Goal: Task Accomplishment & Management: Use online tool/utility

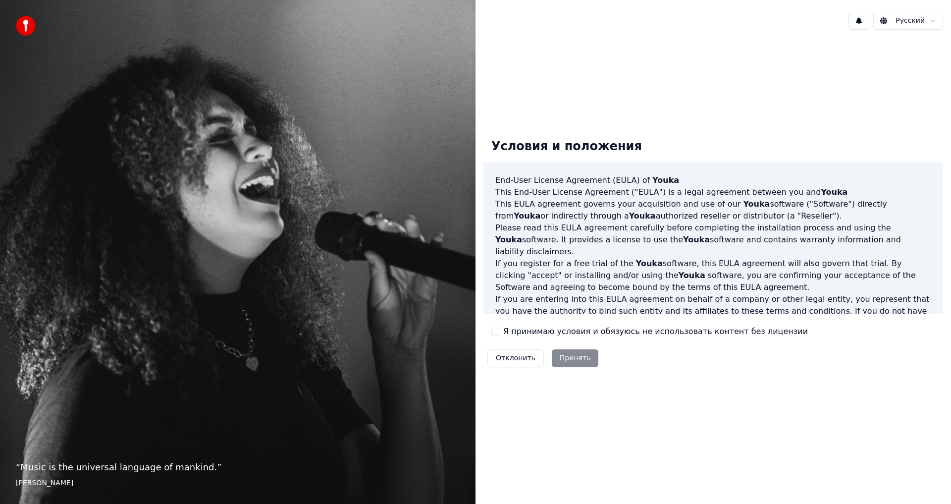
click at [497, 331] on button "Я принимаю условия и обязуюсь не использовать контент без лицензии" at bounding box center [495, 331] width 8 height 8
click at [574, 356] on button "Принять" at bounding box center [575, 358] width 47 height 18
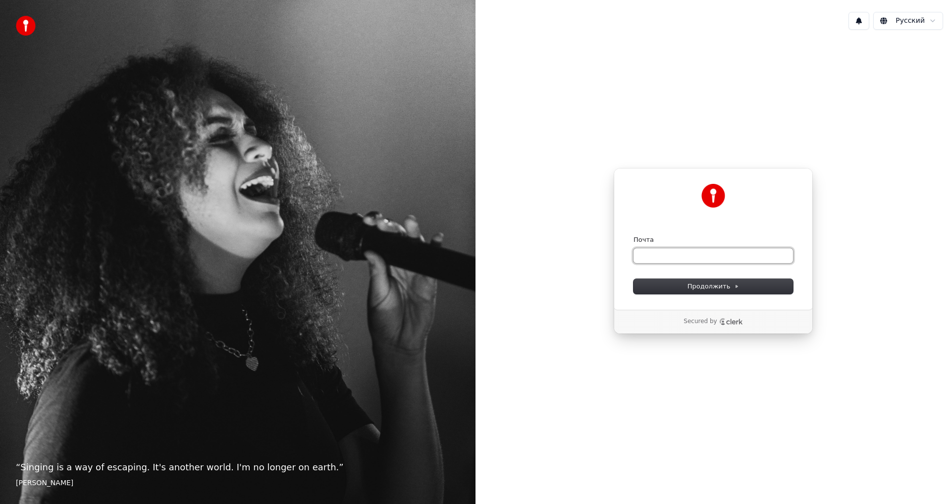
paste input "**********"
click at [698, 284] on span "Продолжить" at bounding box center [713, 286] width 52 height 9
type input "**********"
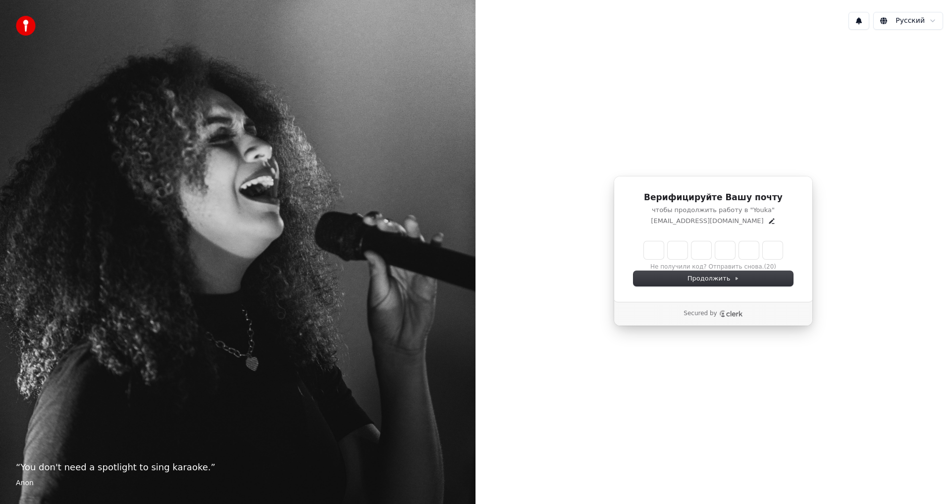
click at [652, 247] on input "Enter verification code" at bounding box center [713, 250] width 139 height 18
type input "******"
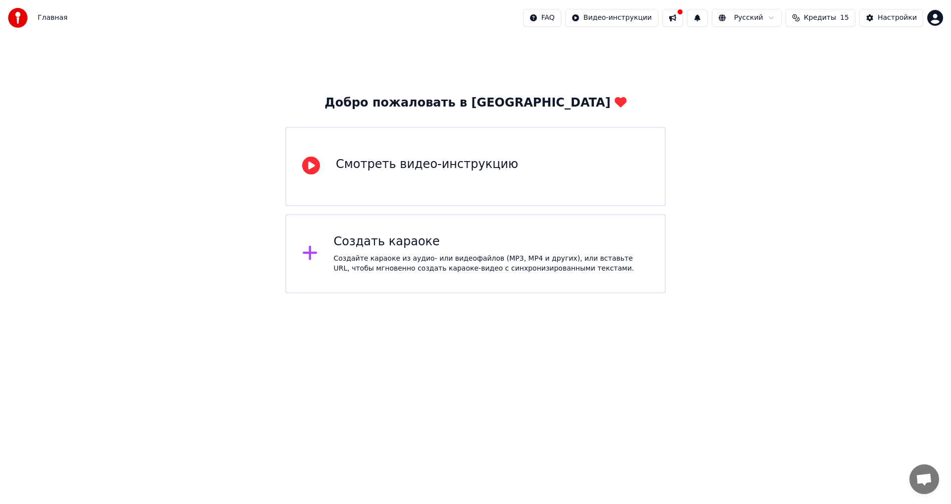
click at [376, 244] on div "Создать караоке" at bounding box center [491, 242] width 315 height 16
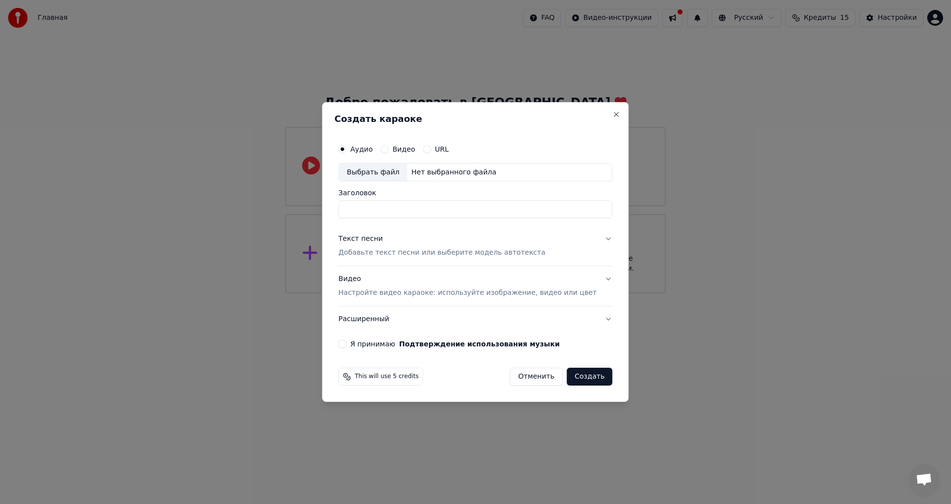
click at [380, 170] on div "Выбрать файл" at bounding box center [373, 172] width 68 height 18
type input "**********"
click at [585, 240] on button "Текст песни Добавьте текст песни или выберите модель автотекста" at bounding box center [475, 246] width 274 height 40
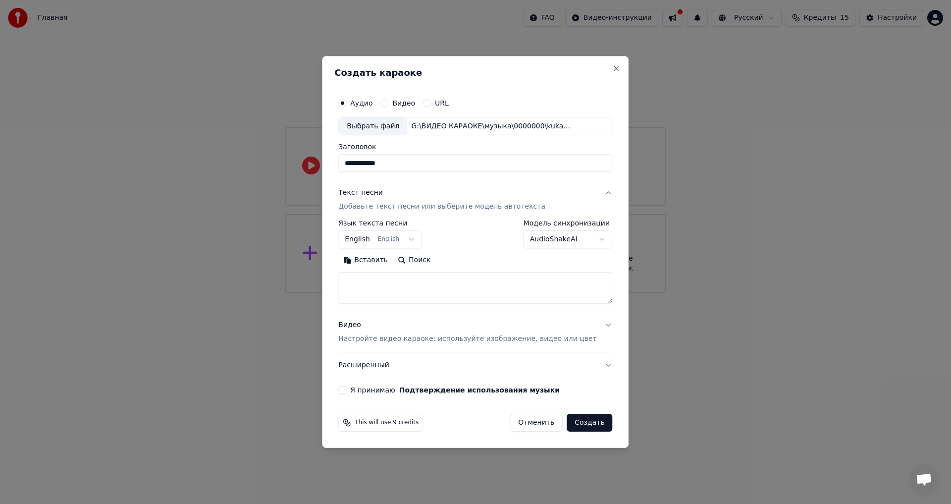
click at [372, 261] on button "Вставить" at bounding box center [365, 261] width 54 height 16
type textarea "**********"
click at [381, 238] on body "**********" at bounding box center [475, 146] width 951 height 293
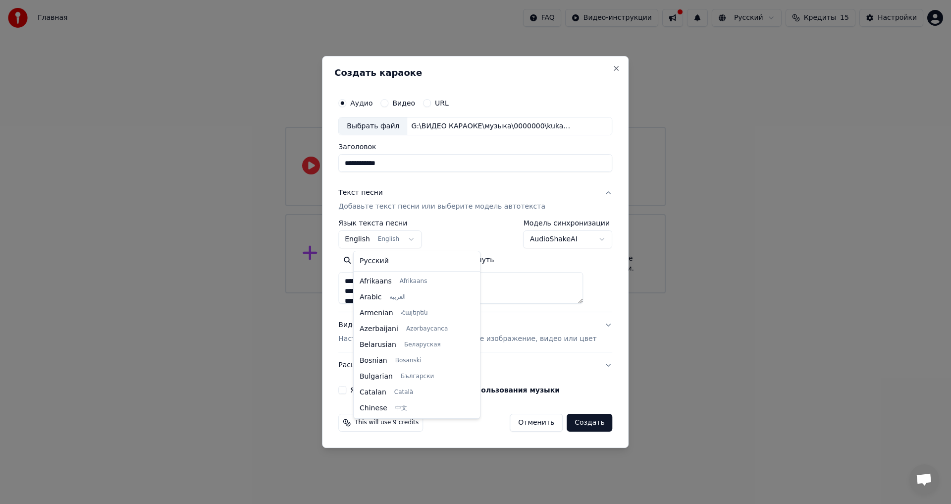
scroll to position [79, 0]
select select "**"
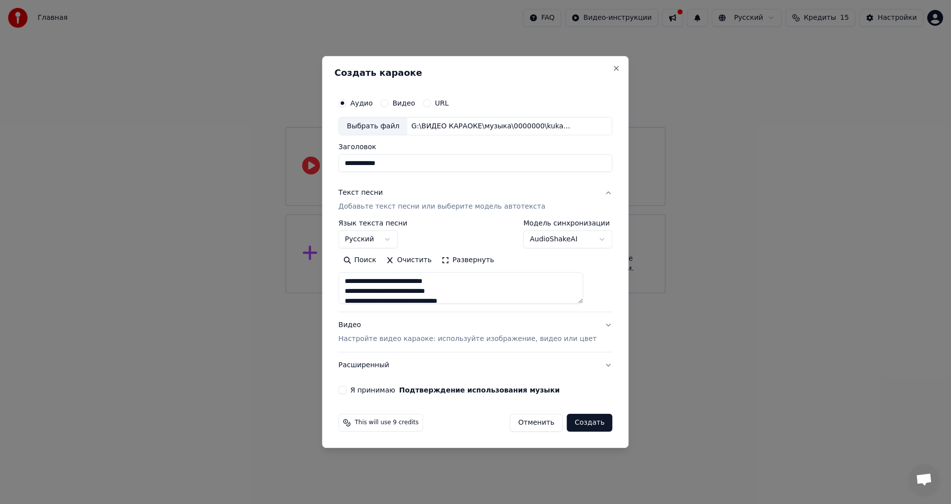
click at [518, 337] on p "Настройте видео караоке: используйте изображение, видео или цвет" at bounding box center [467, 339] width 258 height 10
type textarea "**********"
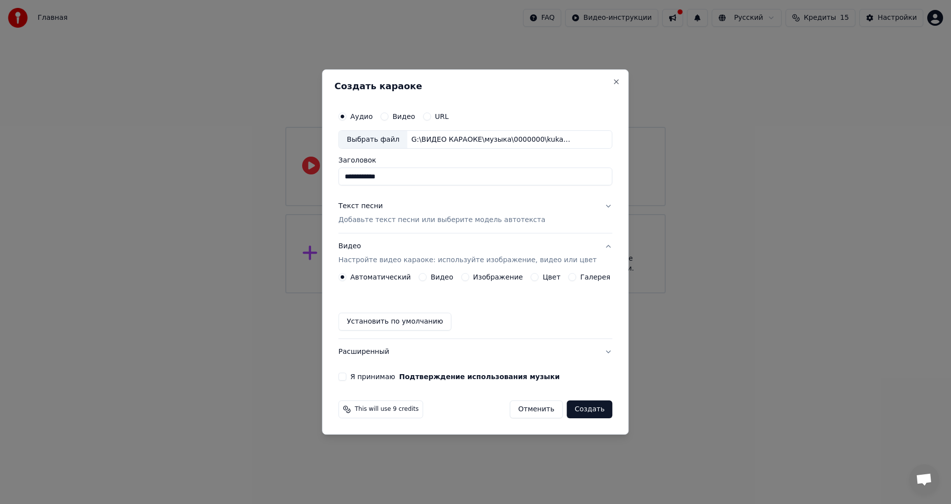
click at [533, 276] on button "Цвет" at bounding box center [535, 277] width 8 height 8
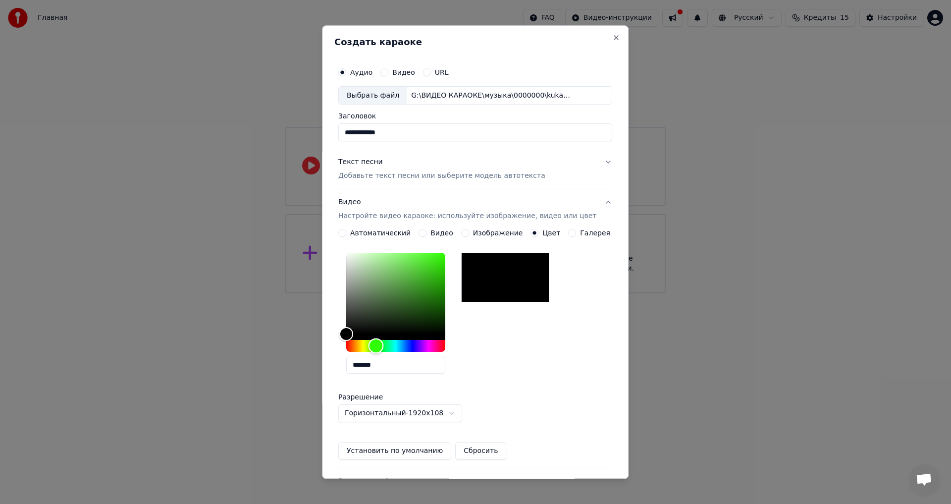
drag, startPoint x: 352, startPoint y: 345, endPoint x: 383, endPoint y: 348, distance: 30.8
click at [383, 348] on div "Hue" at bounding box center [375, 345] width 15 height 15
drag, startPoint x: 358, startPoint y: 330, endPoint x: 457, endPoint y: 277, distance: 111.9
click at [453, 277] on div "Color" at bounding box center [445, 277] width 15 height 15
type input "*******"
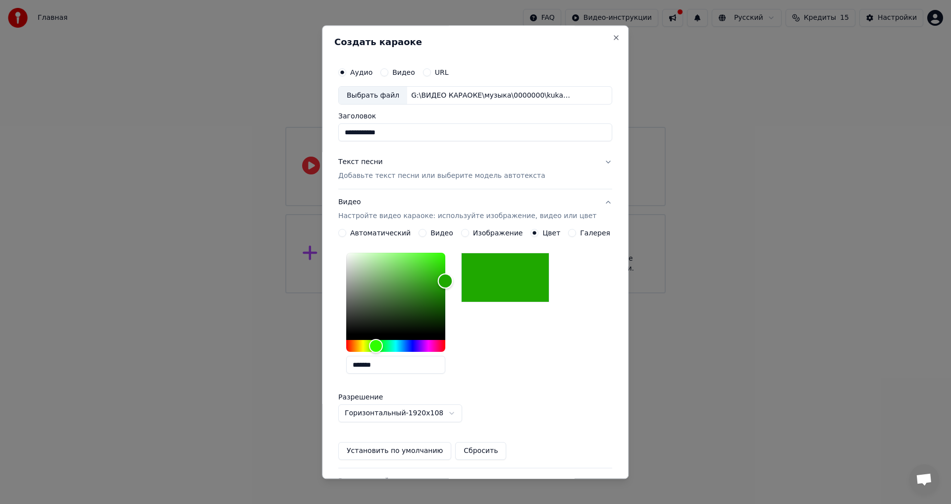
click at [453, 281] on div "Color" at bounding box center [445, 280] width 15 height 15
drag, startPoint x: 392, startPoint y: 364, endPoint x: 344, endPoint y: 368, distance: 47.7
click at [344, 368] on div "**********" at bounding box center [475, 286] width 282 height 456
click at [407, 449] on button "Установить по умолчанию" at bounding box center [394, 451] width 113 height 18
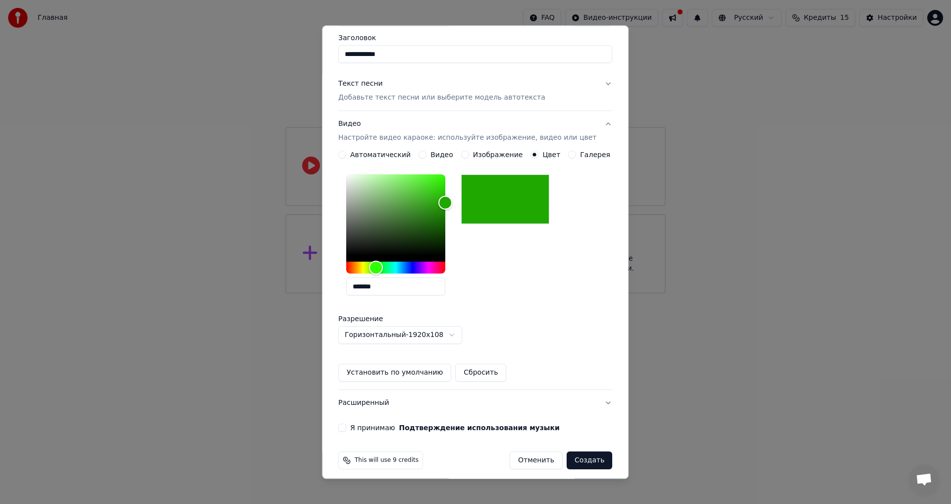
scroll to position [85, 0]
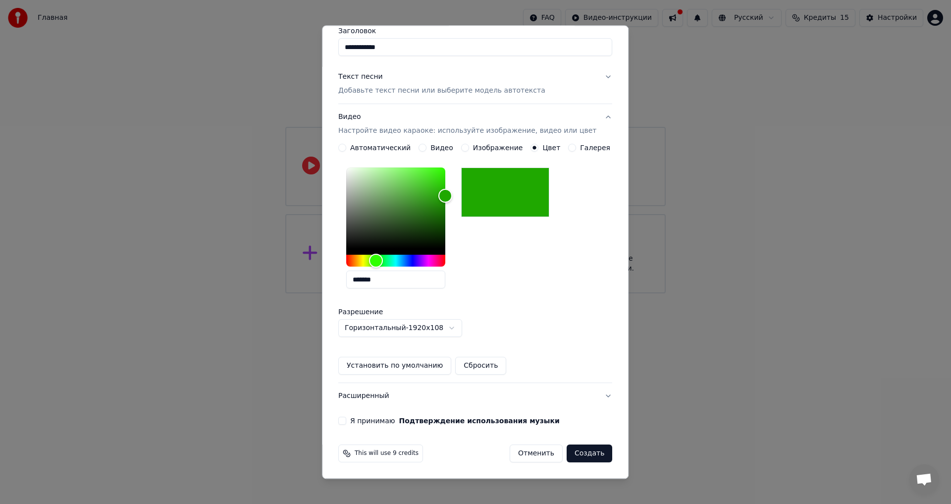
click at [346, 419] on button "Я принимаю Подтверждение использования музыки" at bounding box center [342, 421] width 8 height 8
click at [571, 451] on button "Создать" at bounding box center [589, 454] width 46 height 18
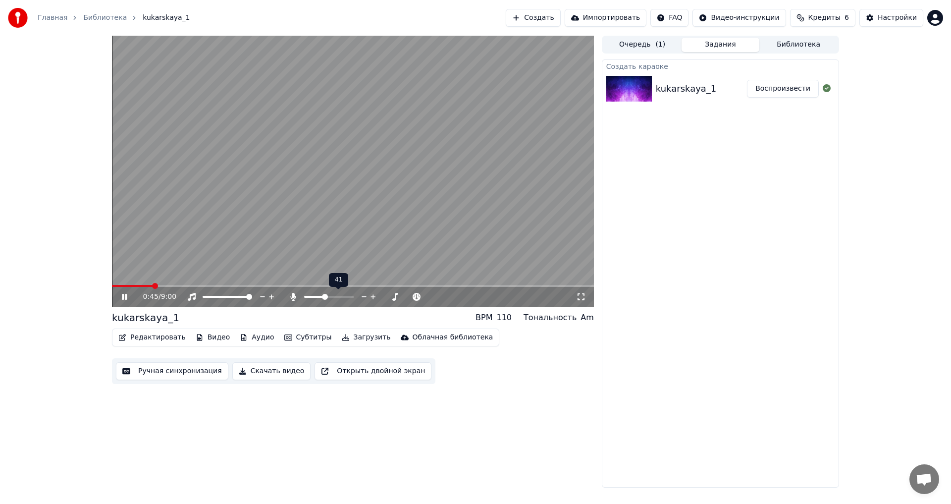
click at [324, 295] on span at bounding box center [325, 297] width 6 height 6
click at [152, 335] on button "Редактировать" at bounding box center [151, 337] width 75 height 14
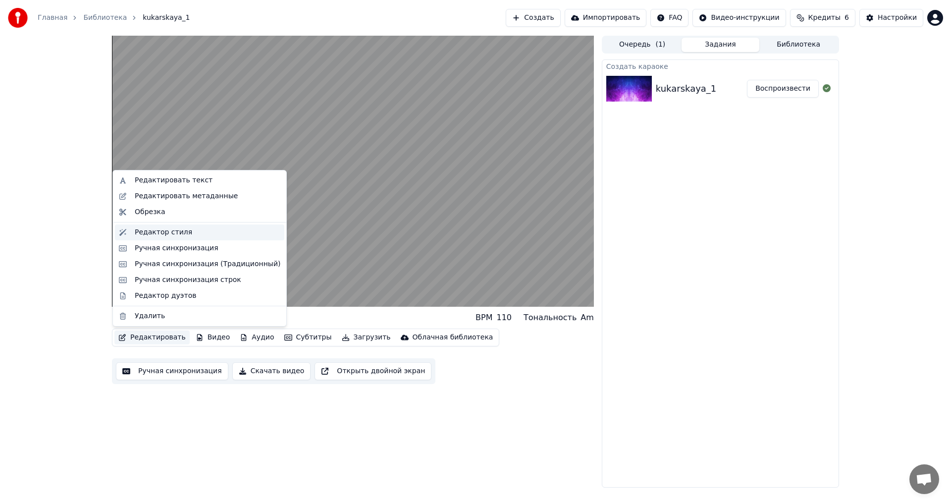
click at [150, 232] on div "Редактор стиля" at bounding box center [163, 232] width 57 height 10
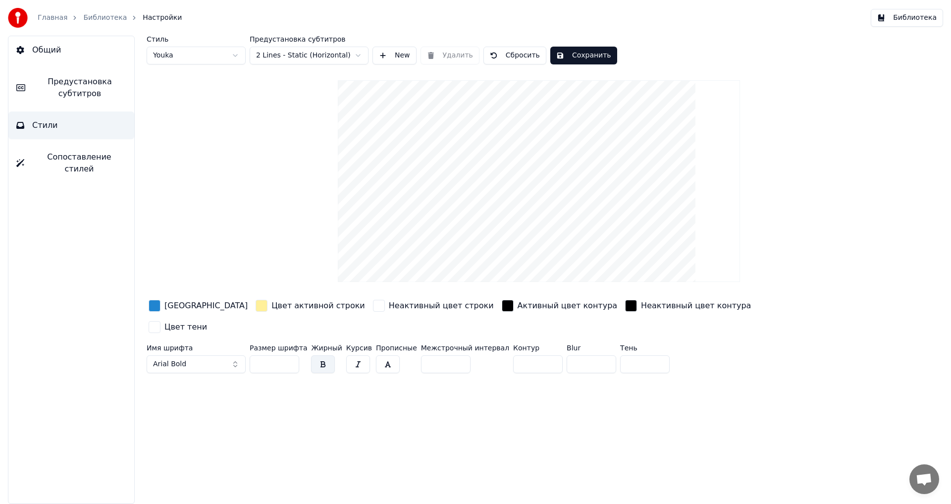
click at [156, 301] on div "button" at bounding box center [155, 306] width 12 height 12
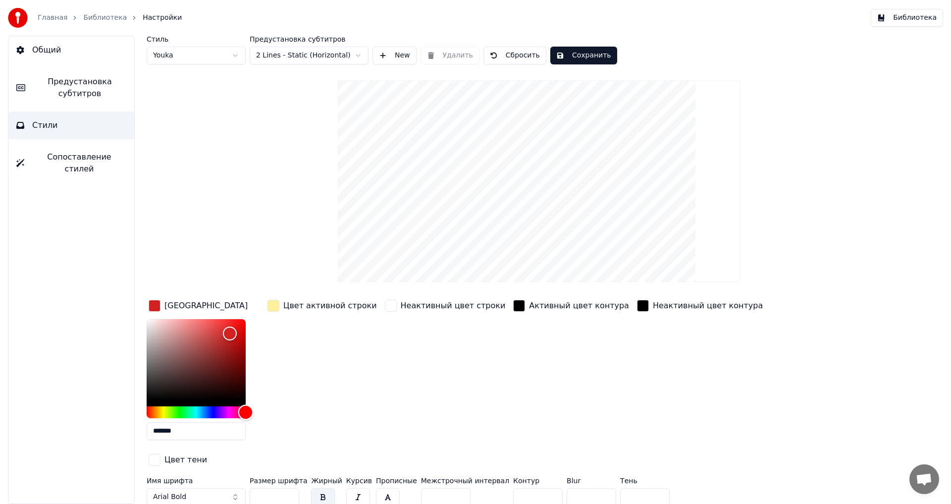
drag, startPoint x: 203, startPoint y: 411, endPoint x: 304, endPoint y: 409, distance: 100.0
click at [303, 411] on div "Цвет заливки ******* Цвет активной строки Неактивный цвет строки Активный цвет …" at bounding box center [479, 383] width 665 height 171
drag, startPoint x: 227, startPoint y: 331, endPoint x: 295, endPoint y: 302, distance: 73.9
click at [295, 302] on div "Цвет заливки ******* Цвет активной строки Неактивный цвет строки Активный цвет …" at bounding box center [479, 383] width 665 height 171
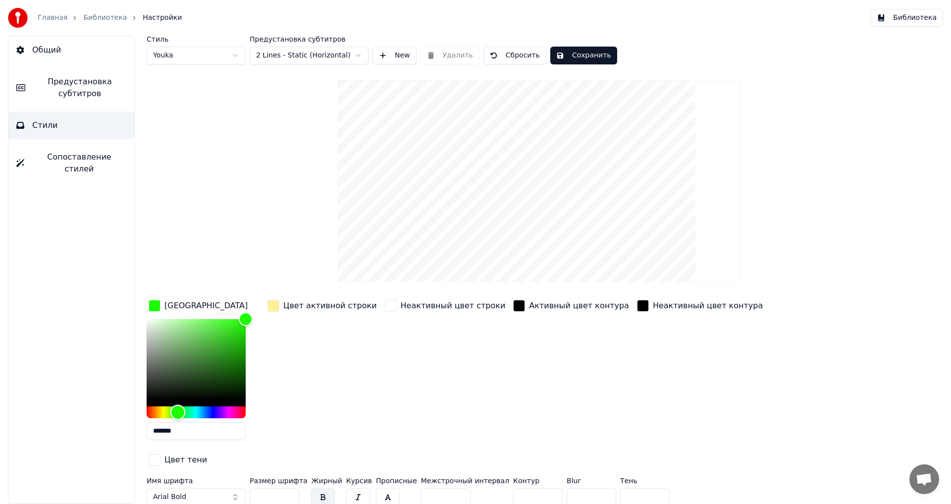
type input "*******"
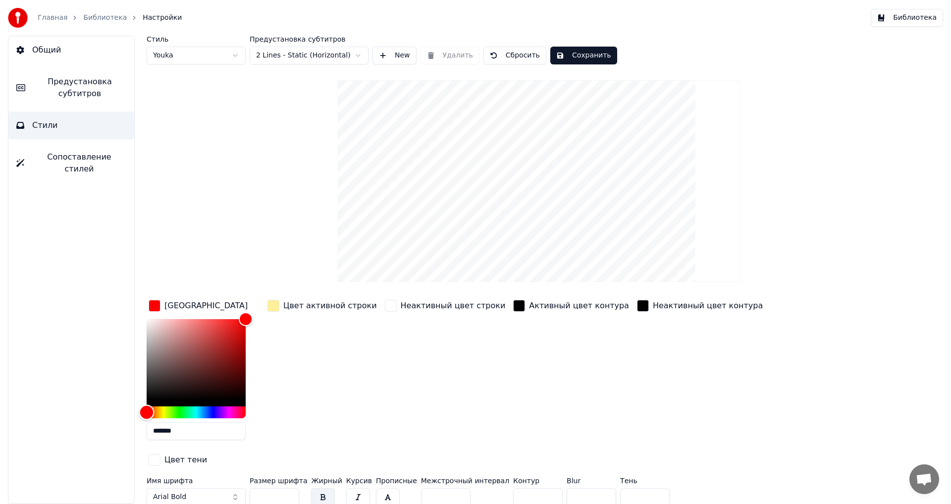
drag, startPoint x: 241, startPoint y: 412, endPoint x: 67, endPoint y: 423, distance: 174.1
click at [67, 423] on div "Общий Предустановка субтитров Стили Сопоставление стилей Стиль Youka Предустано…" at bounding box center [475, 270] width 951 height 468
click at [276, 304] on div "button" at bounding box center [273, 306] width 12 height 12
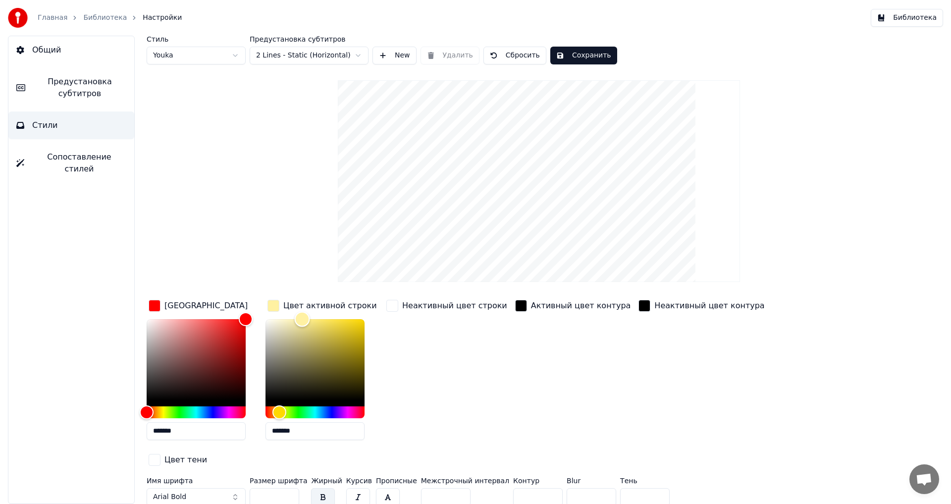
type input "*******"
drag, startPoint x: 302, startPoint y: 316, endPoint x: 234, endPoint y: 313, distance: 67.9
click at [234, 313] on div "Цвет заливки ******* Цвет активной строки ******* Неактивный цвет строки Активн…" at bounding box center [479, 383] width 665 height 171
click at [244, 271] on div "Стиль Youka Предустановка субтитров 2 Lines - Static (Horizontal) New Удалить С…" at bounding box center [539, 273] width 784 height 474
click at [211, 488] on button "Arial Bold" at bounding box center [196, 497] width 99 height 18
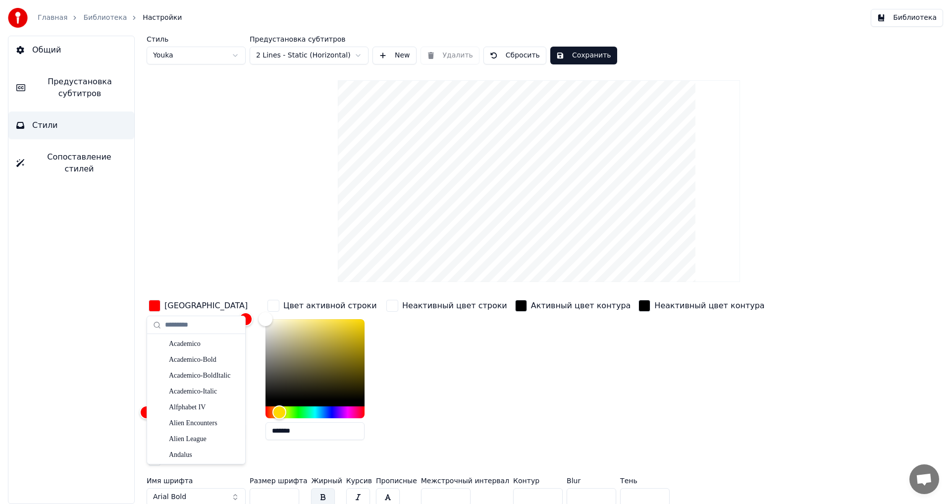
click at [531, 378] on div "Активный цвет контура" at bounding box center [573, 373] width 120 height 150
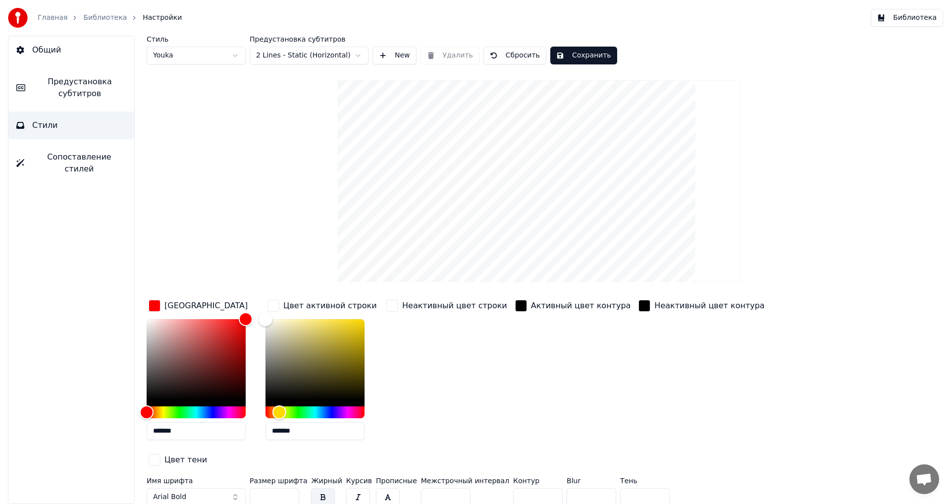
drag, startPoint x: 270, startPoint y: 474, endPoint x: 244, endPoint y: 474, distance: 25.8
click at [244, 477] on div "Имя шрифта Arial Bold Размер шрифта ** Жирный Курсив Прописные Межстрочный инте…" at bounding box center [479, 493] width 665 height 33
click at [288, 488] on input "**" at bounding box center [275, 497] width 50 height 18
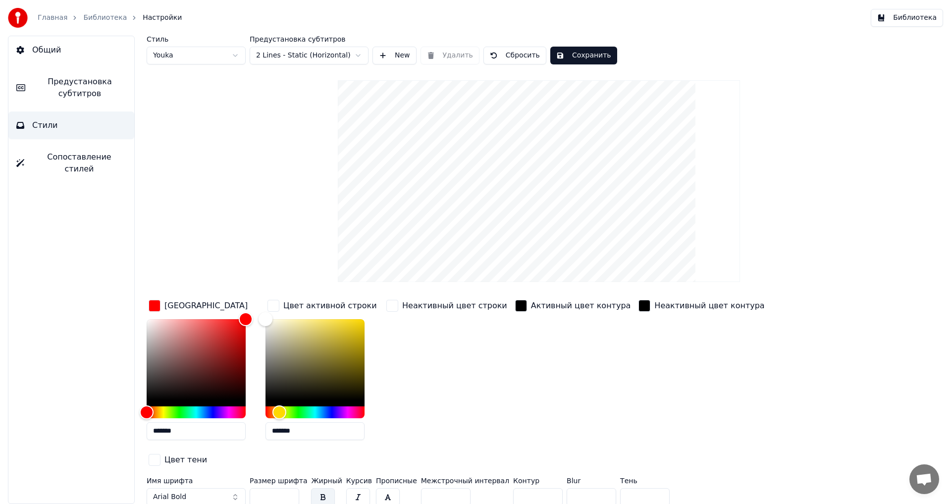
type input "**"
click at [288, 488] on input "**" at bounding box center [275, 497] width 50 height 18
drag, startPoint x: 509, startPoint y: 475, endPoint x: 465, endPoint y: 483, distance: 44.3
click at [465, 483] on div "Имя шрифта Arial Bold Размер шрифта ** Жирный Курсив Прописные Межстрочный инте…" at bounding box center [479, 493] width 665 height 33
type input "*"
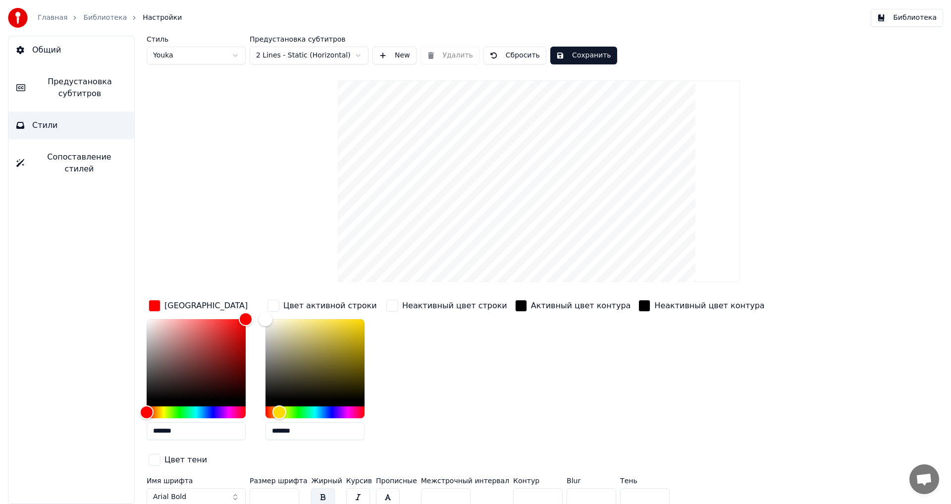
click at [576, 56] on button "Сохранить" at bounding box center [583, 56] width 67 height 18
click at [78, 86] on span "Предустановка субтитров" at bounding box center [79, 88] width 93 height 24
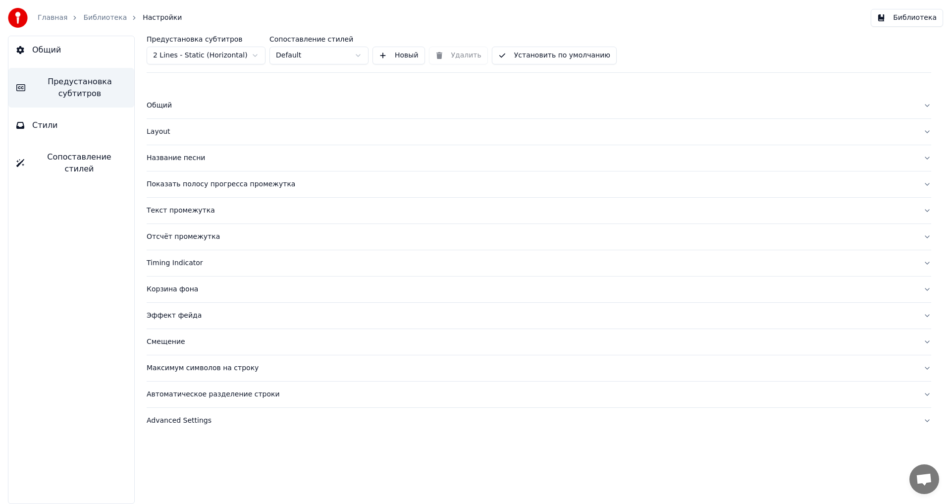
click at [156, 105] on div "Общий" at bounding box center [531, 106] width 768 height 10
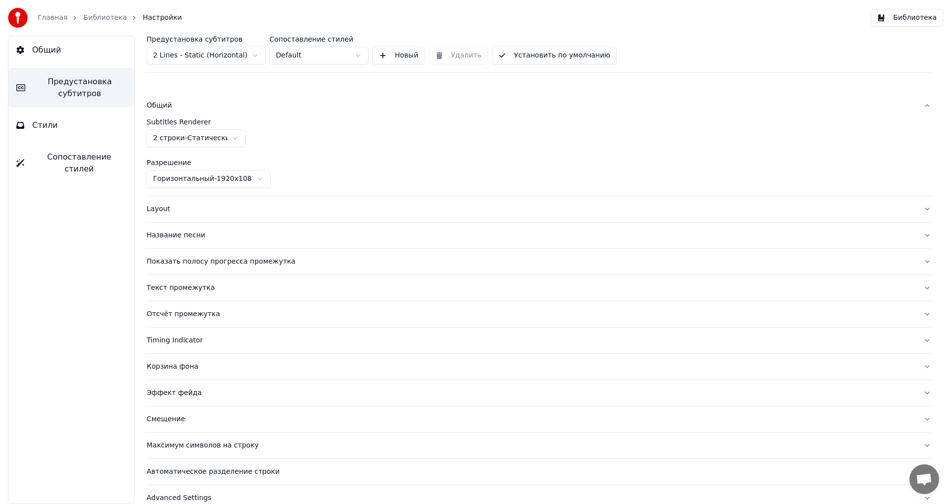
click at [159, 210] on div "Layout" at bounding box center [531, 209] width 768 height 10
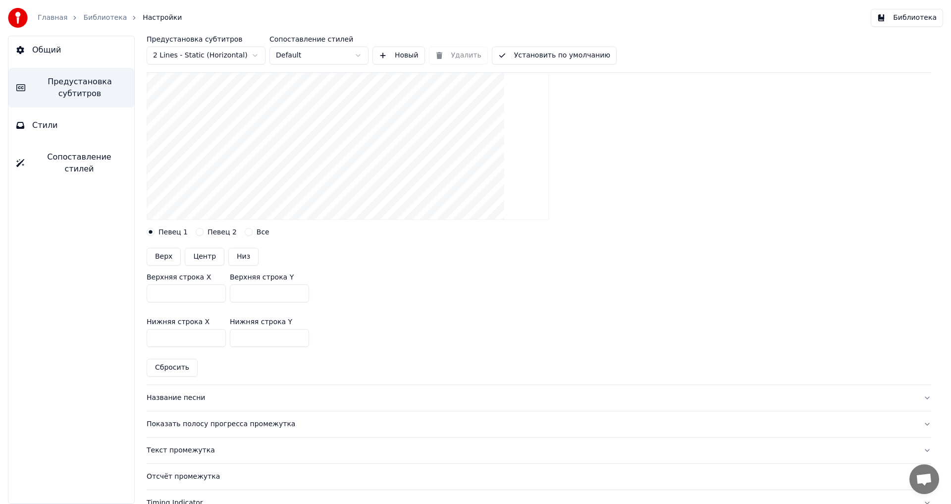
scroll to position [149, 0]
drag, startPoint x: 251, startPoint y: 290, endPoint x: 203, endPoint y: 293, distance: 47.7
click at [203, 293] on div "Верхняя строка X *** Верхняя строка Y ***" at bounding box center [539, 287] width 784 height 45
type input "***"
drag, startPoint x: 253, startPoint y: 336, endPoint x: 199, endPoint y: 345, distance: 54.1
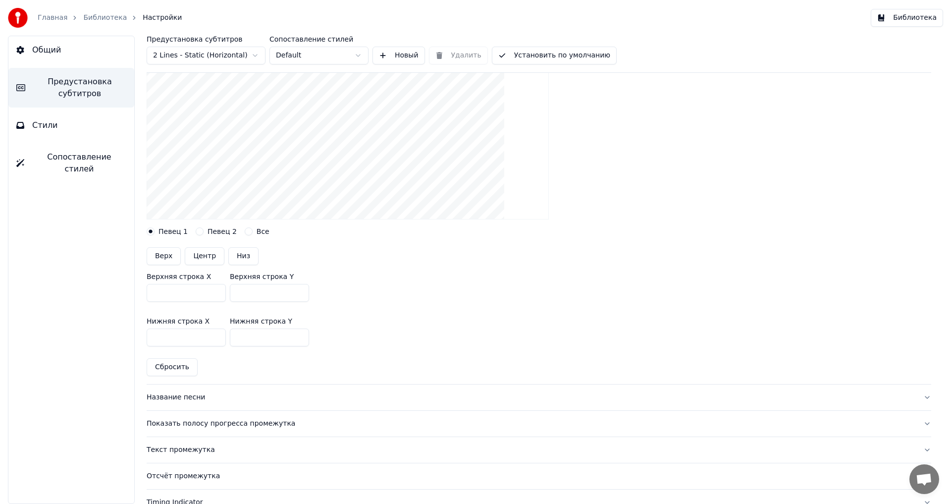
click at [199, 345] on div "Нижняя строка X *** Нижняя строка Y ***" at bounding box center [539, 331] width 784 height 45
type input "***"
click at [363, 288] on div "Верхняя строка X *** Верхняя строка Y ***" at bounding box center [539, 287] width 784 height 45
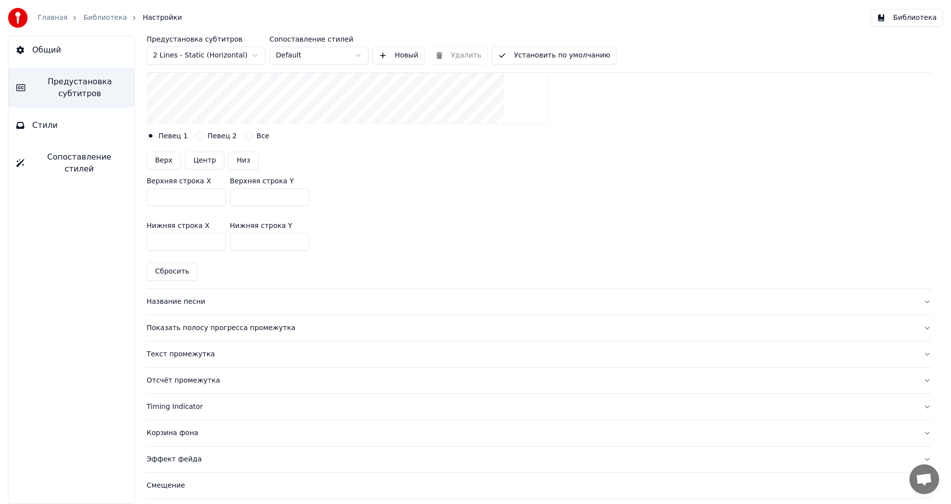
scroll to position [248, 0]
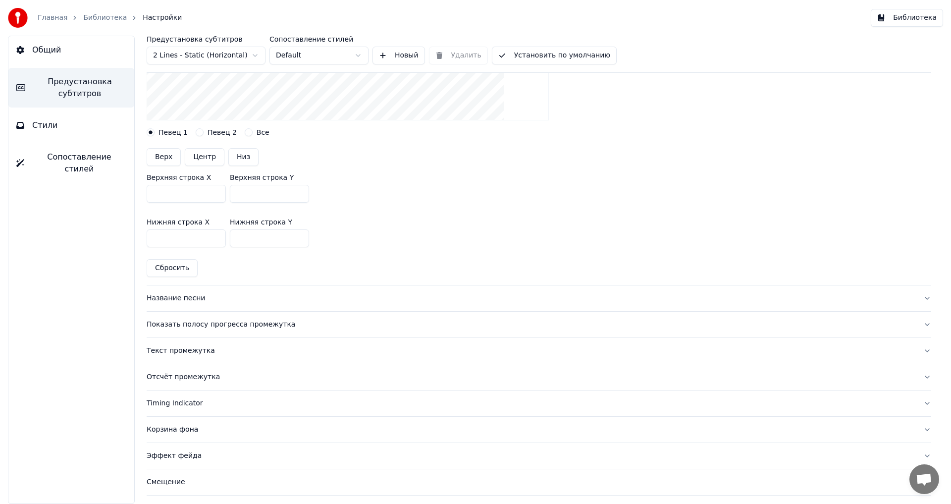
click at [180, 300] on div "Название песни" at bounding box center [531, 298] width 768 height 10
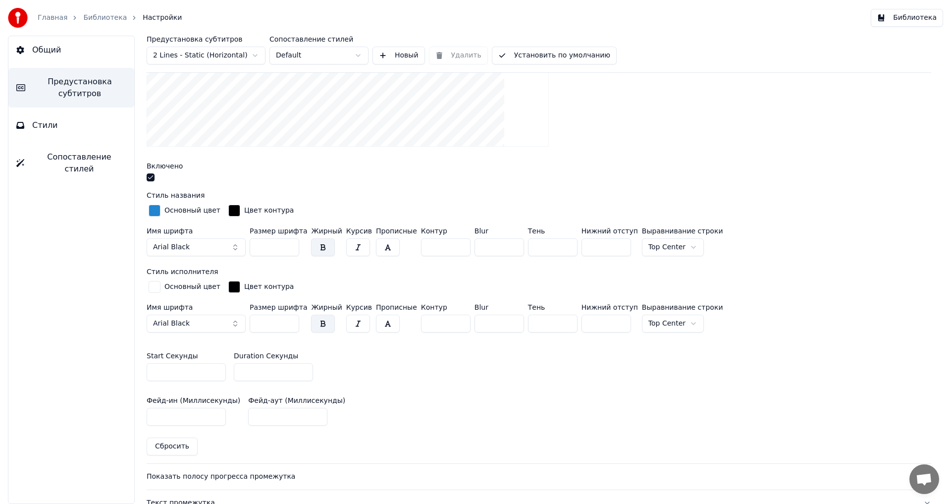
click at [149, 177] on button "button" at bounding box center [151, 177] width 8 height 8
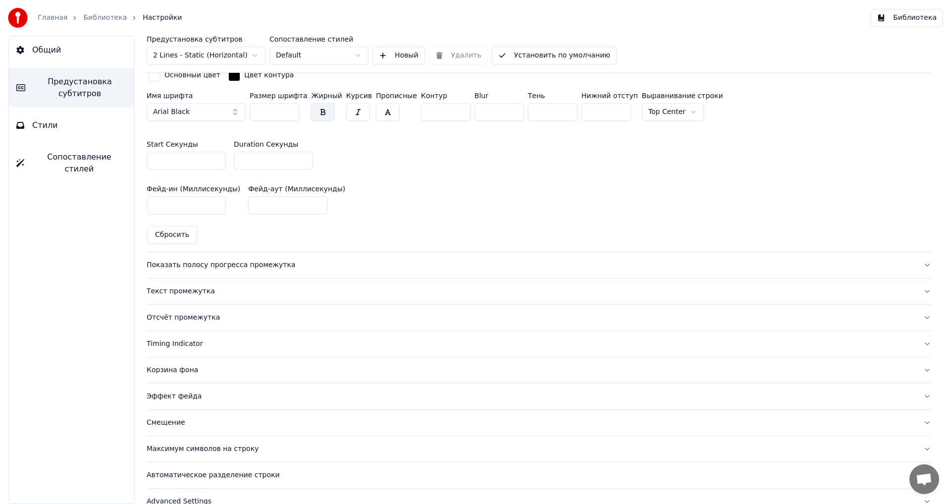
scroll to position [476, 0]
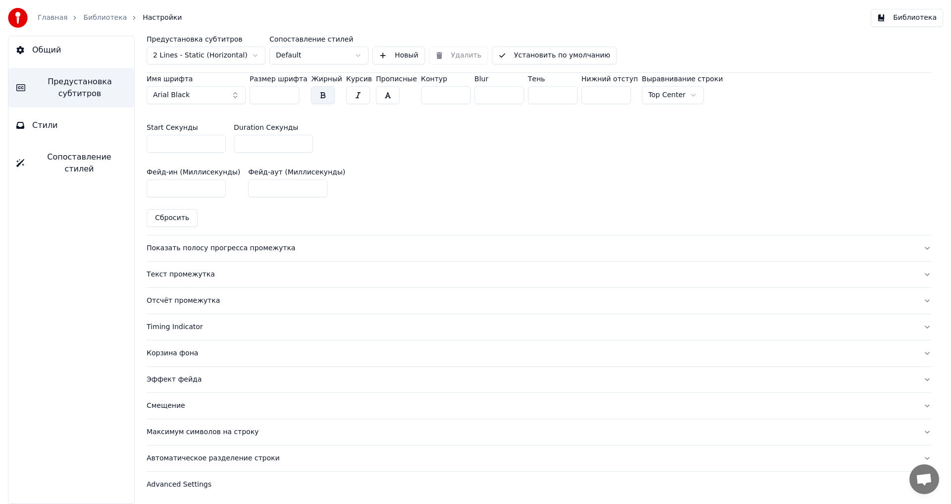
click at [174, 248] on div "Показать полосу прогресса промежутка" at bounding box center [531, 248] width 768 height 10
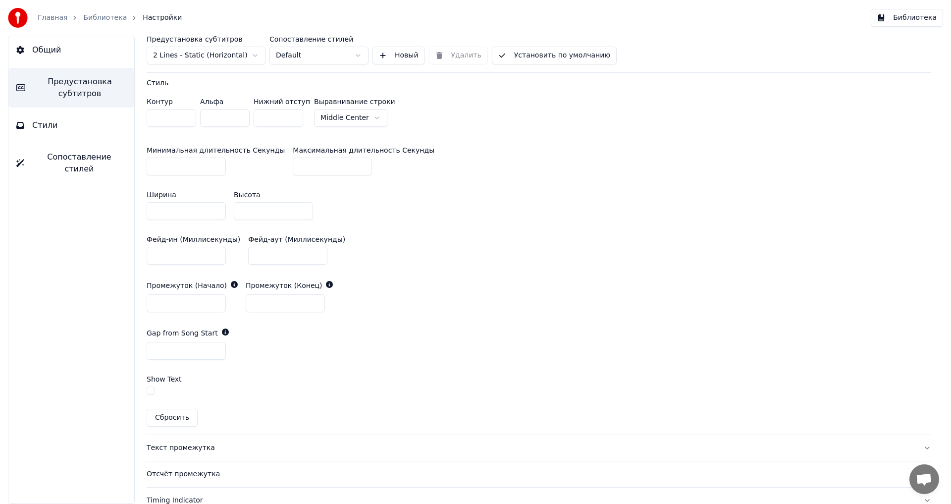
scroll to position [343, 0]
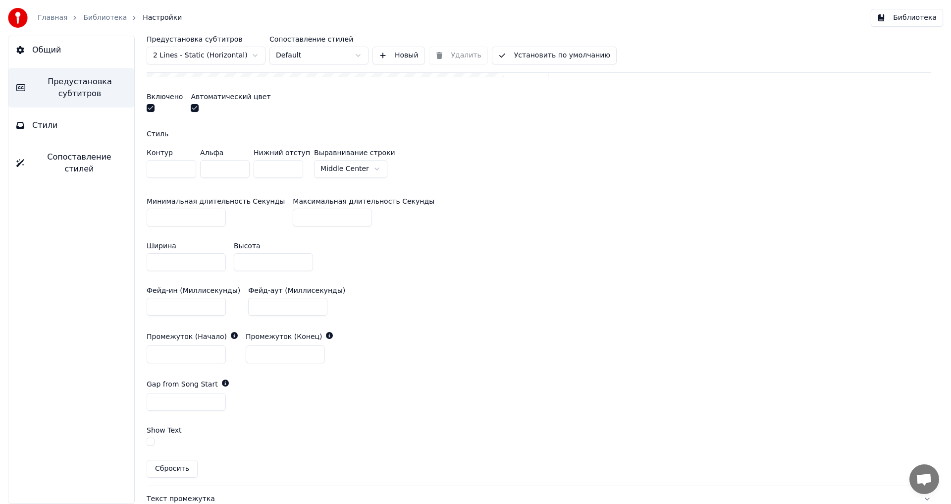
click at [151, 107] on button "button" at bounding box center [151, 108] width 8 height 8
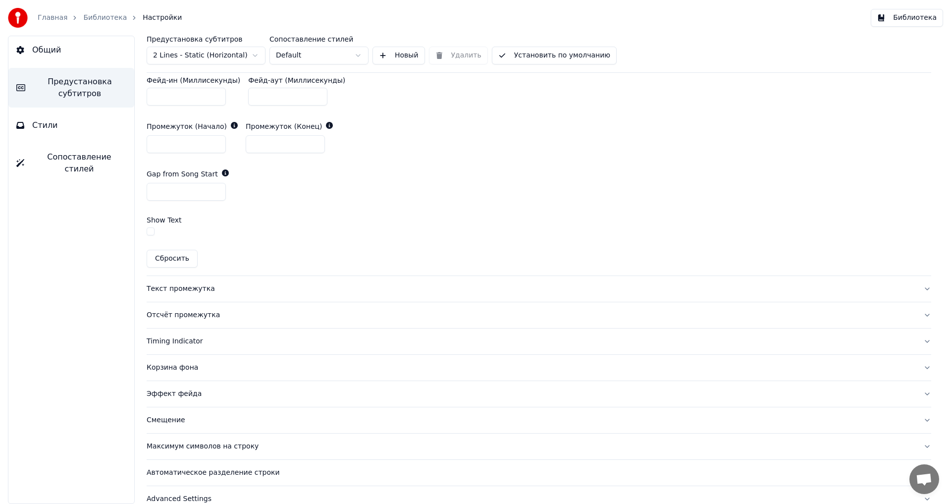
scroll to position [568, 0]
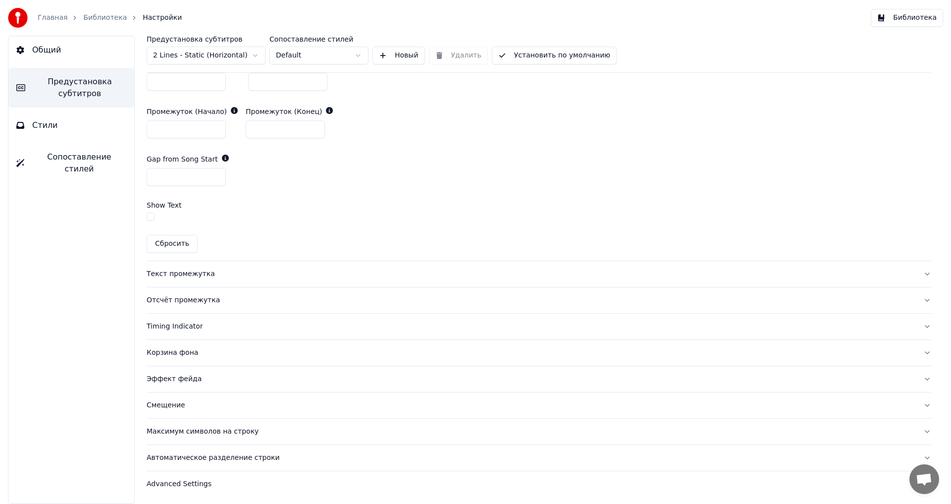
click at [174, 273] on div "Текст промежутка" at bounding box center [531, 274] width 768 height 10
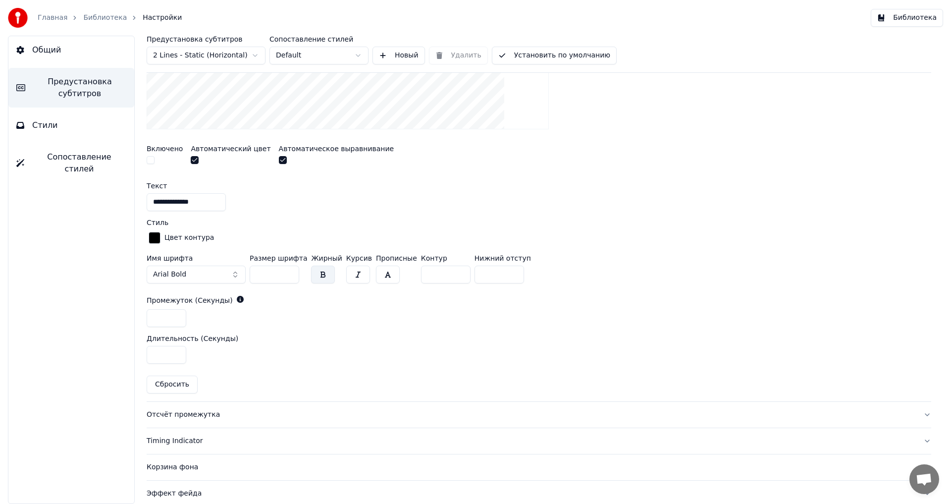
scroll to position [419, 0]
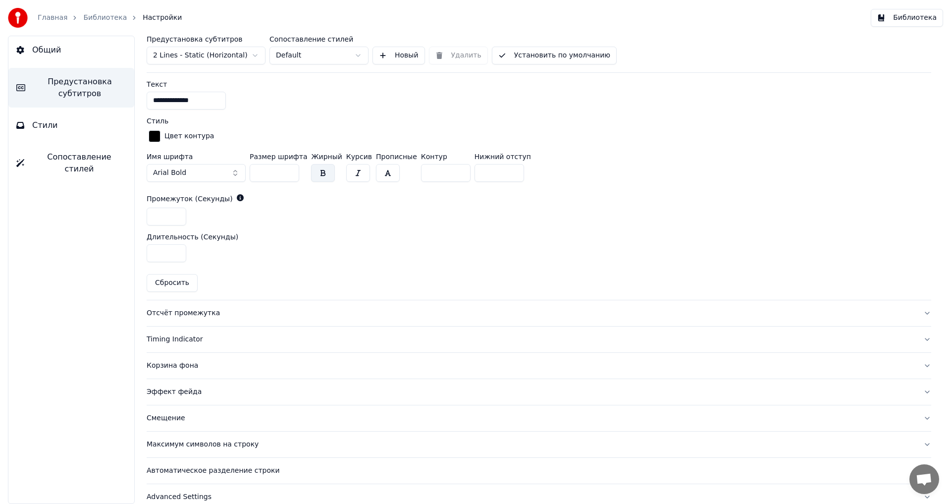
click at [163, 312] on div "Отсчёт промежутка" at bounding box center [531, 313] width 768 height 10
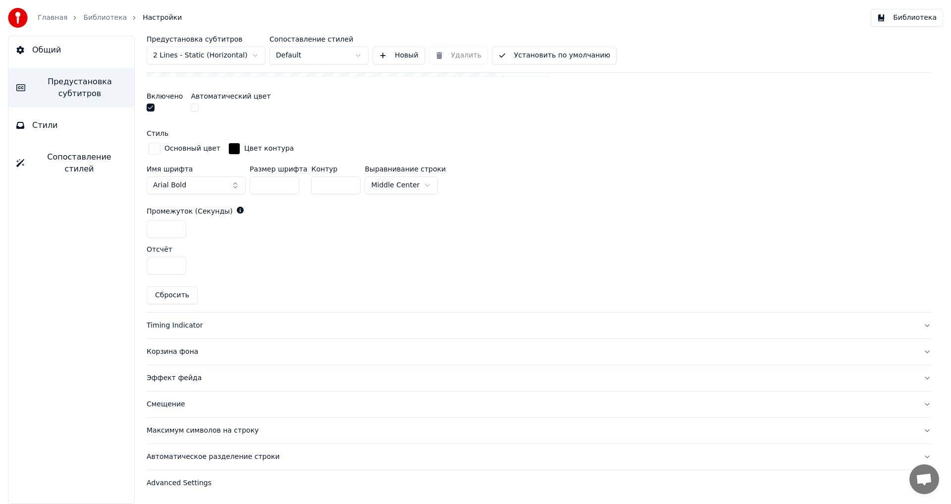
scroll to position [199, 0]
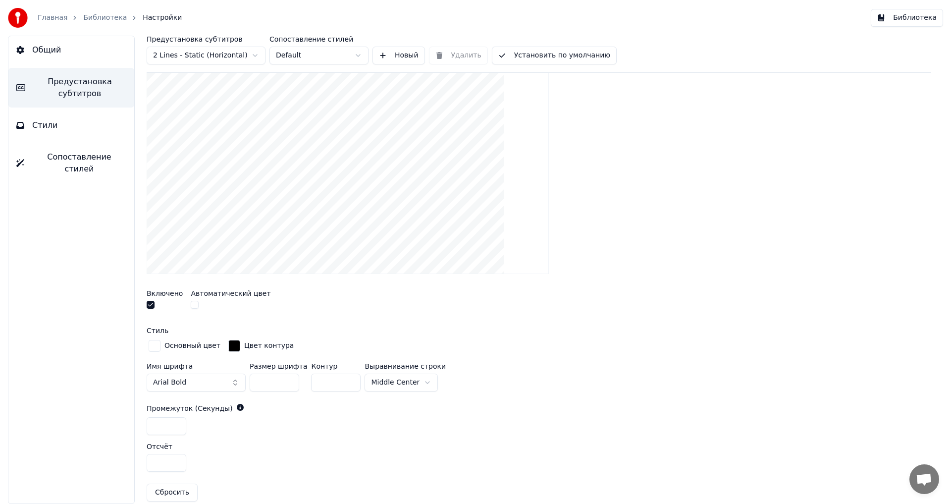
click at [150, 304] on button "button" at bounding box center [151, 305] width 8 height 8
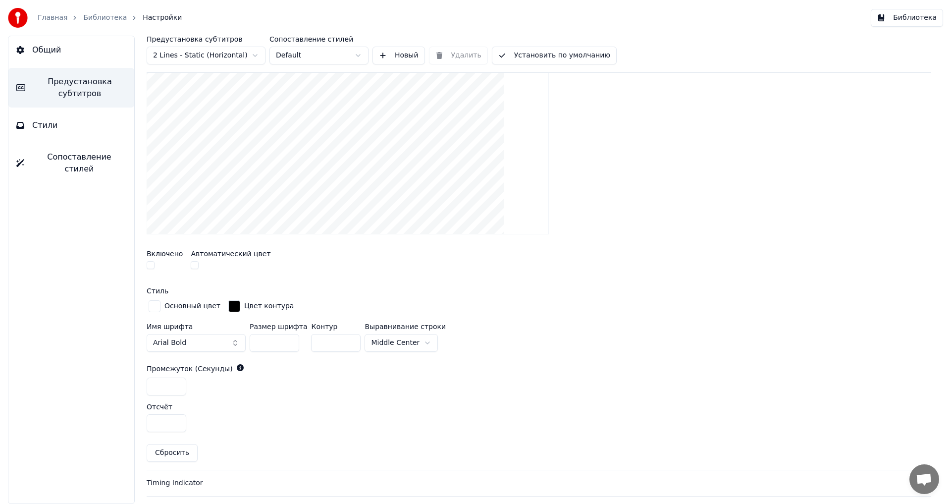
scroll to position [395, 0]
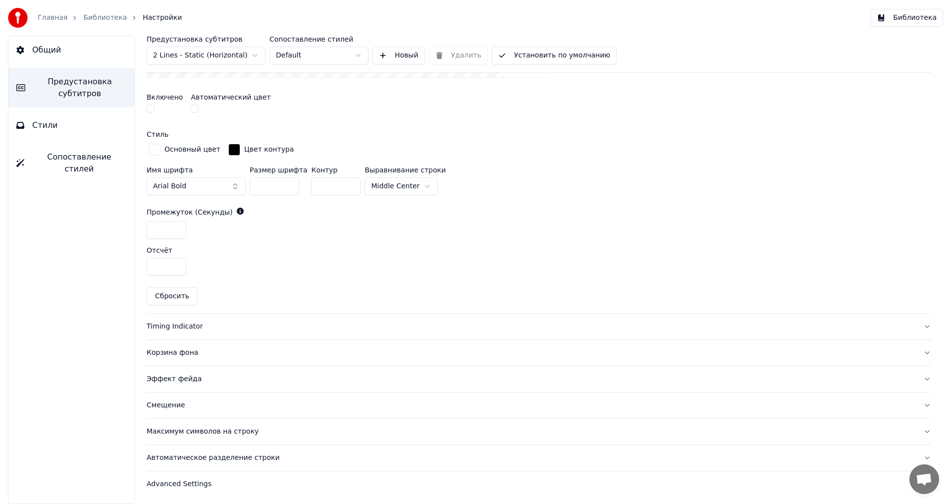
click at [179, 326] on div "Timing Indicator" at bounding box center [531, 326] width 768 height 10
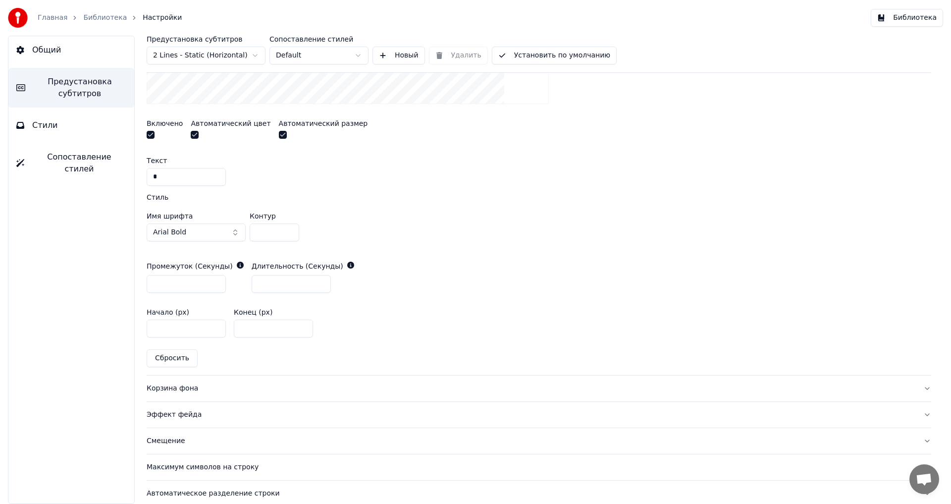
click at [149, 134] on button "button" at bounding box center [151, 135] width 8 height 8
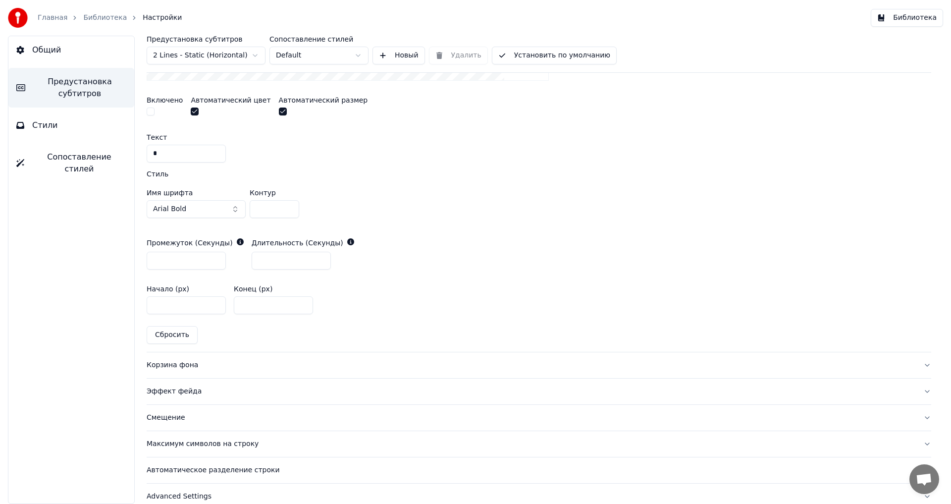
scroll to position [431, 0]
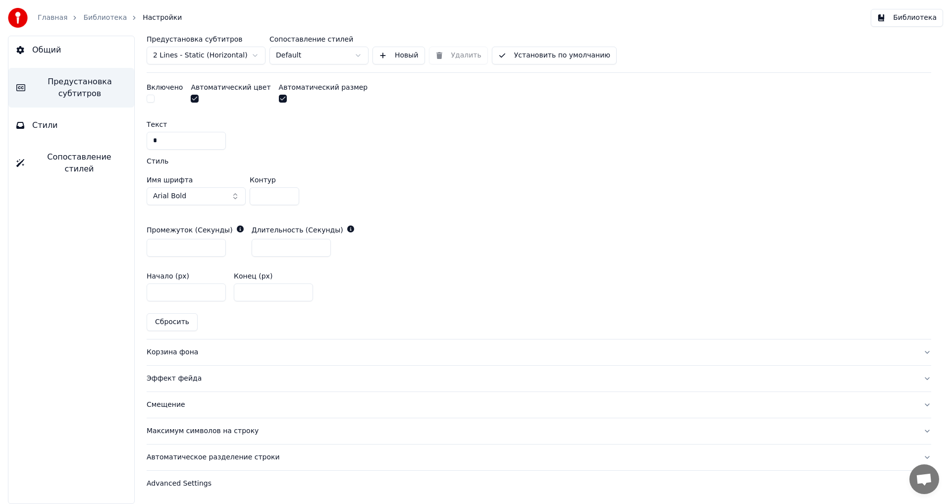
click at [173, 352] on div "Корзина фона" at bounding box center [531, 352] width 768 height 10
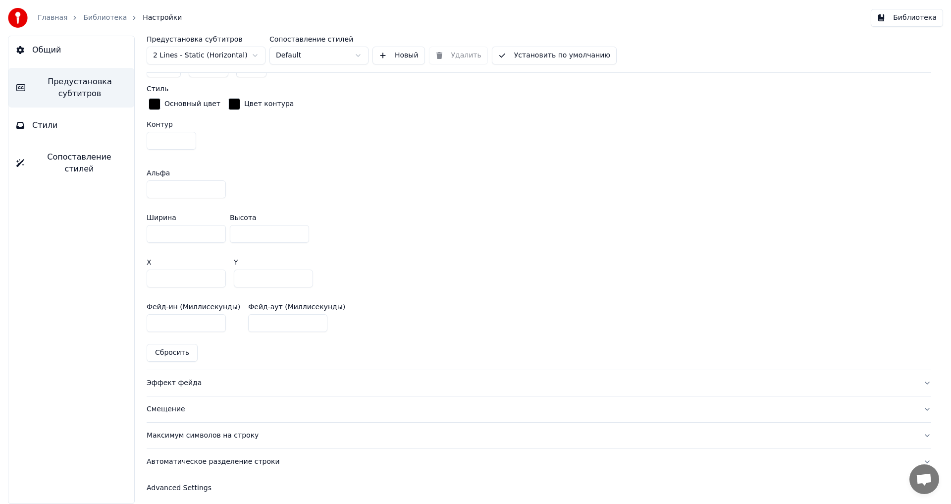
scroll to position [531, 0]
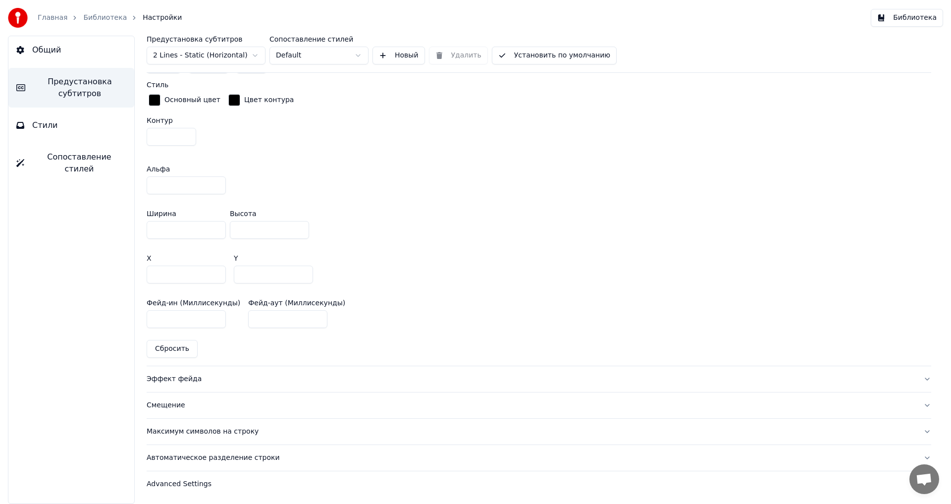
click at [181, 379] on div "Эффект фейда" at bounding box center [531, 379] width 768 height 10
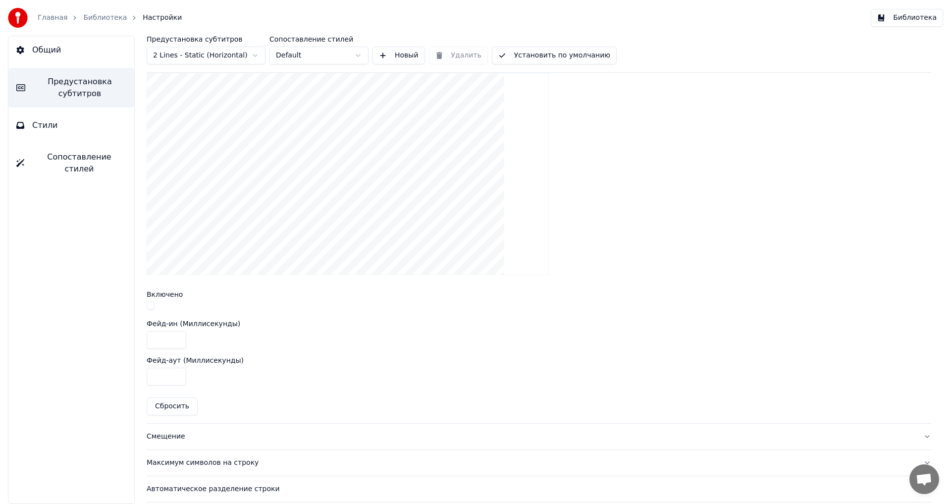
scroll to position [308, 0]
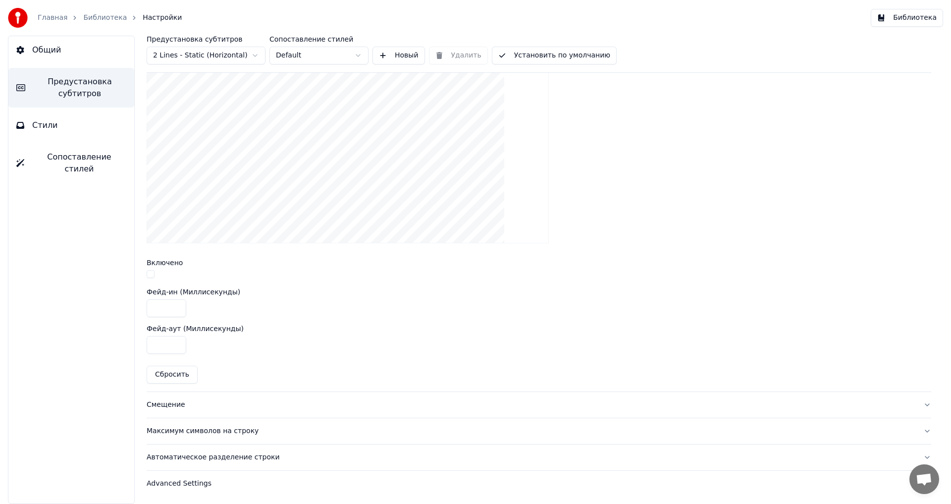
click at [155, 404] on div "Смещение" at bounding box center [531, 405] width 768 height 10
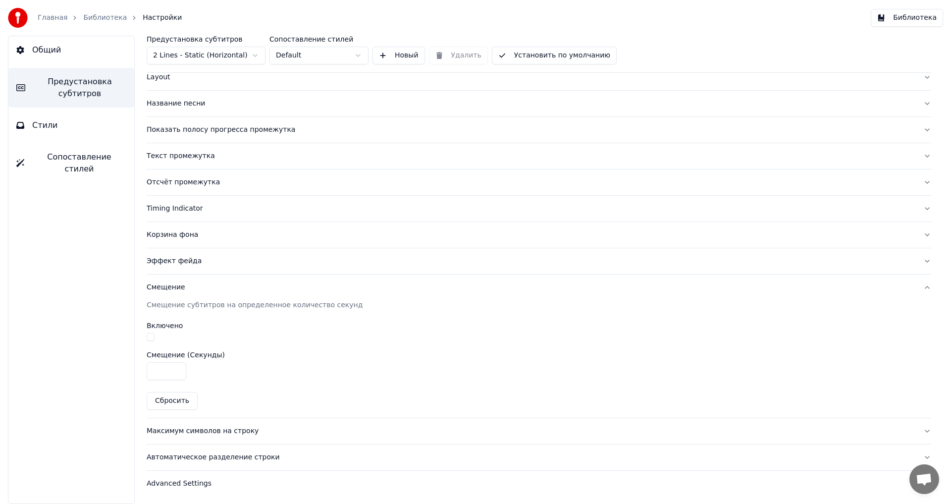
click at [148, 334] on button "button" at bounding box center [151, 337] width 8 height 8
click at [175, 430] on div "Максимум символов на строку" at bounding box center [531, 431] width 768 height 10
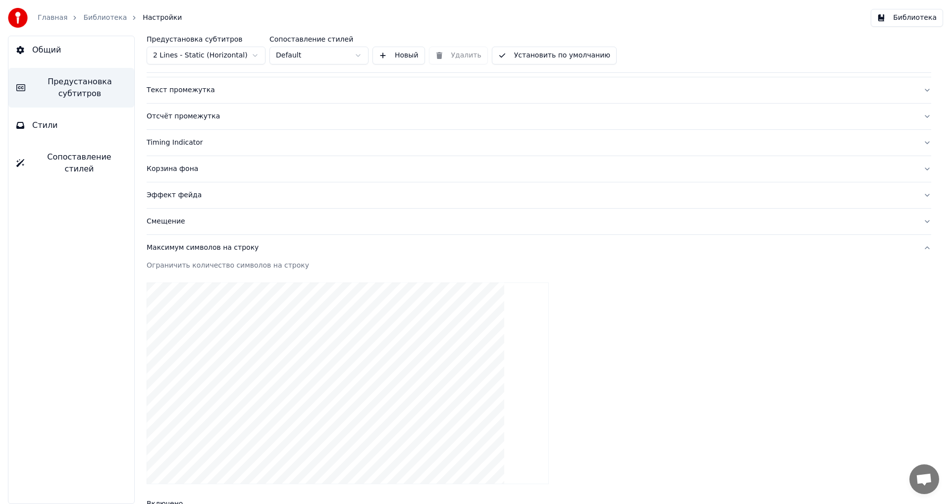
scroll to position [272, 0]
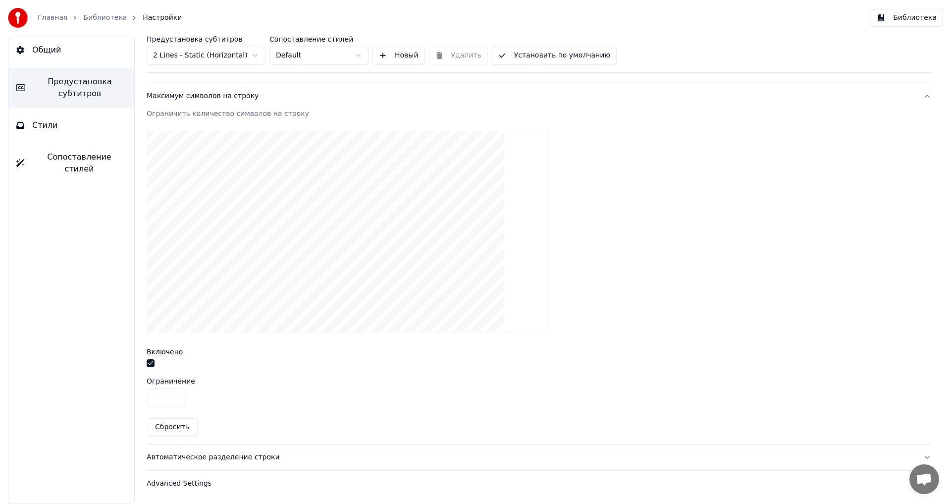
drag, startPoint x: 160, startPoint y: 397, endPoint x: 125, endPoint y: 398, distance: 35.2
click at [125, 398] on div "Общий Предустановка субтитров Стили Сопоставление стилей Предустановка субтитро…" at bounding box center [475, 270] width 951 height 468
type input "**"
click at [218, 457] on div "Автоматическое разделение строки" at bounding box center [531, 457] width 768 height 10
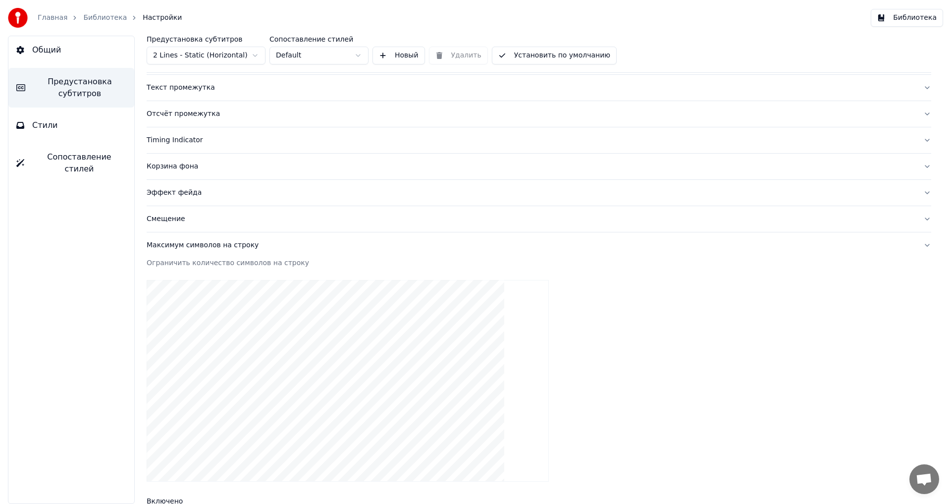
scroll to position [54, 0]
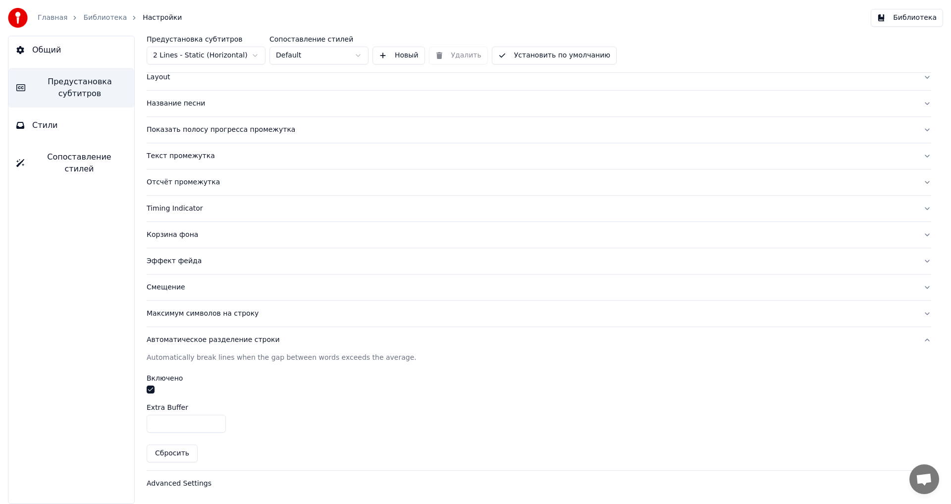
click at [170, 481] on div "Advanced Settings" at bounding box center [531, 483] width 768 height 10
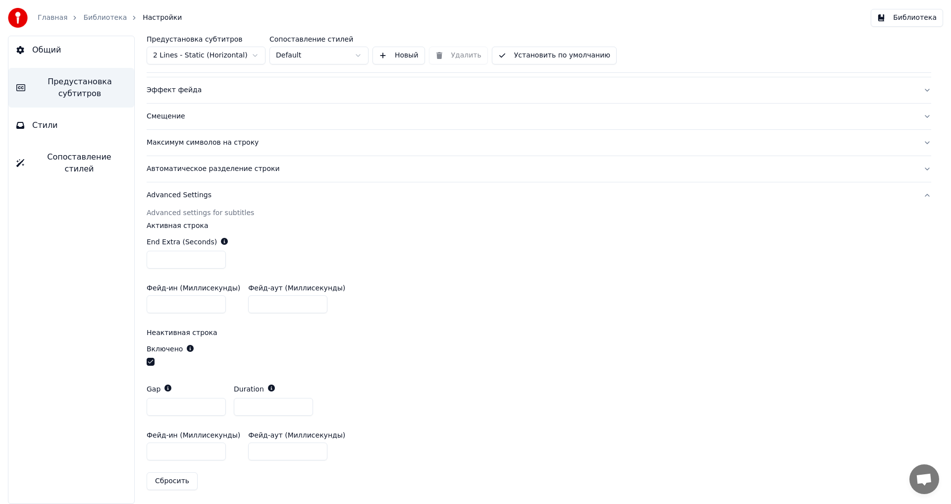
scroll to position [227, 0]
click at [215, 260] on input "***" at bounding box center [186, 258] width 79 height 18
type input "***"
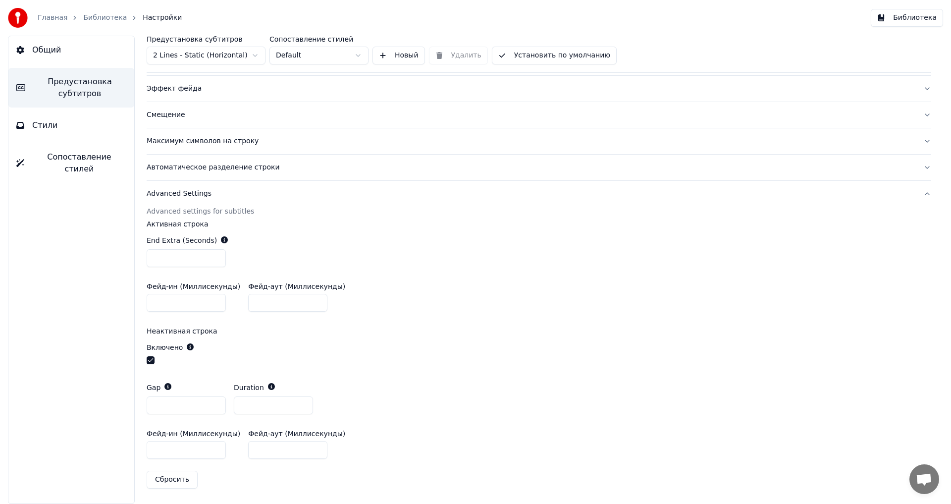
click at [215, 260] on input "***" at bounding box center [186, 258] width 79 height 18
click at [152, 357] on button "button" at bounding box center [151, 360] width 8 height 8
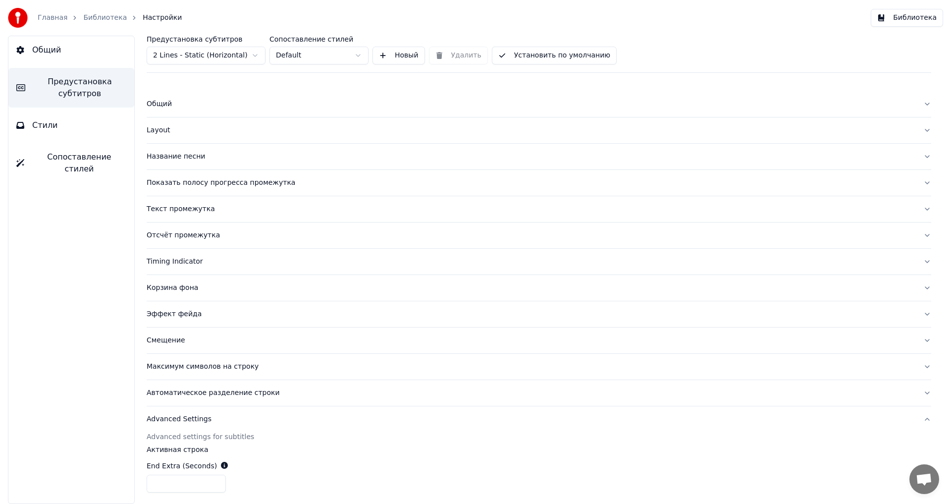
scroll to position [0, 0]
click at [897, 19] on button "Библиотека" at bounding box center [906, 18] width 72 height 18
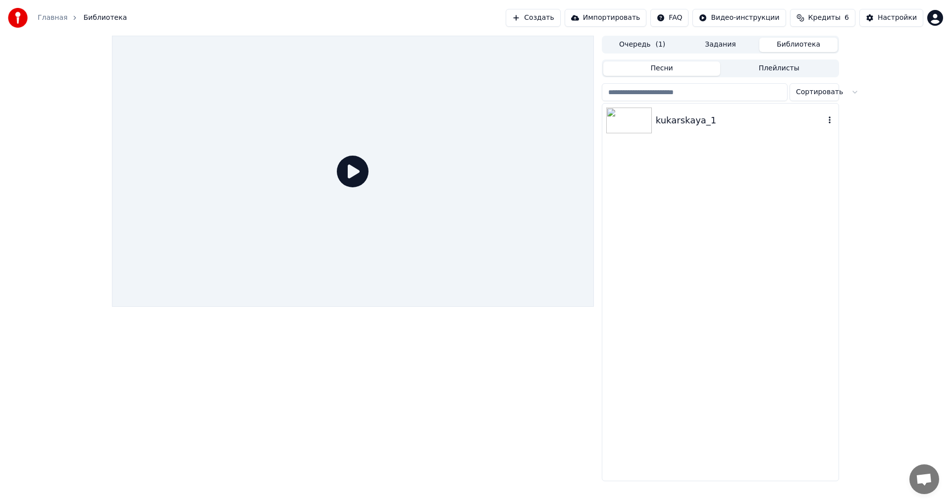
click at [634, 118] on img at bounding box center [629, 120] width 46 height 26
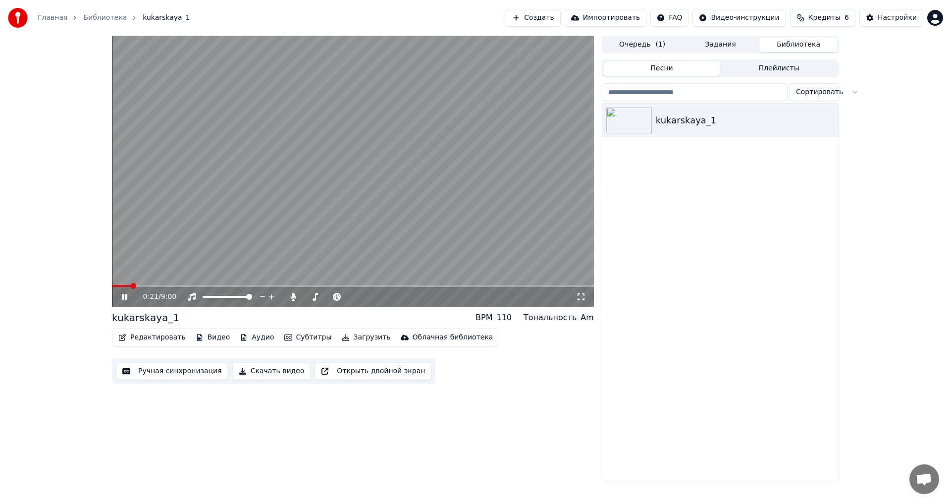
click at [130, 285] on span at bounding box center [353, 286] width 482 height 2
click at [153, 338] on button "Редактировать" at bounding box center [151, 337] width 75 height 14
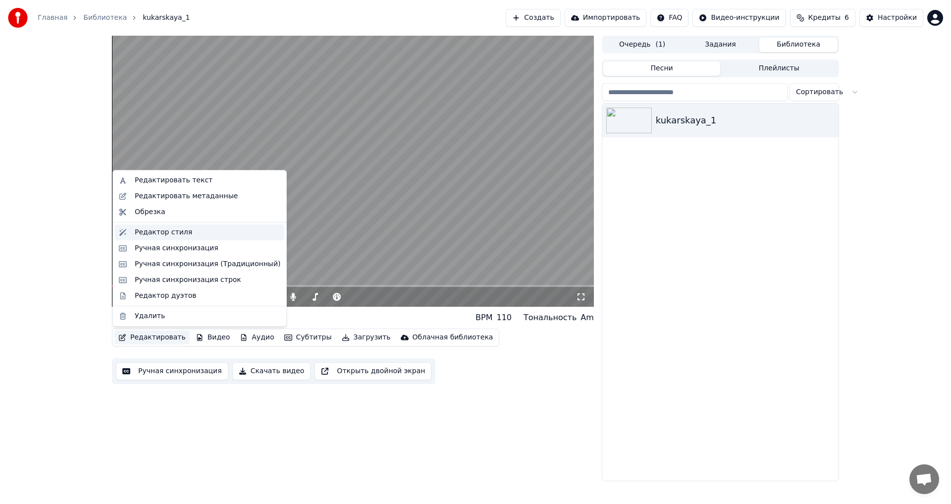
click at [151, 234] on div "Редактор стиля" at bounding box center [163, 232] width 57 height 10
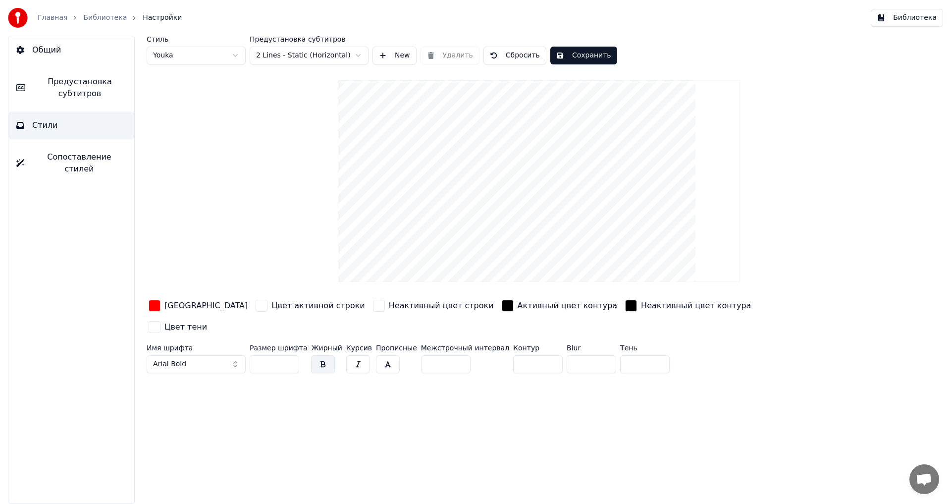
click at [79, 89] on span "Предустановка субтитров" at bounding box center [79, 88] width 93 height 24
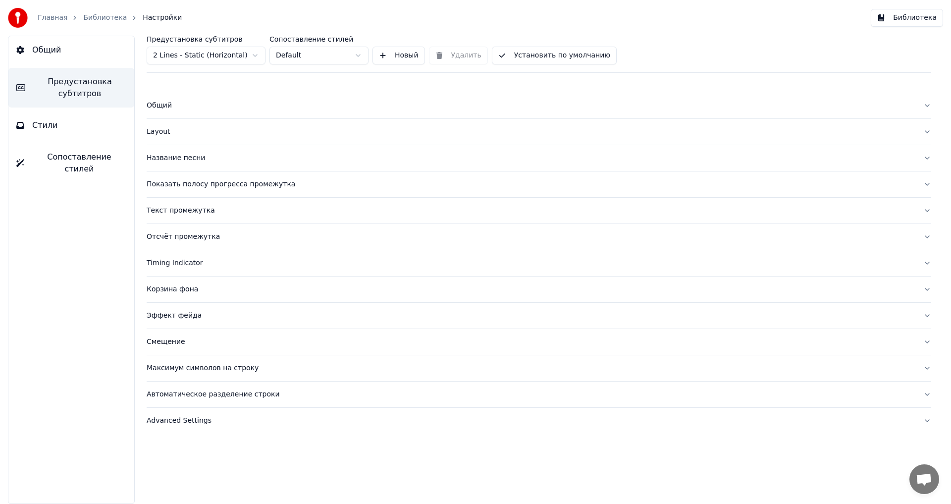
click at [163, 344] on div "Смещение" at bounding box center [531, 342] width 768 height 10
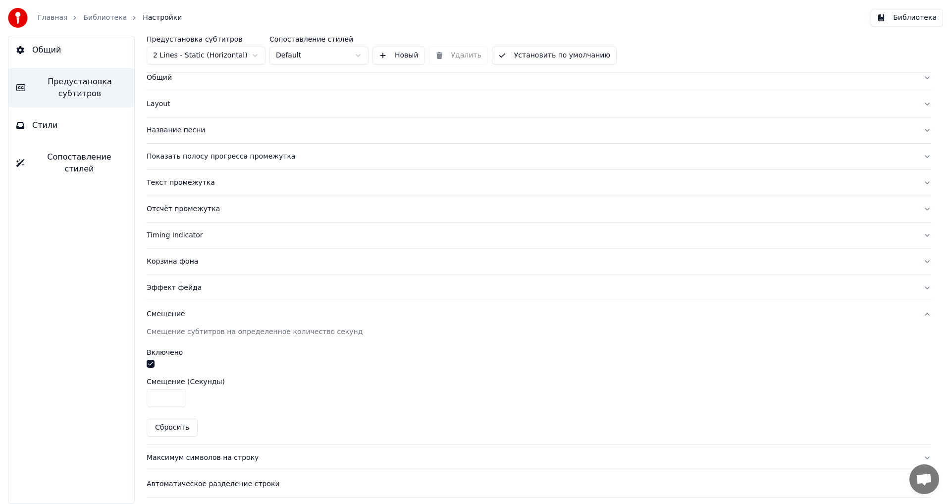
scroll to position [54, 0]
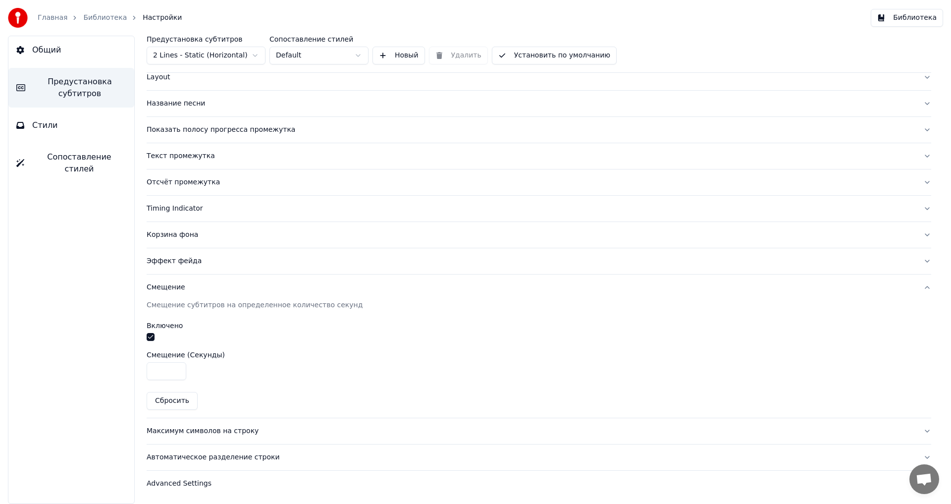
click at [165, 486] on div "Advanced Settings" at bounding box center [531, 483] width 768 height 10
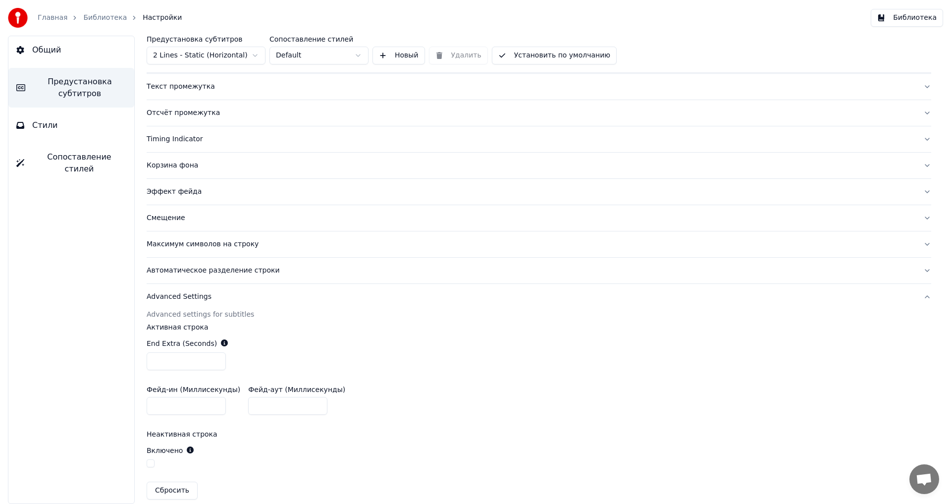
scroll to position [135, 0]
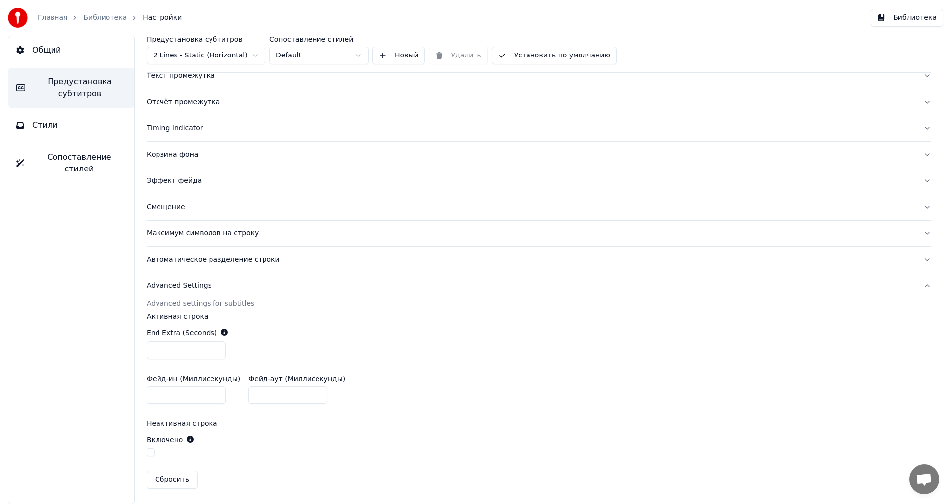
click at [216, 347] on input "***" at bounding box center [186, 350] width 79 height 18
type input "***"
click at [216, 347] on input "***" at bounding box center [186, 350] width 79 height 18
click at [898, 23] on button "Библиотека" at bounding box center [906, 18] width 72 height 18
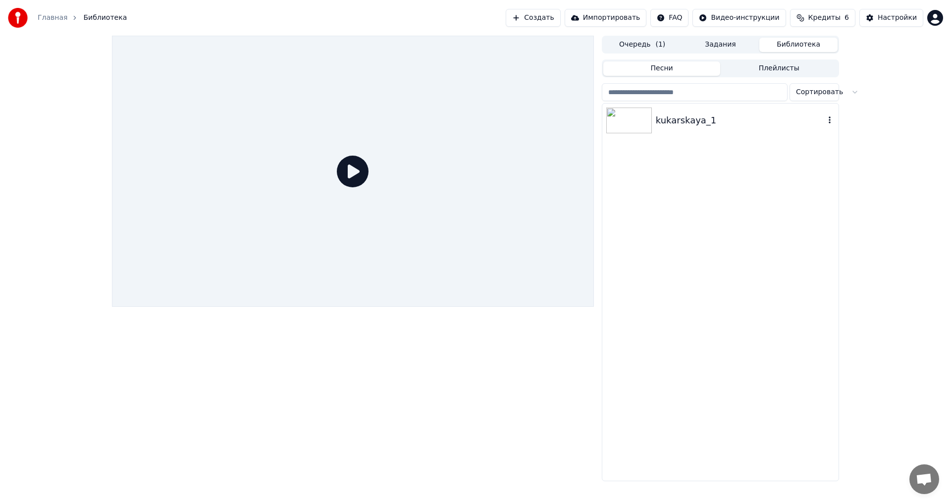
click at [624, 119] on img at bounding box center [629, 120] width 46 height 26
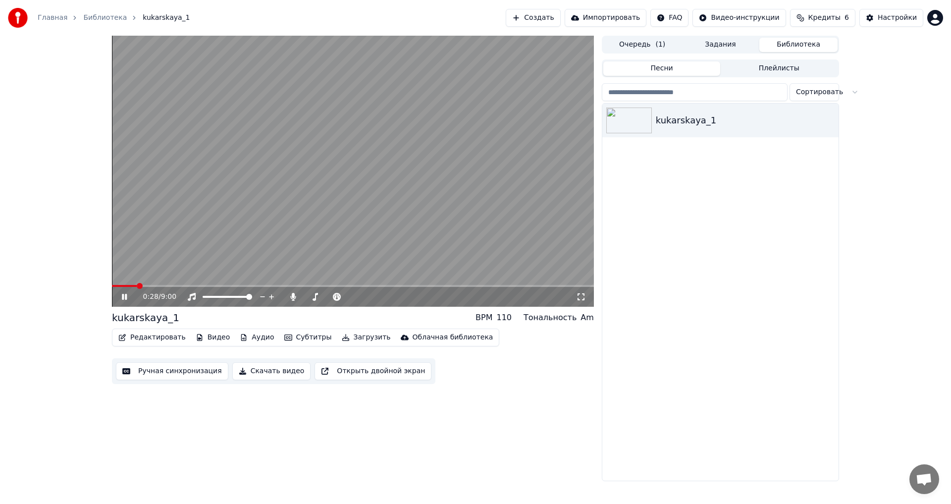
click at [137, 286] on span at bounding box center [353, 286] width 482 height 2
click at [124, 295] on icon at bounding box center [124, 297] width 5 height 6
click at [147, 338] on button "Редактировать" at bounding box center [151, 337] width 75 height 14
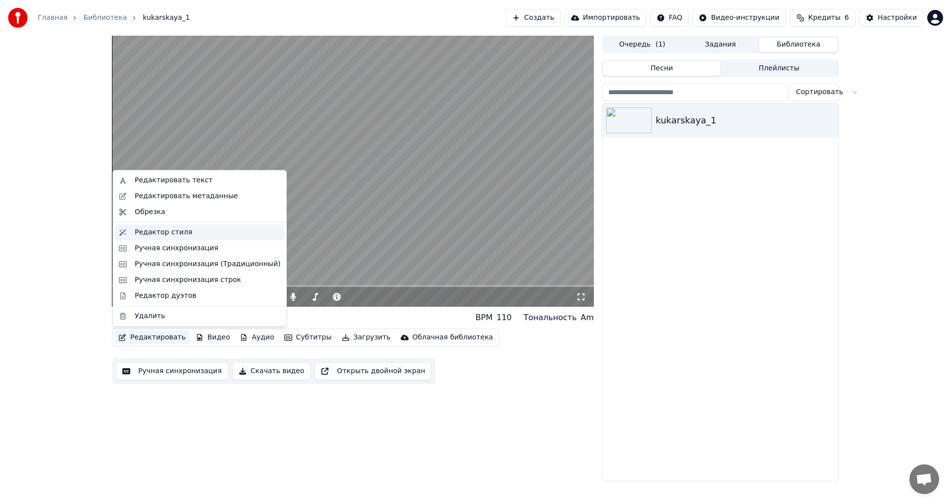
click at [146, 232] on div "Редактор стиля" at bounding box center [163, 232] width 57 height 10
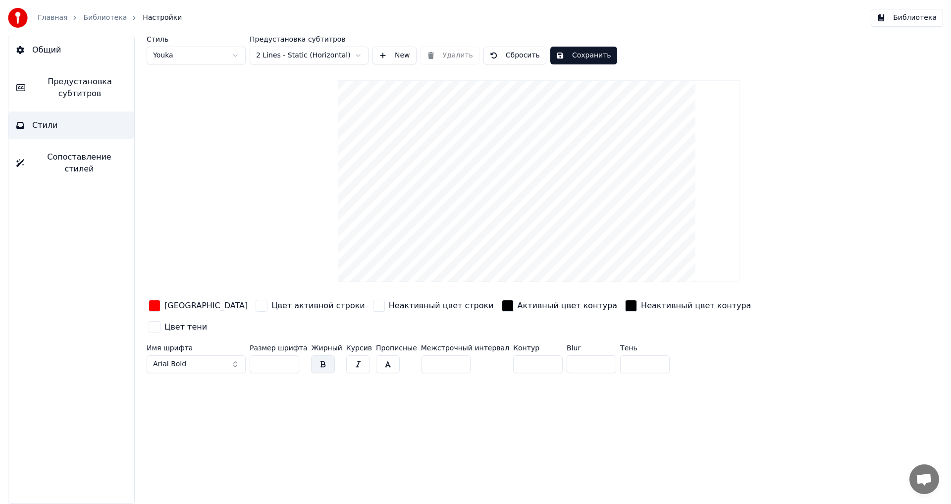
click at [70, 84] on span "Предустановка субтитров" at bounding box center [79, 88] width 93 height 24
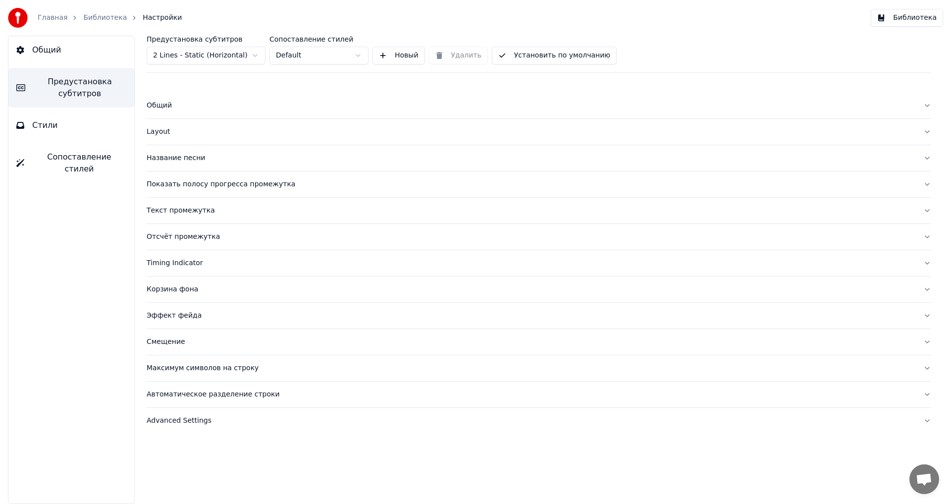
click at [157, 106] on div "Общий" at bounding box center [531, 106] width 768 height 10
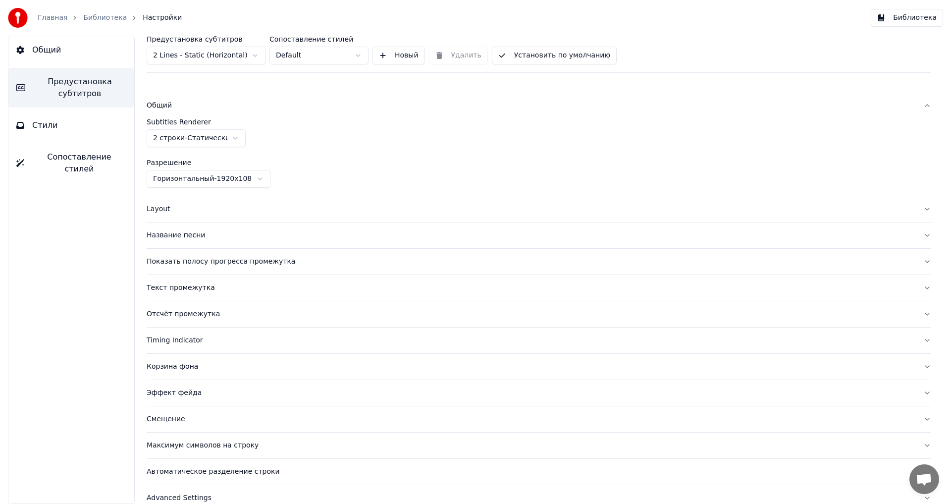
click at [157, 210] on div "Layout" at bounding box center [531, 209] width 768 height 10
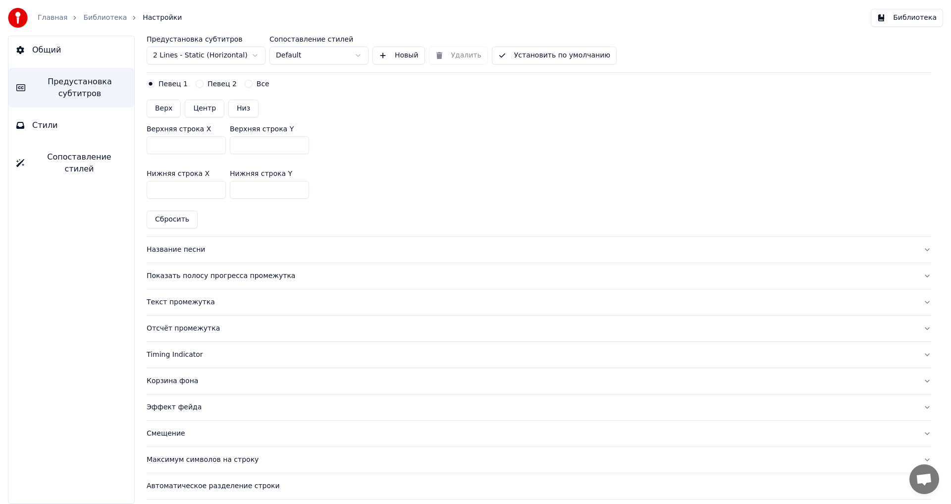
scroll to position [297, 0]
click at [180, 356] on div "Timing Indicator" at bounding box center [531, 354] width 768 height 10
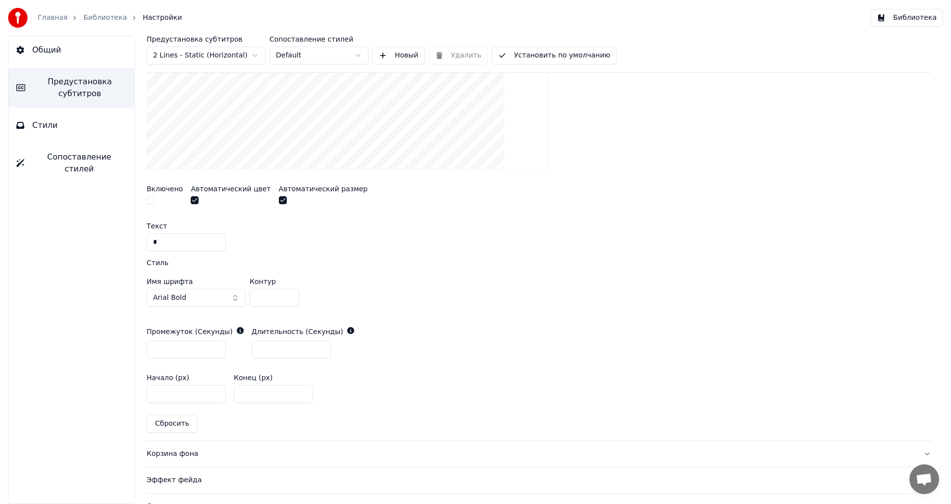
scroll to position [431, 0]
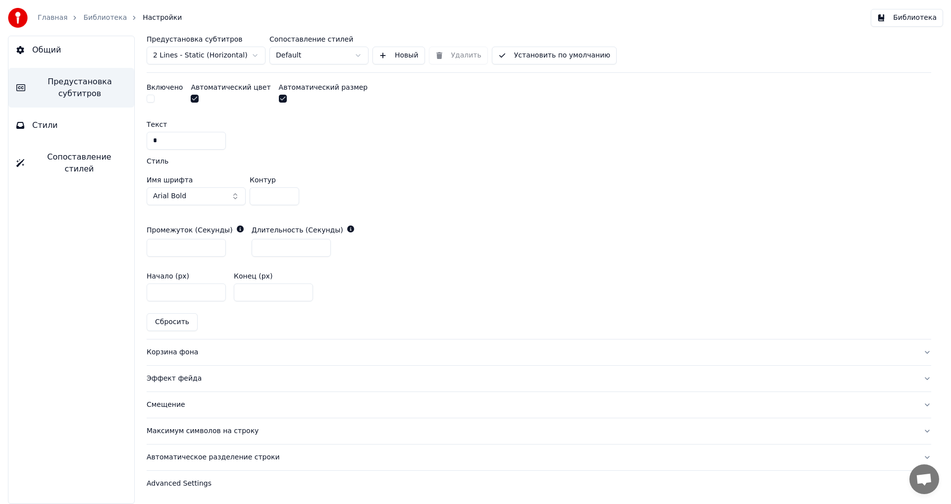
click at [170, 354] on div "Корзина фона" at bounding box center [531, 352] width 768 height 10
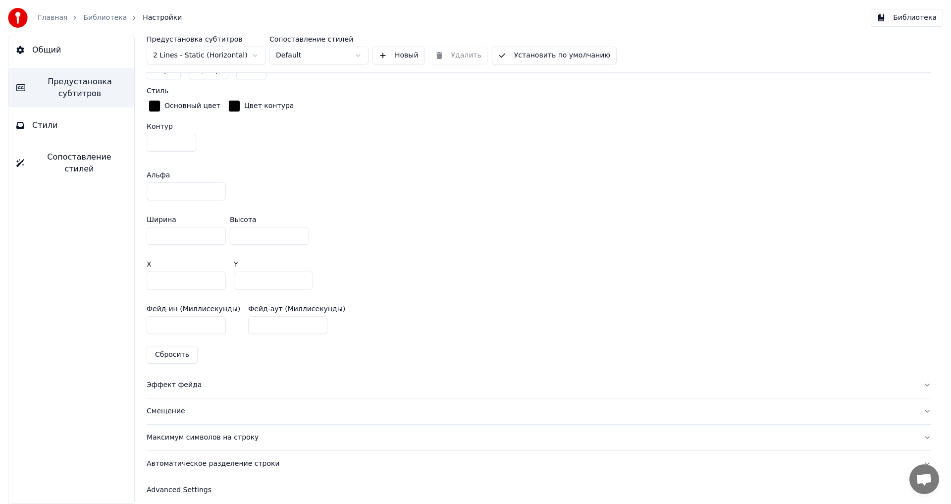
scroll to position [531, 0]
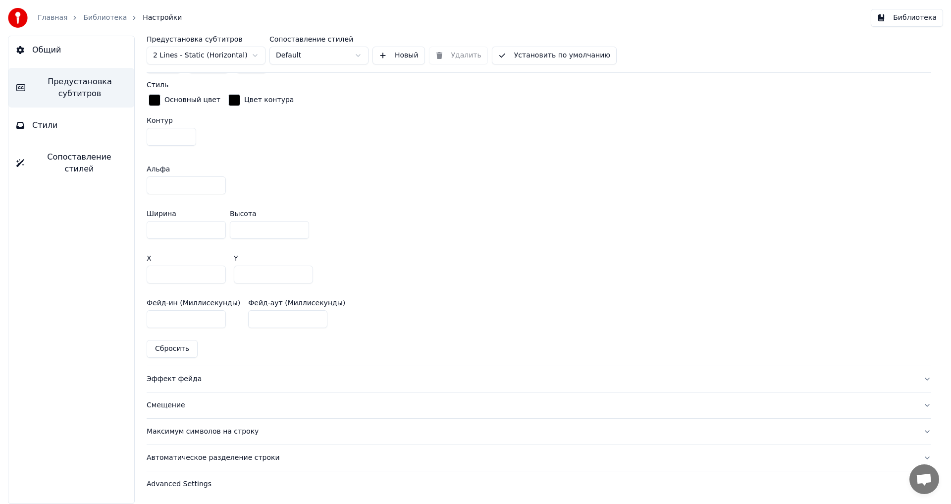
click at [168, 377] on div "Эффект фейда" at bounding box center [531, 379] width 768 height 10
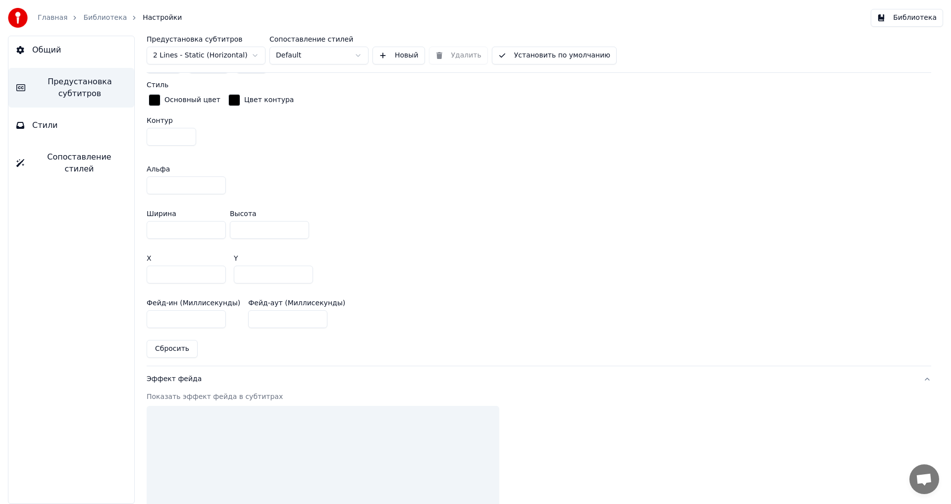
scroll to position [277, 0]
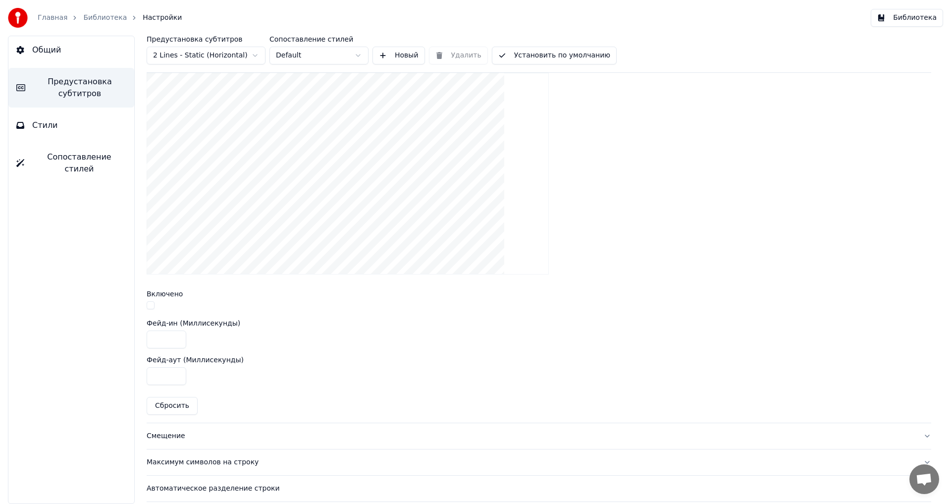
click at [151, 305] on button "button" at bounding box center [151, 305] width 8 height 8
click at [913, 16] on button "Библиотека" at bounding box center [906, 18] width 72 height 18
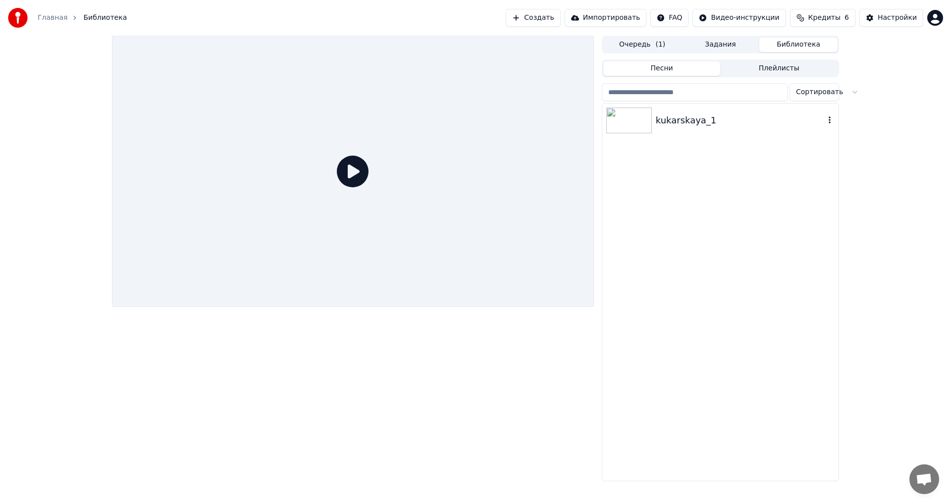
click at [628, 115] on img at bounding box center [629, 120] width 46 height 26
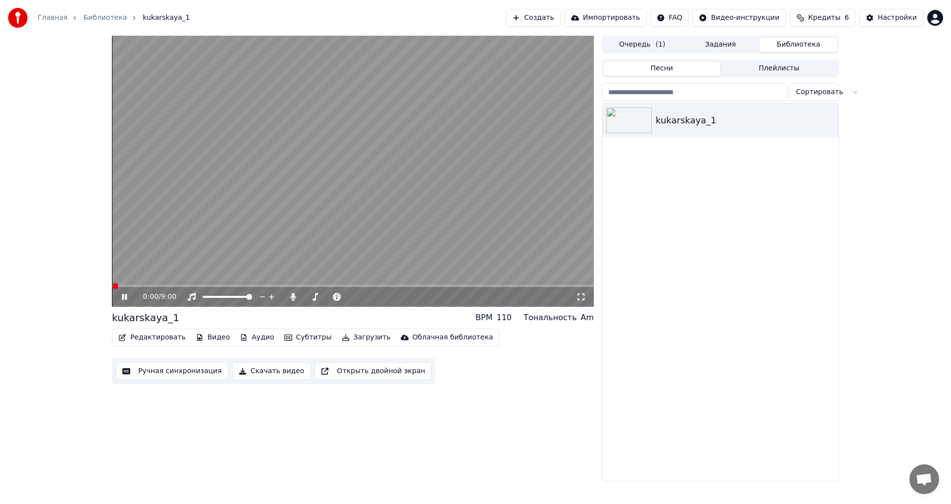
click at [132, 285] on span at bounding box center [353, 286] width 482 height 2
click at [132, 283] on video at bounding box center [353, 171] width 482 height 271
click at [125, 287] on span at bounding box center [118, 286] width 13 height 2
click at [123, 294] on icon at bounding box center [131, 297] width 23 height 8
click at [153, 332] on button "Редактировать" at bounding box center [151, 337] width 75 height 14
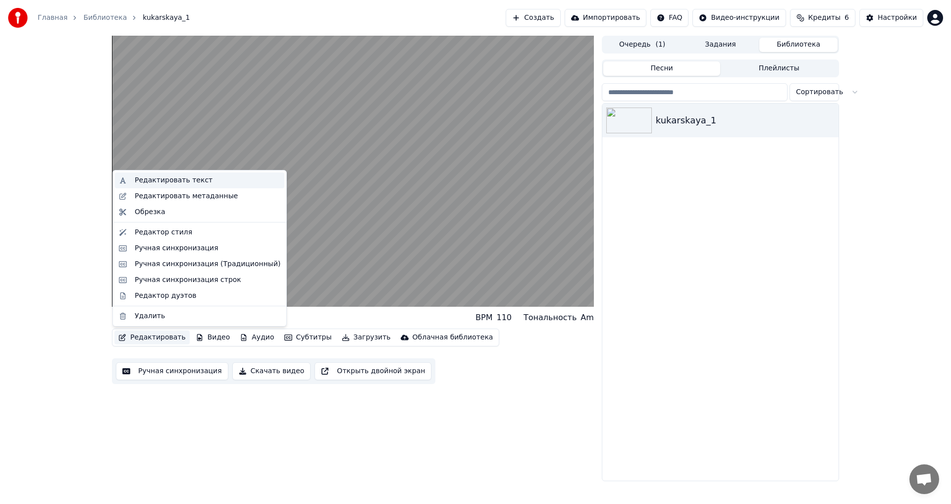
click at [161, 179] on div "Редактировать текст" at bounding box center [174, 180] width 78 height 10
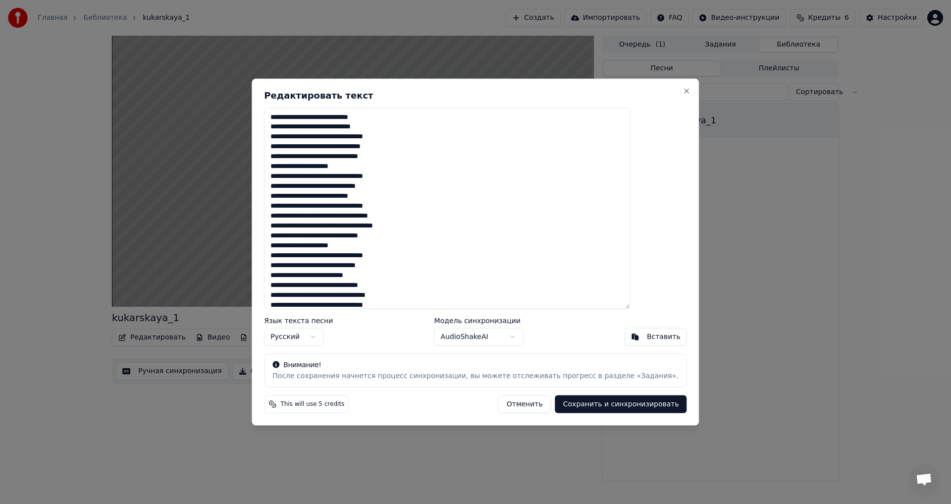
drag, startPoint x: 454, startPoint y: 302, endPoint x: 219, endPoint y: 33, distance: 356.5
click at [219, 33] on body "Главная Библиотека kukarskaya_1 Создать Импортировать FAQ Видео-инструкции Кред…" at bounding box center [475, 252] width 951 height 504
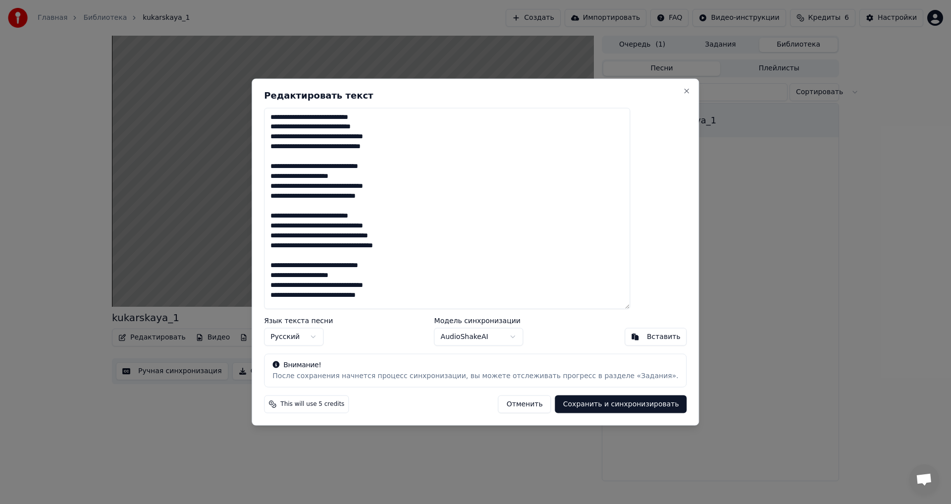
scroll to position [1208, 0]
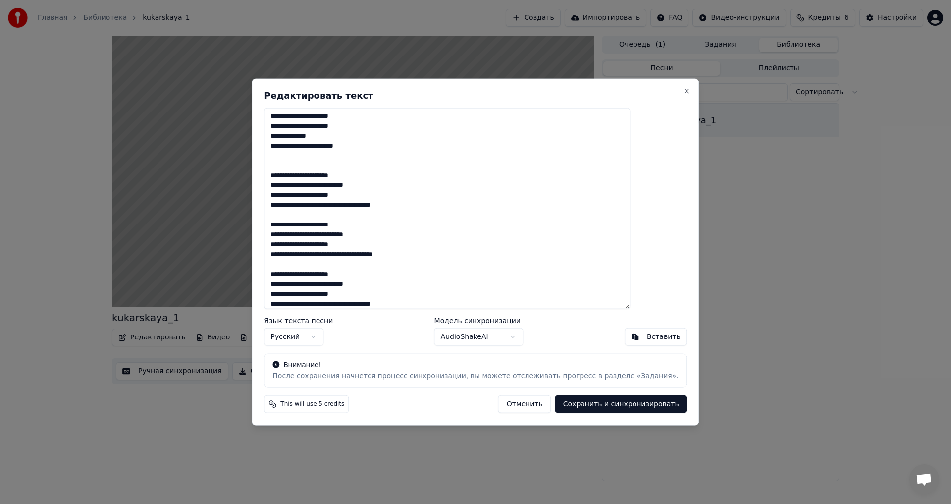
type textarea "**********"
click at [587, 406] on button "Сохранить и синхронизировать" at bounding box center [621, 404] width 132 height 18
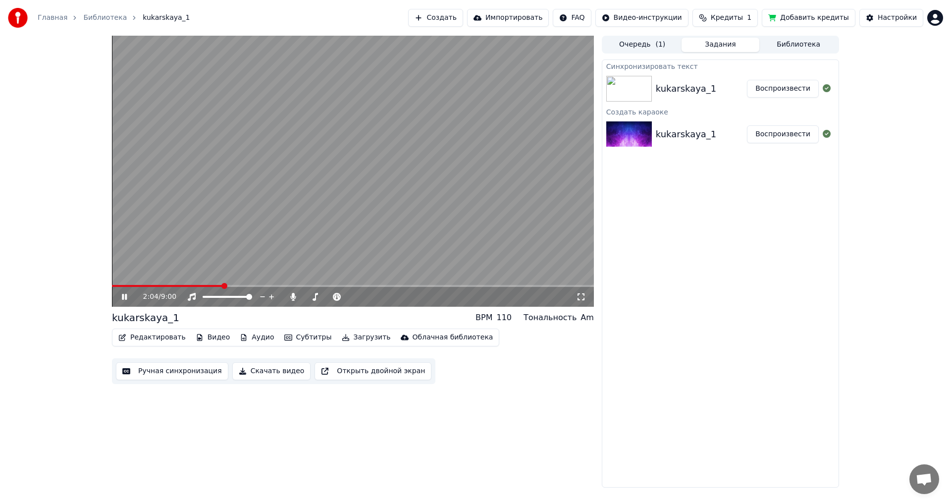
click at [632, 85] on img at bounding box center [629, 89] width 46 height 26
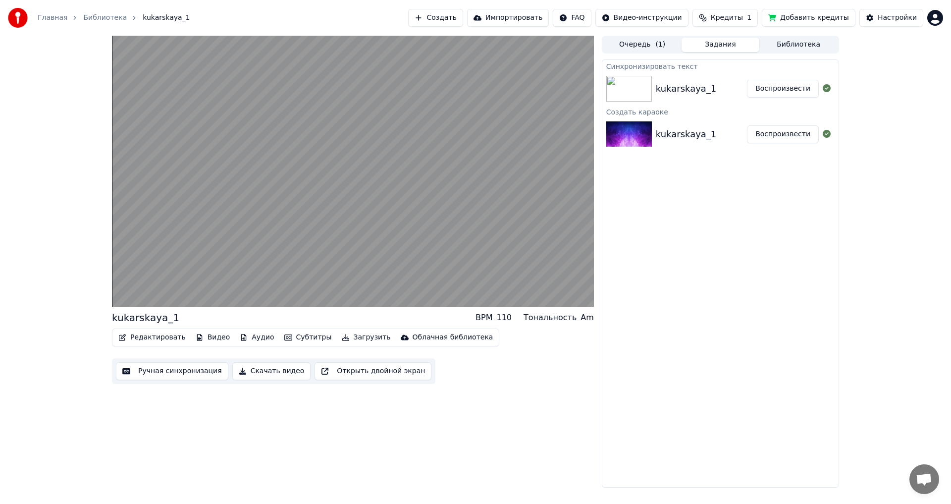
click at [632, 89] on img at bounding box center [629, 89] width 46 height 26
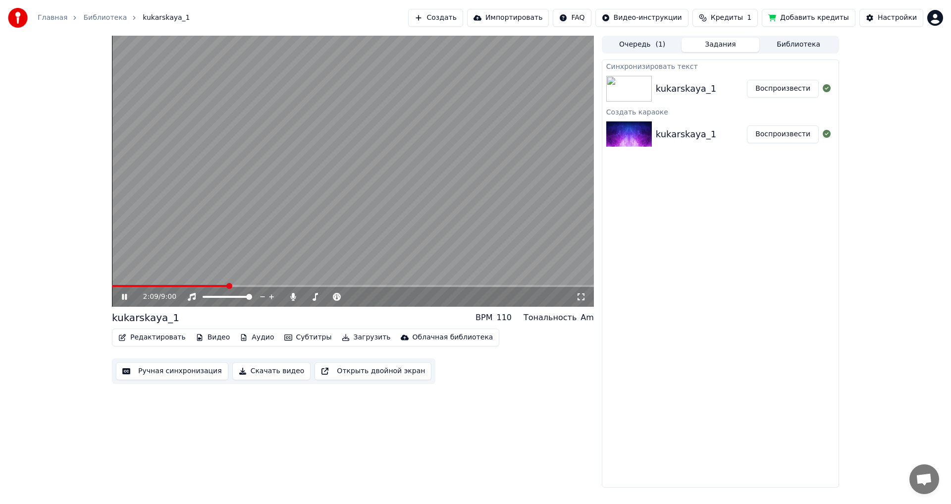
click at [124, 296] on icon at bounding box center [131, 297] width 23 height 8
click at [791, 86] on button "Воспроизвести" at bounding box center [783, 89] width 72 height 18
click at [307, 285] on span at bounding box center [353, 286] width 482 height 2
click at [124, 295] on icon at bounding box center [131, 297] width 23 height 8
click at [782, 134] on button "Воспроизвести" at bounding box center [783, 134] width 72 height 18
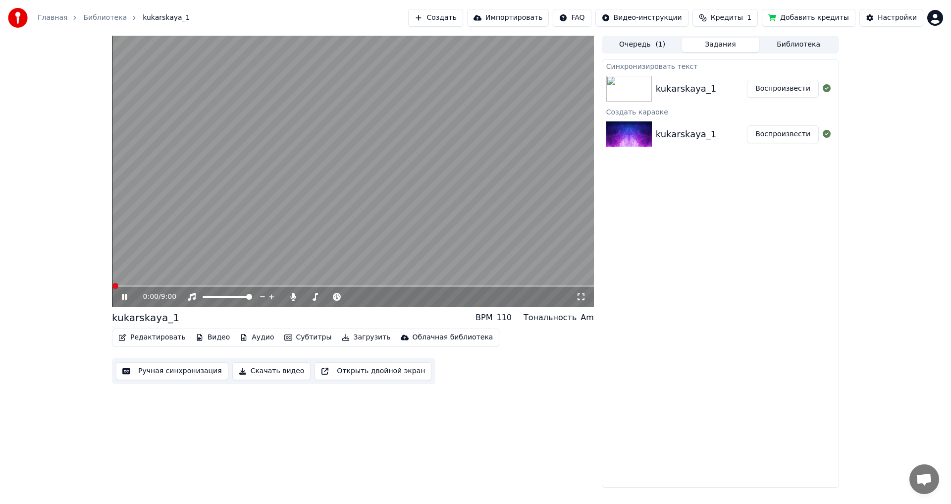
click at [262, 285] on span at bounding box center [353, 286] width 482 height 2
click at [279, 285] on span at bounding box center [353, 286] width 482 height 2
click at [290, 286] on span at bounding box center [353, 286] width 482 height 2
click at [287, 285] on span at bounding box center [202, 286] width 180 height 2
click at [279, 285] on span at bounding box center [200, 286] width 176 height 2
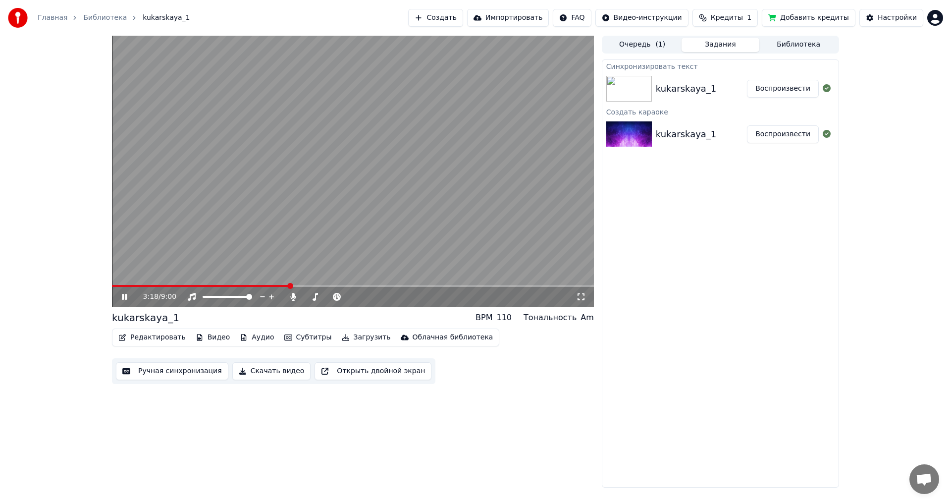
click at [123, 293] on icon at bounding box center [131, 297] width 23 height 8
click at [772, 90] on button "Воспроизвести" at bounding box center [783, 89] width 72 height 18
click at [266, 285] on span at bounding box center [353, 286] width 482 height 2
click at [279, 285] on span at bounding box center [353, 286] width 482 height 2
click at [121, 297] on icon at bounding box center [131, 297] width 23 height 8
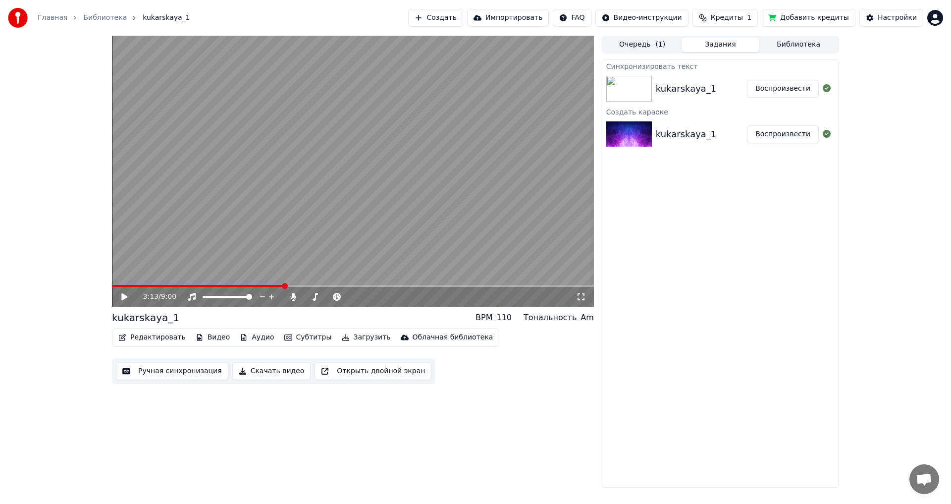
click at [284, 285] on span at bounding box center [198, 286] width 172 height 2
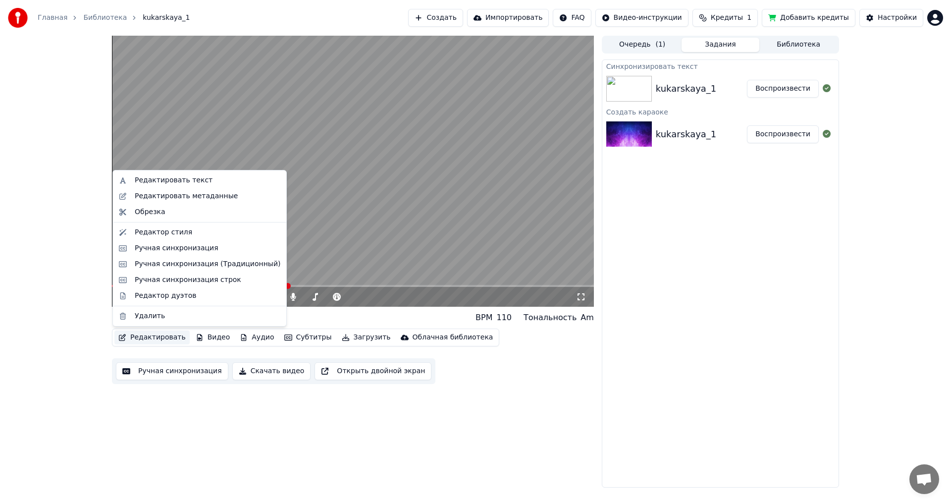
click at [149, 337] on button "Редактировать" at bounding box center [151, 337] width 75 height 14
click at [161, 178] on div "Редактировать текст" at bounding box center [174, 180] width 78 height 10
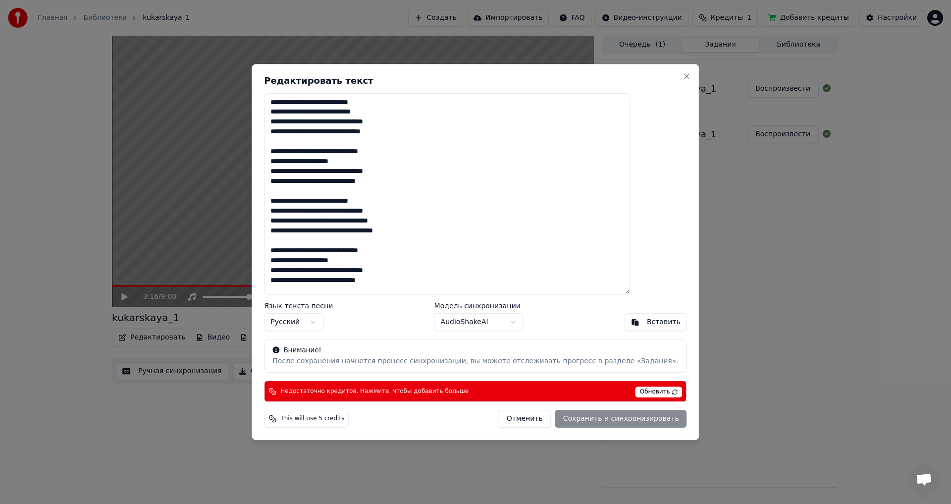
drag, startPoint x: 449, startPoint y: 286, endPoint x: 217, endPoint y: 30, distance: 345.2
click at [219, 34] on body "Главная Библиотека kukarskaya_1 Создать Импортировать FAQ Видео-инструкции Кред…" at bounding box center [475, 252] width 951 height 504
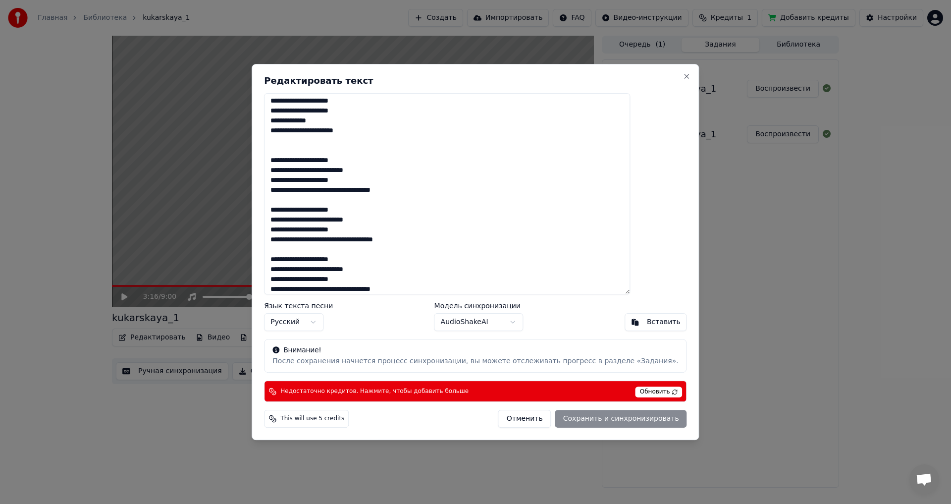
click at [647, 324] on div "Вставить" at bounding box center [664, 322] width 34 height 10
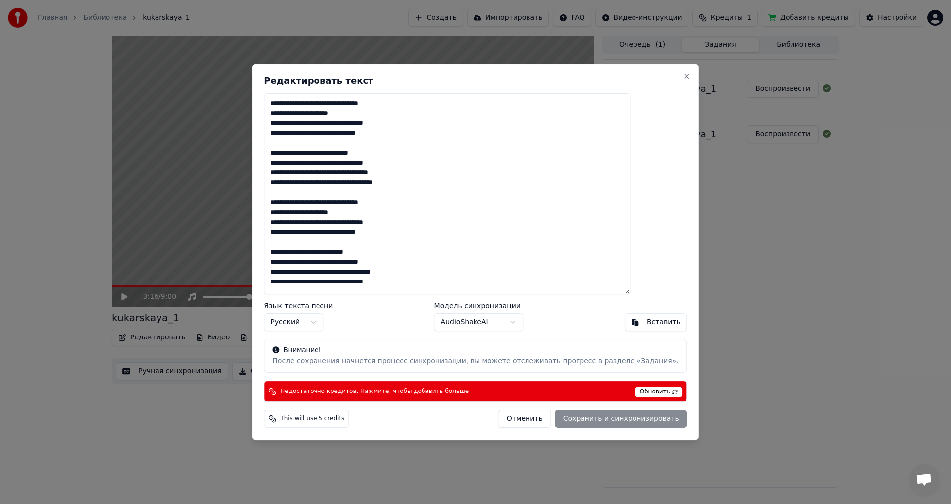
scroll to position [0, 0]
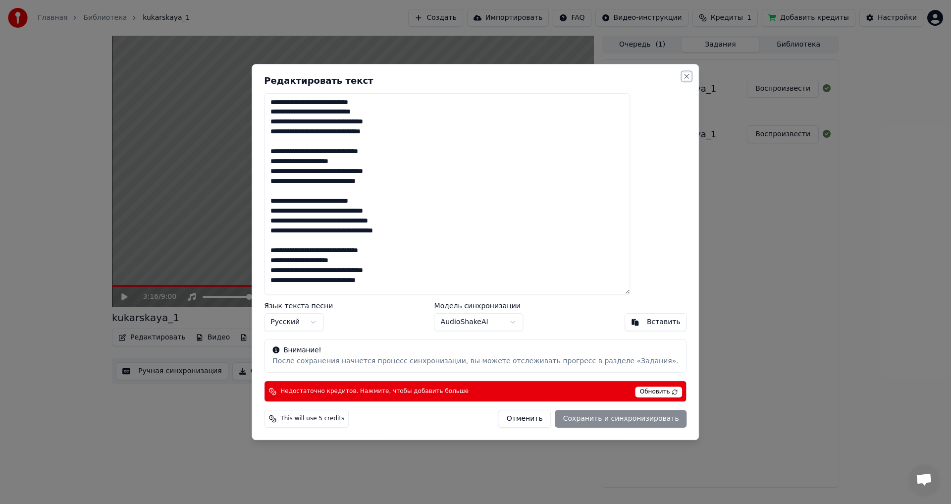
click at [683, 75] on button "Close" at bounding box center [687, 76] width 8 height 8
type textarea "**********"
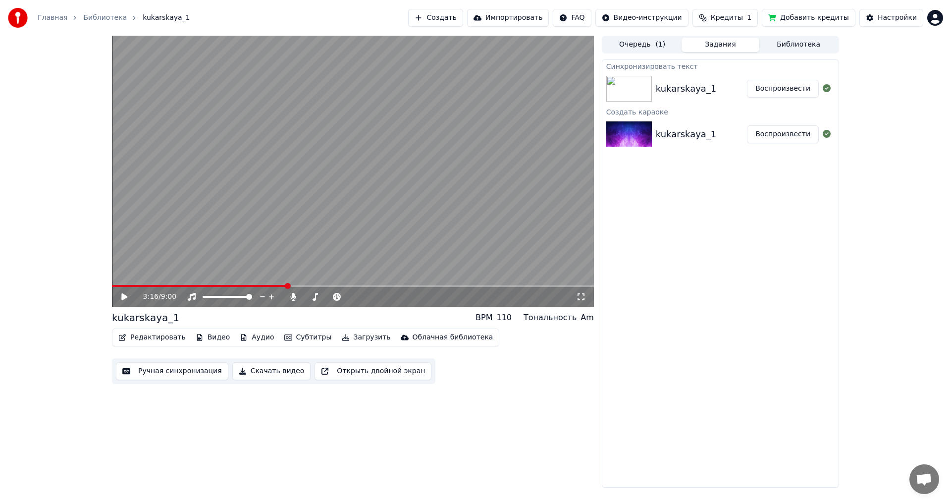
click at [783, 90] on button "Воспроизвести" at bounding box center [783, 89] width 72 height 18
click at [272, 285] on span at bounding box center [353, 286] width 482 height 2
click at [279, 285] on span at bounding box center [353, 286] width 482 height 2
click at [287, 285] on span at bounding box center [353, 286] width 482 height 2
click at [779, 135] on button "Воспроизвести" at bounding box center [783, 134] width 72 height 18
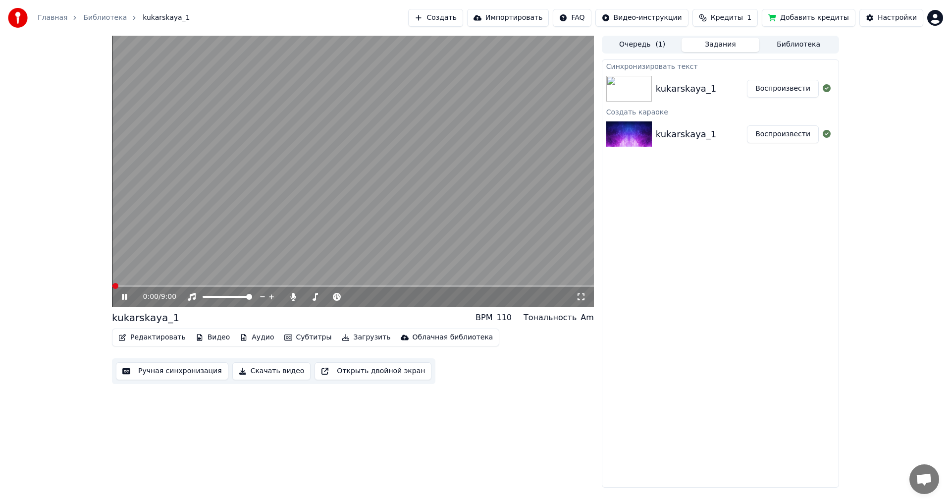
click at [261, 284] on video at bounding box center [353, 171] width 482 height 271
click at [263, 286] on span at bounding box center [353, 286] width 482 height 2
click at [124, 295] on icon at bounding box center [124, 296] width 6 height 7
click at [271, 285] on span at bounding box center [353, 286] width 482 height 2
click at [279, 285] on span at bounding box center [353, 286] width 482 height 2
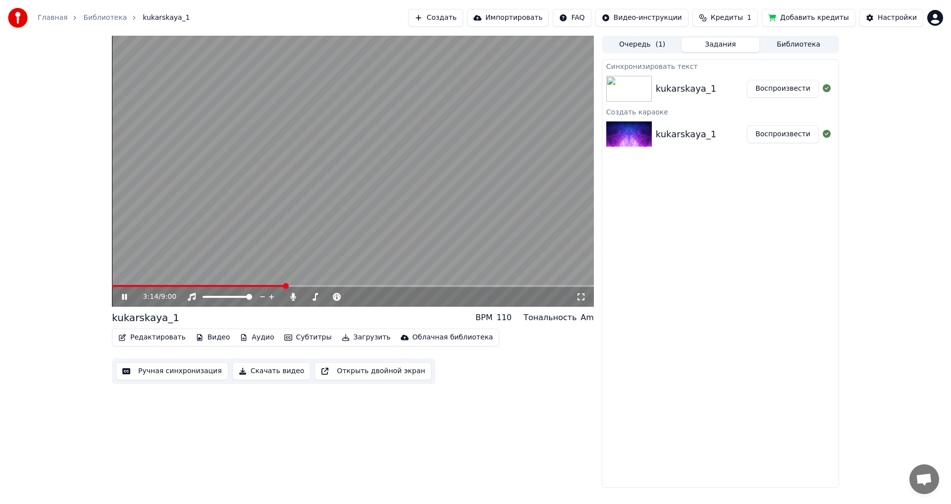
click at [285, 285] on span at bounding box center [353, 286] width 482 height 2
click at [283, 284] on video at bounding box center [353, 171] width 482 height 271
click at [282, 285] on span at bounding box center [200, 286] width 177 height 2
click at [126, 295] on icon at bounding box center [131, 297] width 23 height 8
click at [825, 89] on icon at bounding box center [826, 88] width 8 height 8
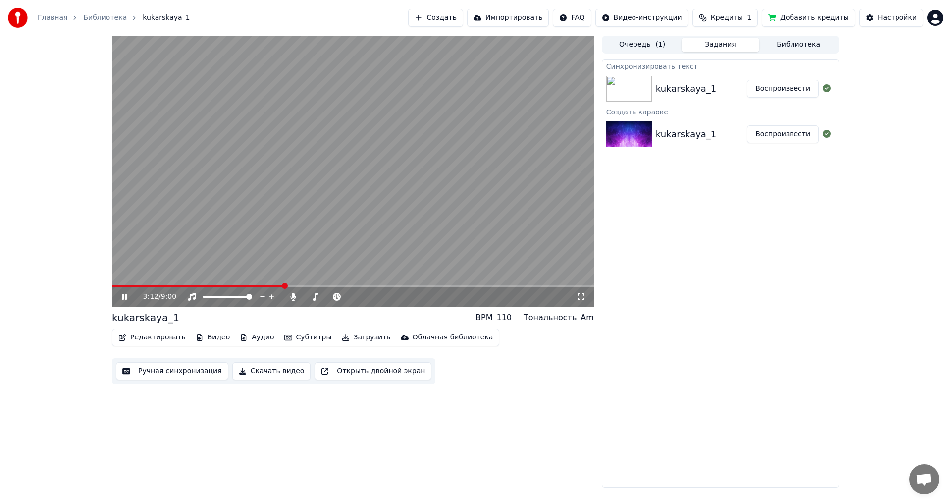
click at [825, 89] on icon at bounding box center [826, 88] width 8 height 8
click at [147, 339] on button "Редактировать" at bounding box center [151, 337] width 75 height 14
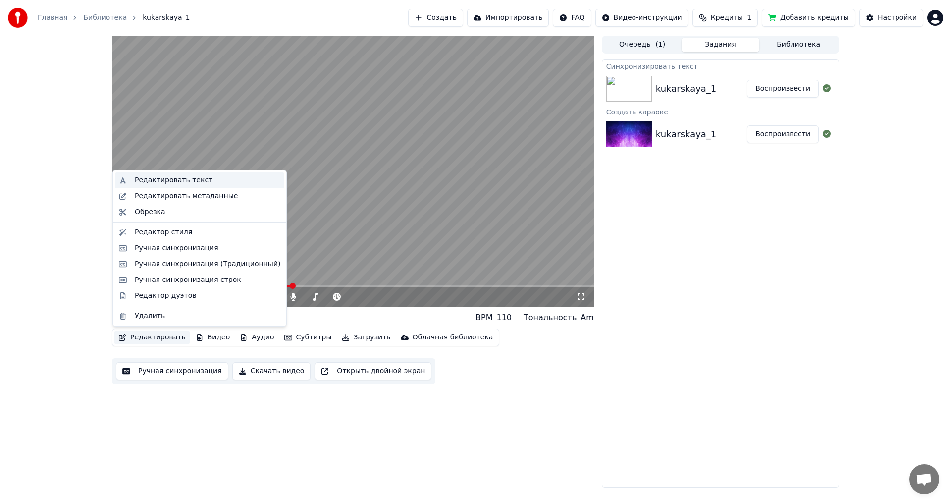
click at [153, 178] on div "Редактировать текст" at bounding box center [174, 180] width 78 height 10
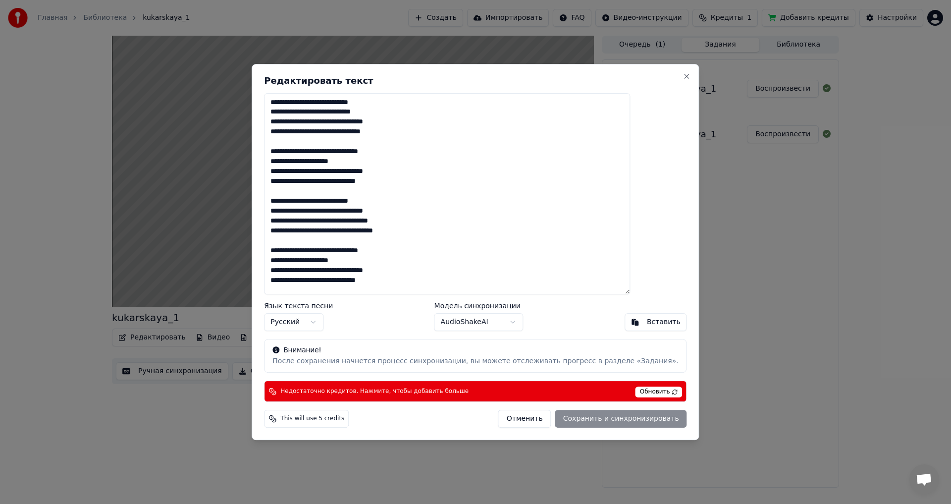
click at [577, 415] on div "Отменить Сохранить и синхронизировать" at bounding box center [592, 418] width 189 height 18
click at [575, 421] on div "Отменить Сохранить и синхронизировать" at bounding box center [592, 418] width 189 height 18
click at [635, 390] on span "Обновить" at bounding box center [658, 391] width 47 height 11
click at [683, 75] on button "Close" at bounding box center [687, 76] width 8 height 8
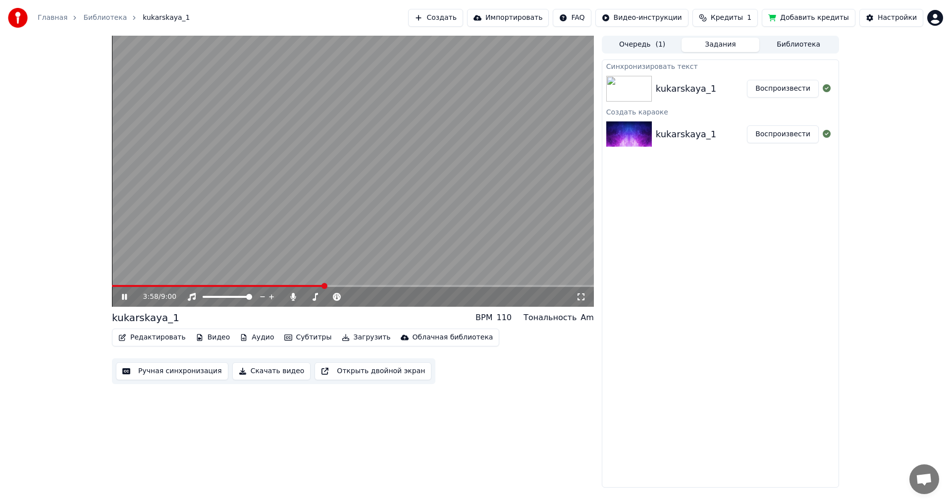
click at [121, 298] on icon at bounding box center [131, 297] width 23 height 8
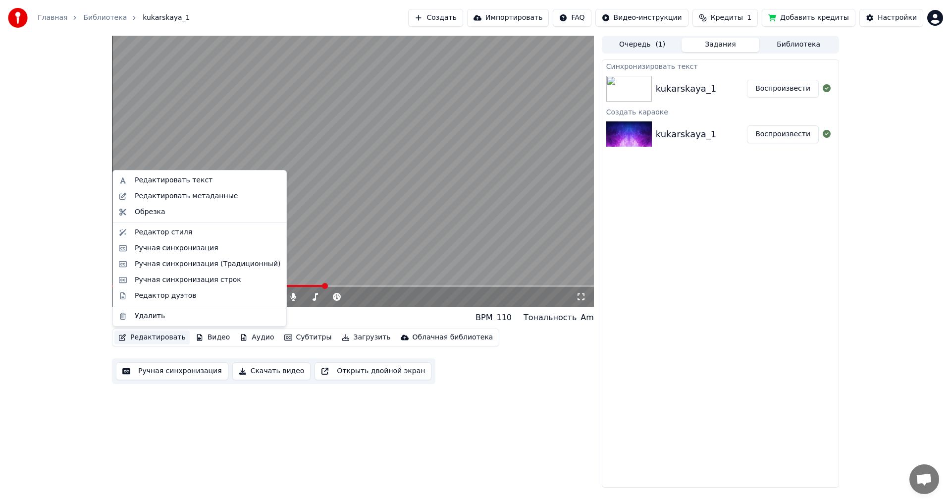
click at [148, 334] on button "Редактировать" at bounding box center [151, 337] width 75 height 14
click at [157, 263] on div "Ручная синхронизация (Традиционный)" at bounding box center [208, 264] width 146 height 10
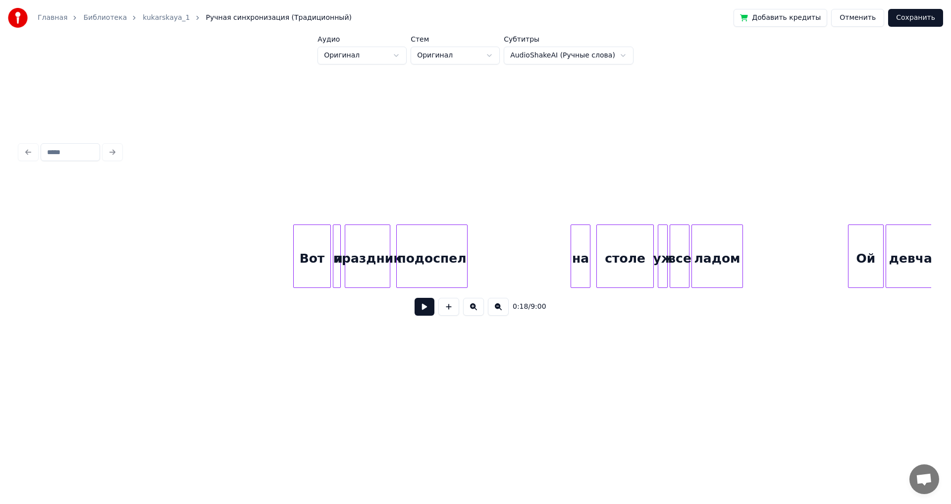
scroll to position [0, 18855]
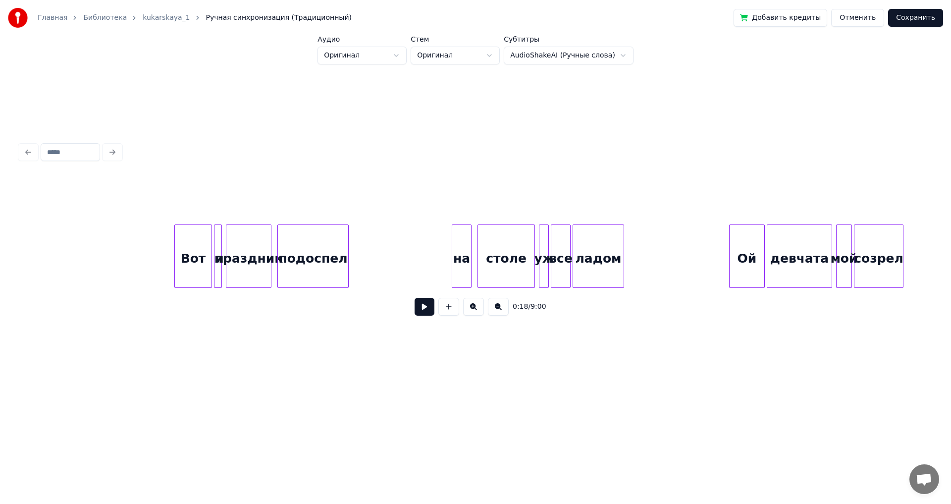
click at [462, 255] on div "на" at bounding box center [461, 258] width 19 height 67
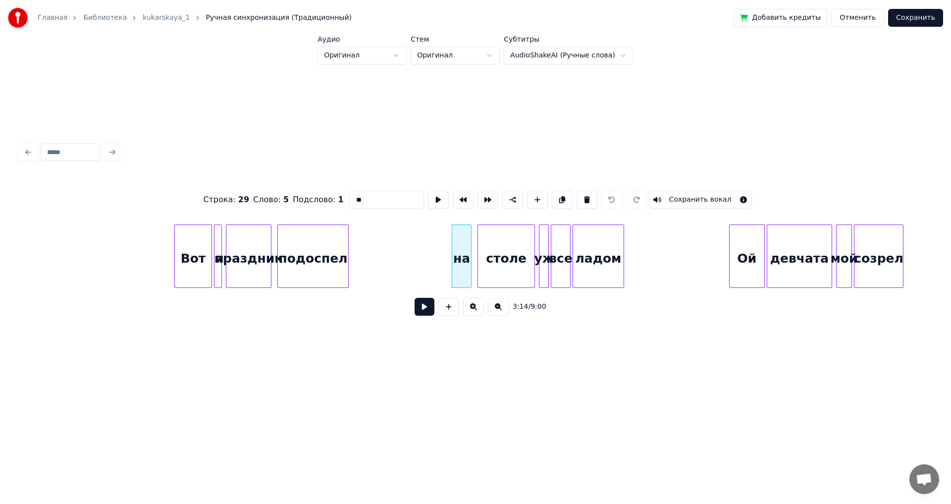
drag, startPoint x: 354, startPoint y: 196, endPoint x: 340, endPoint y: 195, distance: 13.9
click at [340, 195] on div "Строка : 29 Слово : 5 Подслово : 1 ** Сохранить вокал" at bounding box center [475, 200] width 911 height 50
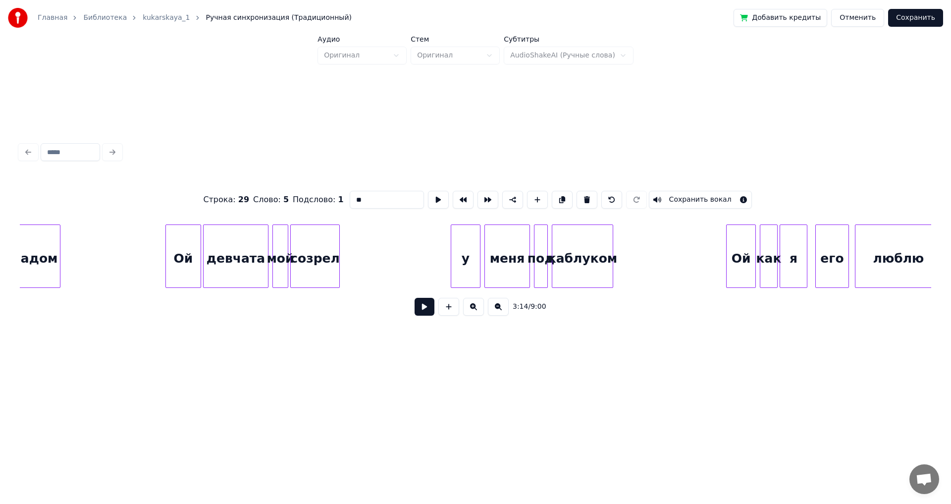
scroll to position [0, 19507]
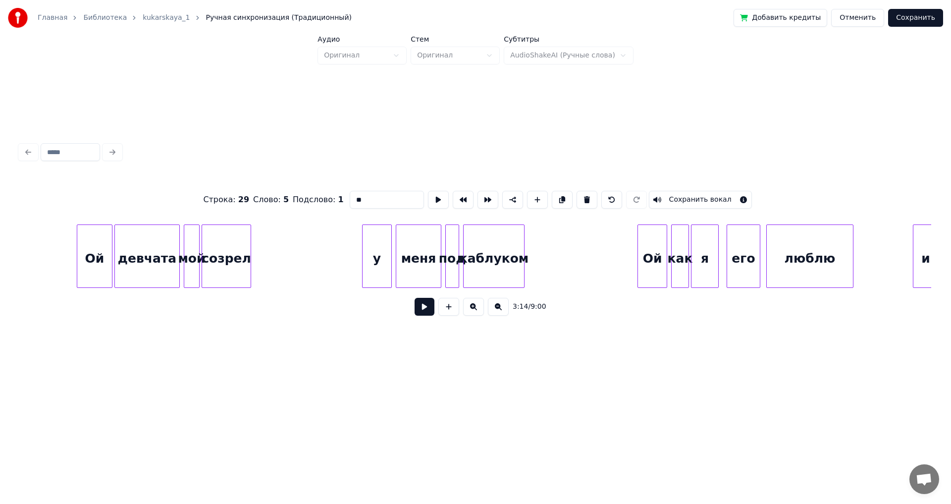
click at [374, 261] on div "у" at bounding box center [376, 258] width 29 height 67
drag, startPoint x: 353, startPoint y: 194, endPoint x: 315, endPoint y: 195, distance: 37.7
click at [315, 195] on div "Строка : 30 Слово : 5 Подслово : 1 * Сохранить вокал" at bounding box center [475, 200] width 911 height 50
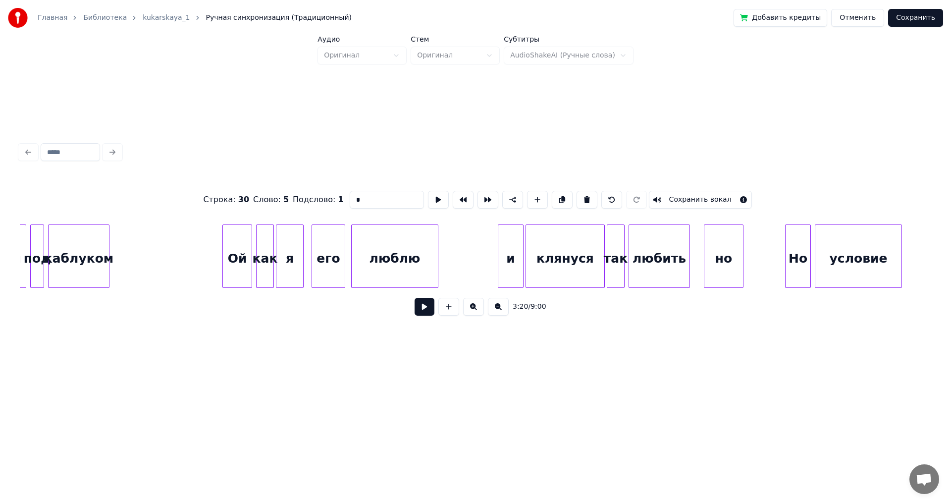
scroll to position [0, 19981]
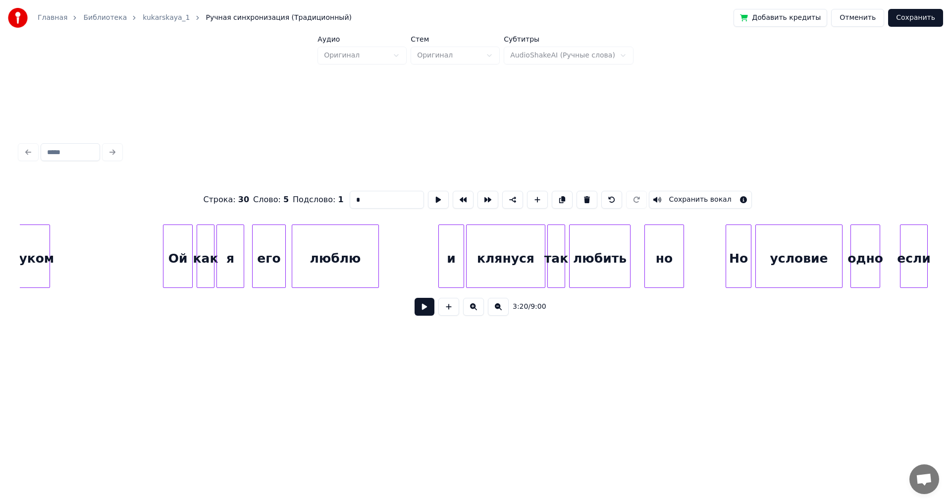
click at [452, 257] on div "и" at bounding box center [451, 258] width 25 height 67
drag, startPoint x: 354, startPoint y: 193, endPoint x: 310, endPoint y: 199, distance: 44.4
click at [310, 199] on div "Строка : 31 Слово : 6 Подслово : 1 * Сохранить вокал" at bounding box center [475, 200] width 911 height 50
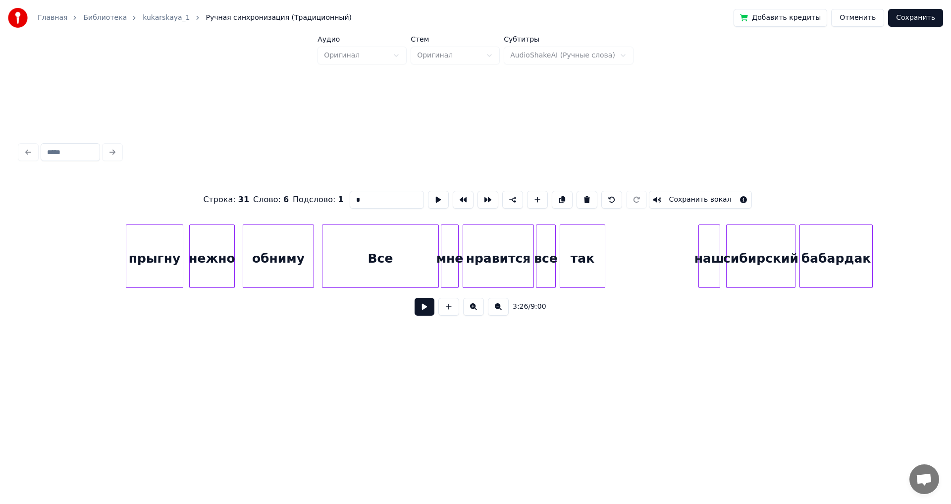
scroll to position [0, 25524]
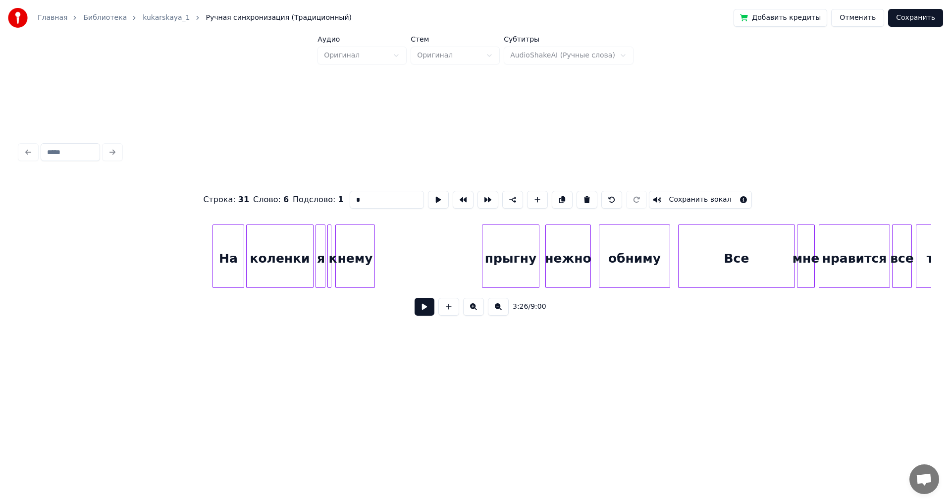
click at [498, 259] on div "прыгну" at bounding box center [510, 258] width 56 height 67
drag, startPoint x: 352, startPoint y: 199, endPoint x: 330, endPoint y: 195, distance: 22.6
click at [330, 195] on div "Строка : 45 Слово : 6 Подслово : 1 ****** Сохранить вокал" at bounding box center [475, 200] width 911 height 50
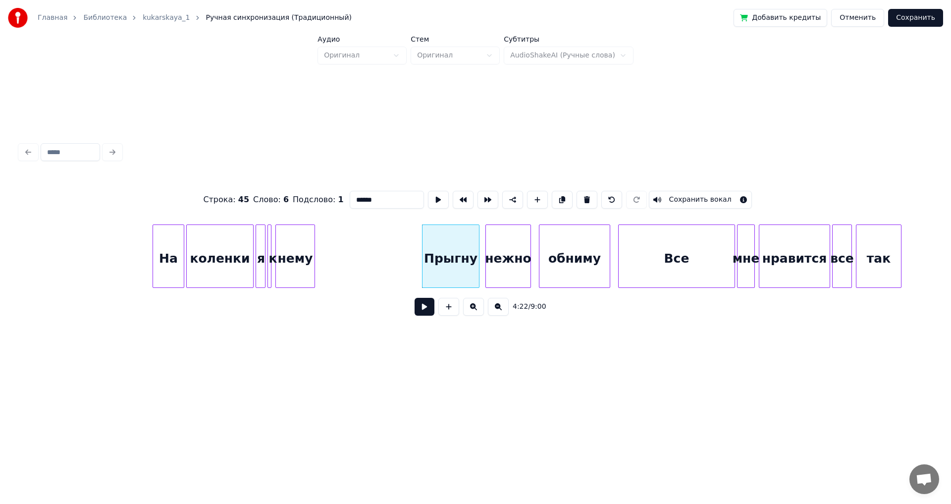
scroll to position [0, 25643]
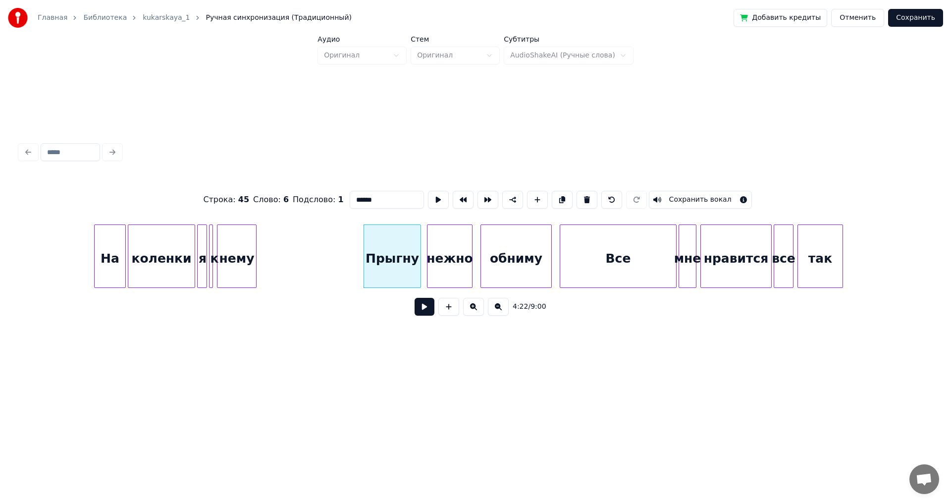
click at [402, 261] on div "Прыгну" at bounding box center [392, 258] width 56 height 67
type input "******"
click at [424, 310] on button at bounding box center [424, 307] width 20 height 18
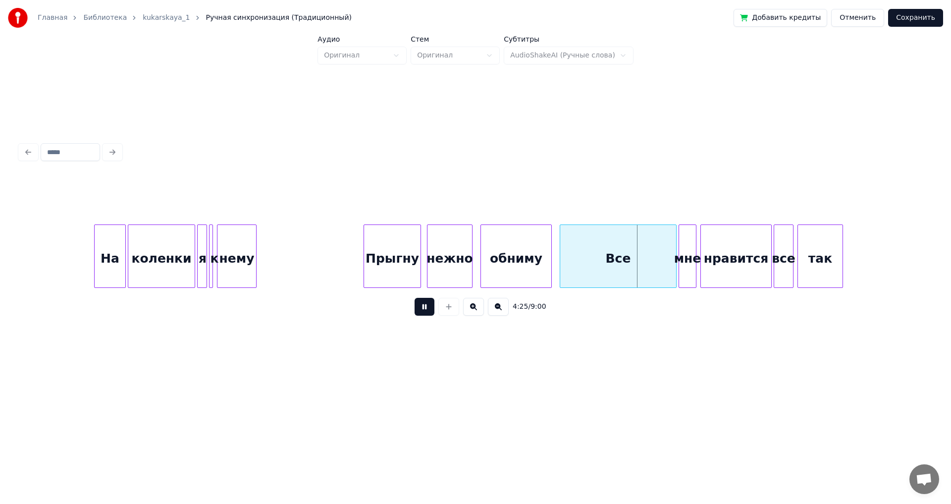
click at [424, 310] on button at bounding box center [424, 307] width 20 height 18
click at [616, 257] on div at bounding box center [615, 256] width 3 height 62
click at [425, 312] on button at bounding box center [424, 307] width 20 height 18
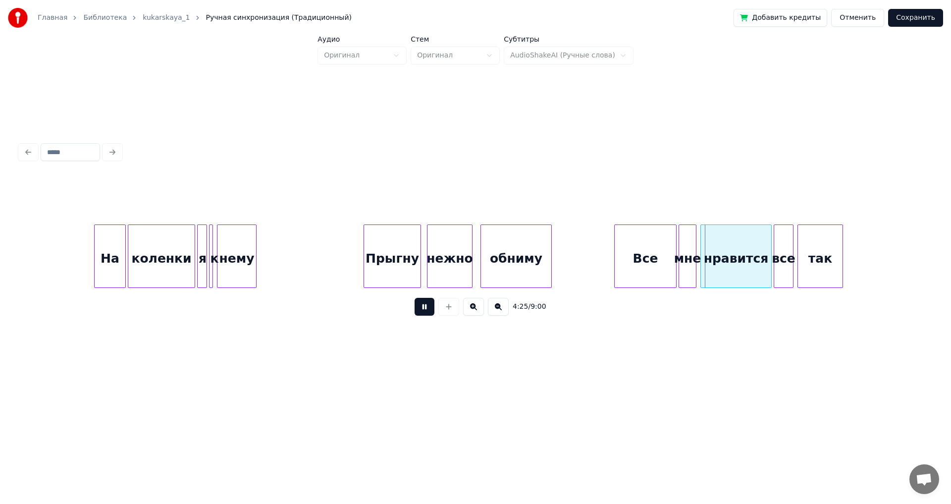
click at [425, 312] on button at bounding box center [424, 307] width 20 height 18
click at [635, 265] on div at bounding box center [635, 256] width 3 height 62
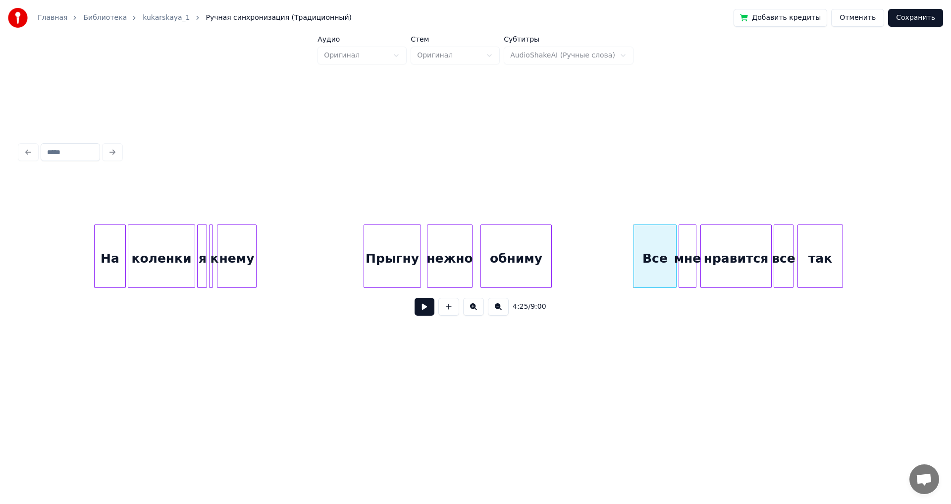
click at [421, 312] on button at bounding box center [424, 307] width 20 height 18
click at [424, 312] on button at bounding box center [424, 307] width 20 height 18
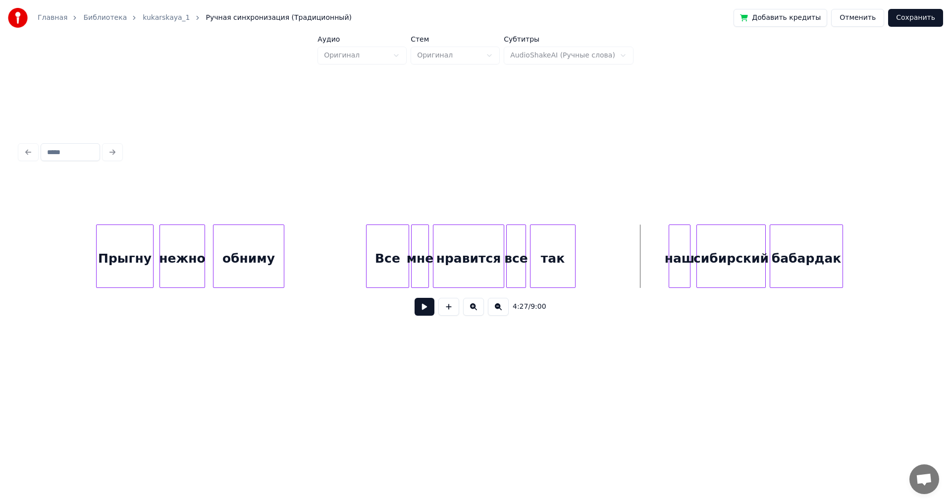
scroll to position [0, 25970]
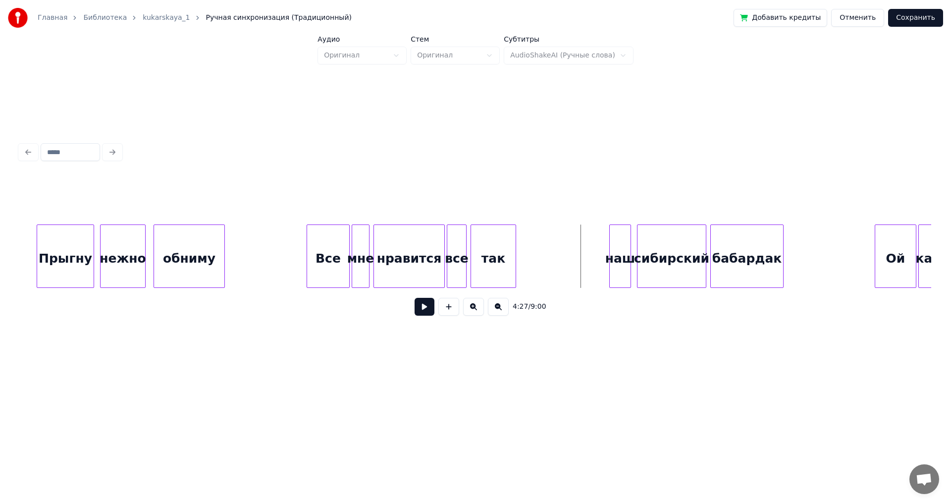
click at [618, 258] on div "наш" at bounding box center [620, 258] width 21 height 67
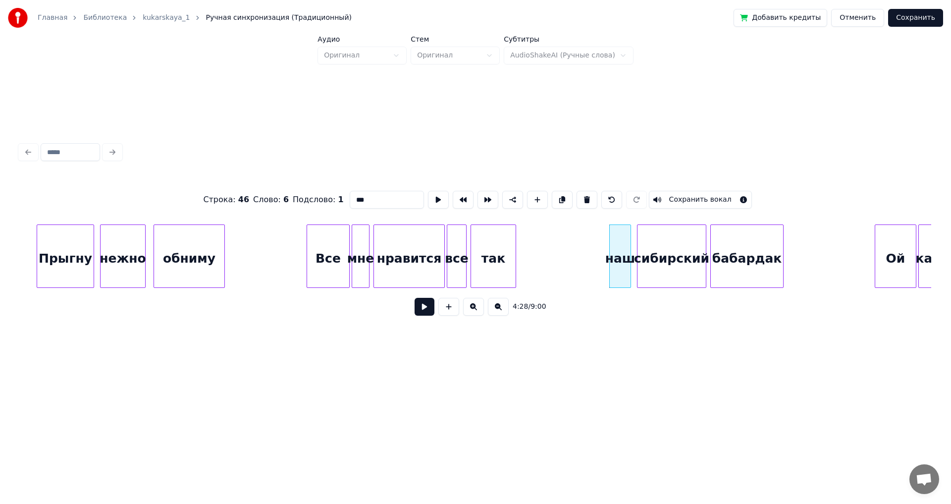
drag, startPoint x: 354, startPoint y: 196, endPoint x: 336, endPoint y: 197, distance: 17.3
click at [336, 197] on div "Строка : 46 Слово : 6 Подслово : 1 *** Сохранить вокал" at bounding box center [475, 200] width 911 height 50
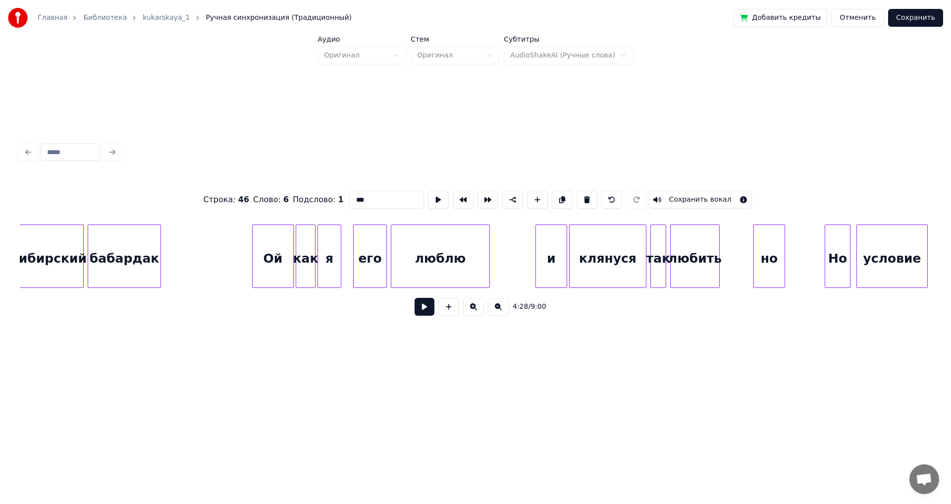
scroll to position [0, 26622]
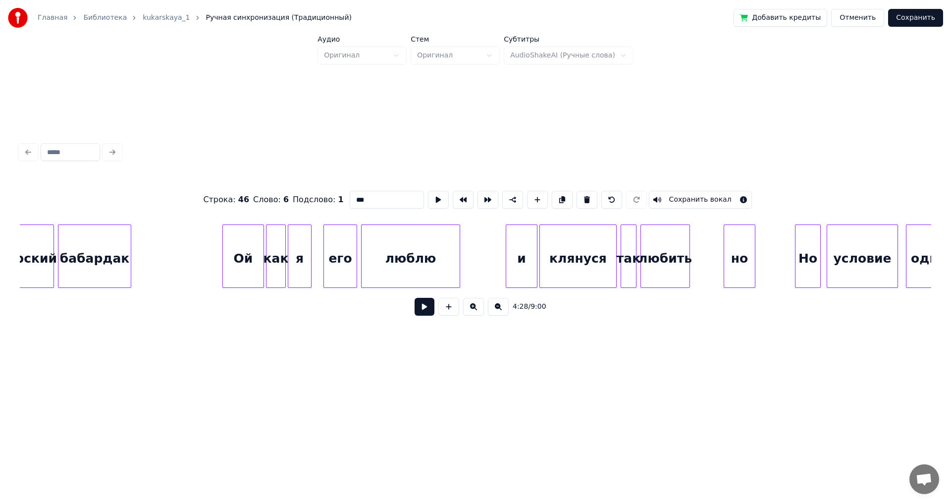
click at [520, 262] on div "и" at bounding box center [521, 258] width 31 height 67
drag, startPoint x: 357, startPoint y: 196, endPoint x: 330, endPoint y: 197, distance: 27.3
click at [331, 197] on div "Строка : 47 Слово : 6 Подслово : 1 * Сохранить вокал" at bounding box center [475, 200] width 911 height 50
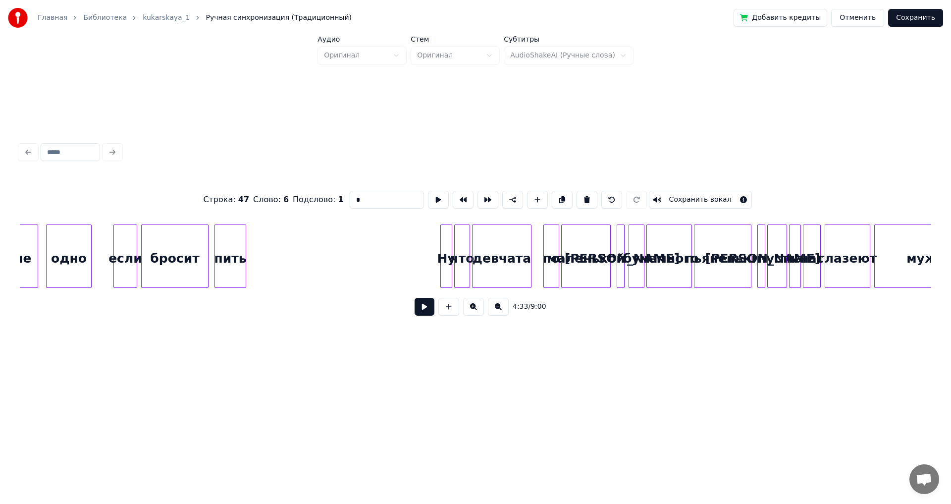
scroll to position [0, 27541]
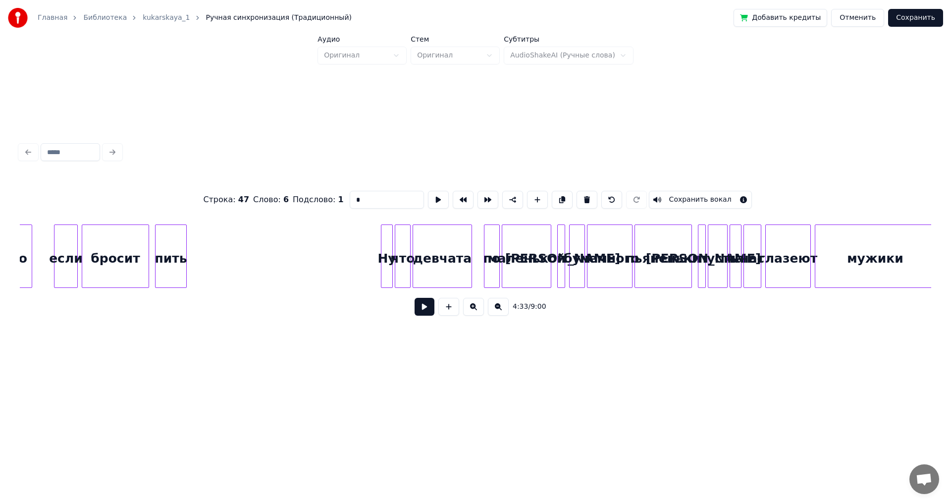
type input "*"
click at [915, 16] on button "Сохранить" at bounding box center [915, 18] width 55 height 18
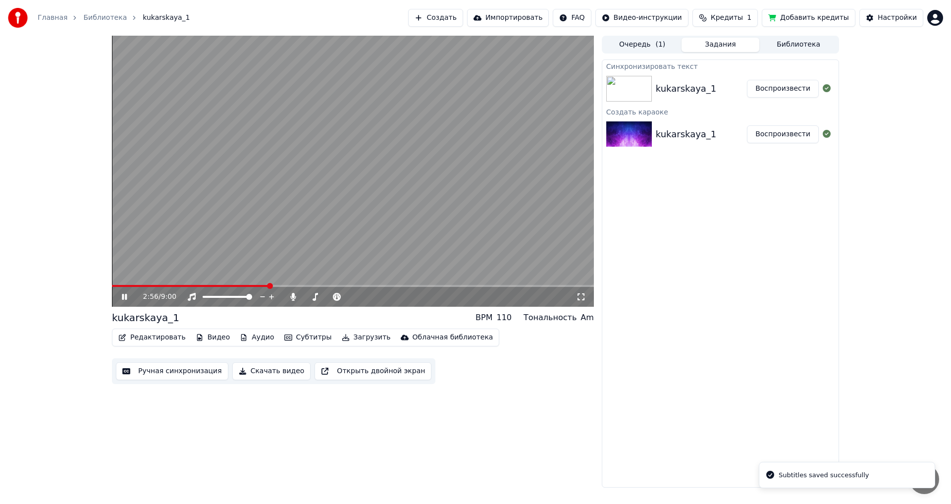
click at [269, 286] on span at bounding box center [353, 286] width 482 height 2
click at [277, 285] on span at bounding box center [353, 286] width 482 height 2
click at [283, 285] on span at bounding box center [353, 286] width 482 height 2
click at [124, 299] on icon at bounding box center [131, 297] width 23 height 8
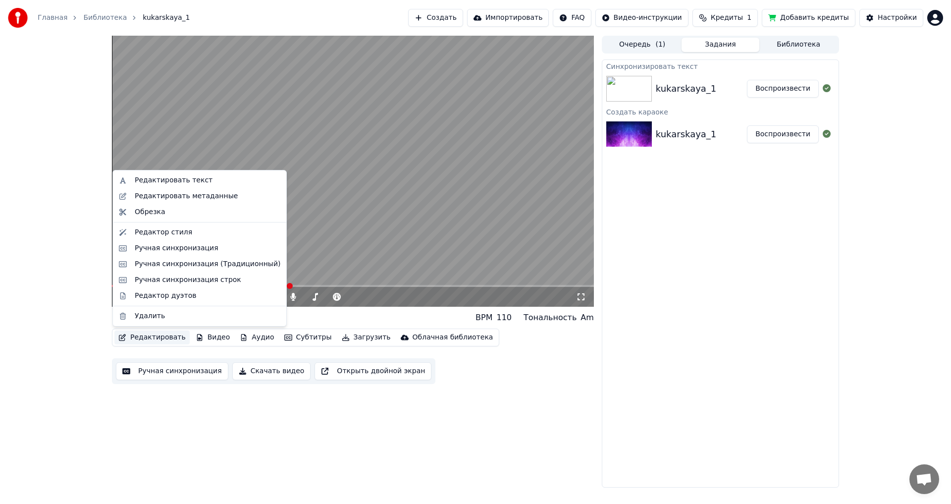
click at [152, 339] on button "Редактировать" at bounding box center [151, 337] width 75 height 14
click at [164, 265] on div "Ручная синхронизация (Традиционный)" at bounding box center [208, 264] width 146 height 10
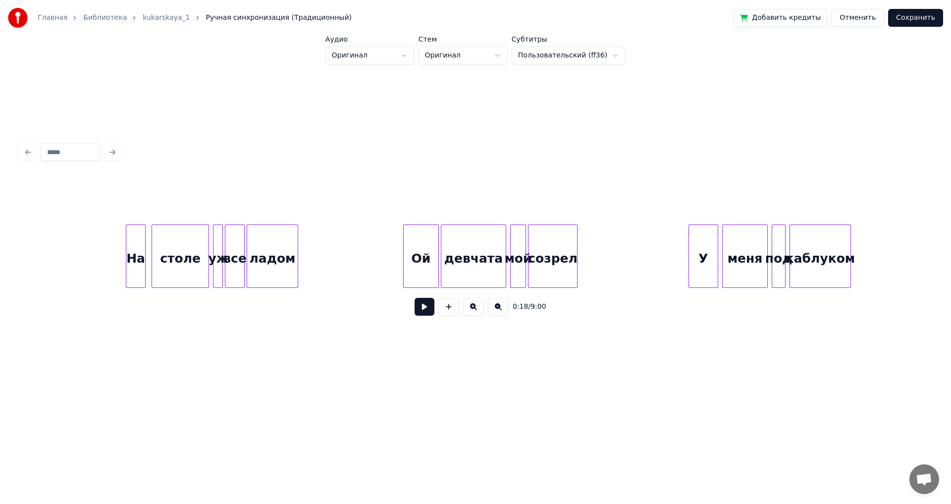
scroll to position [0, 19210]
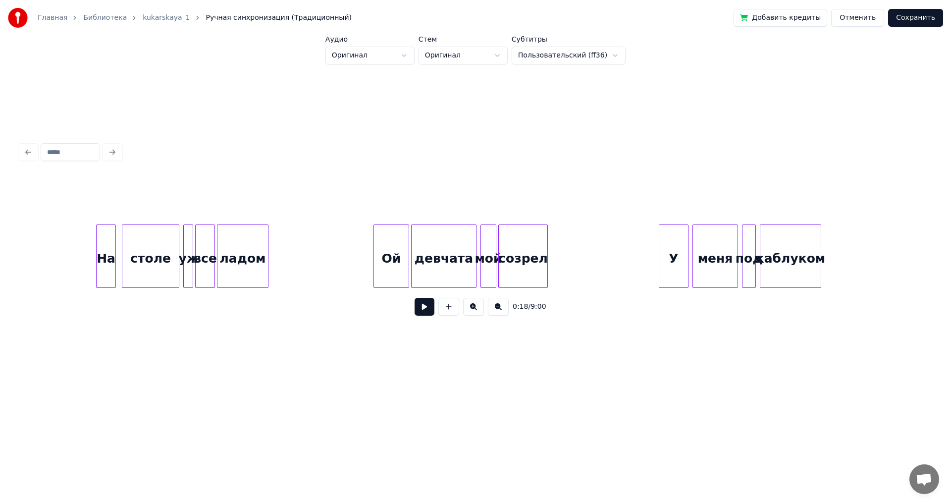
click at [187, 266] on div "уж" at bounding box center [189, 258] width 10 height 67
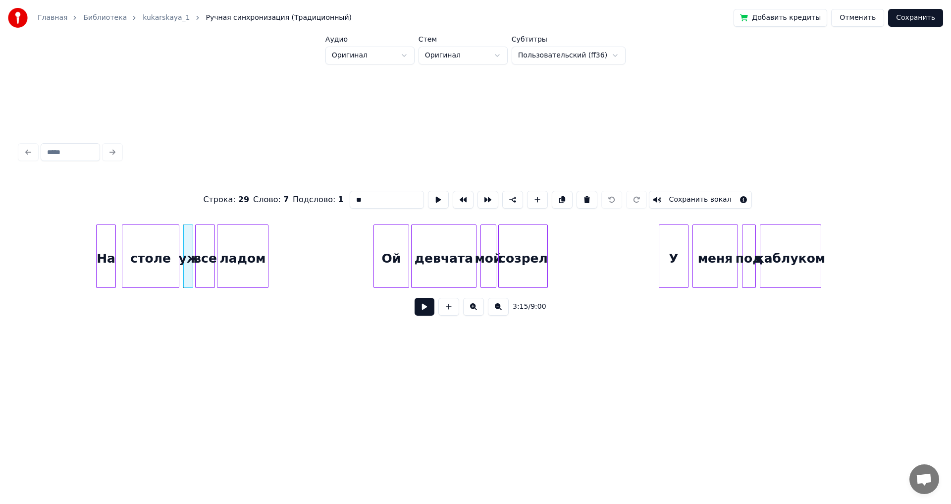
drag, startPoint x: 361, startPoint y: 195, endPoint x: 301, endPoint y: 196, distance: 60.4
click at [301, 196] on div "Строка : 29 Слово : 7 Подслово : 1 ** Сохранить вокал" at bounding box center [475, 200] width 911 height 50
type input "**"
click at [924, 17] on button "Сохранить" at bounding box center [915, 18] width 55 height 18
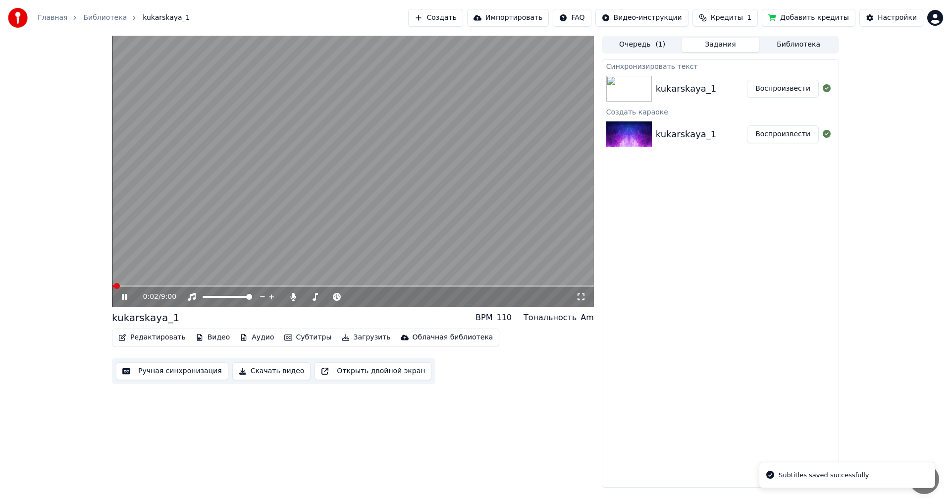
click at [261, 284] on video at bounding box center [353, 171] width 482 height 271
click at [261, 286] on span at bounding box center [353, 286] width 482 height 2
click at [121, 295] on icon at bounding box center [131, 297] width 23 height 8
click at [272, 286] on span at bounding box center [353, 286] width 482 height 2
click at [284, 285] on span at bounding box center [353, 286] width 482 height 2
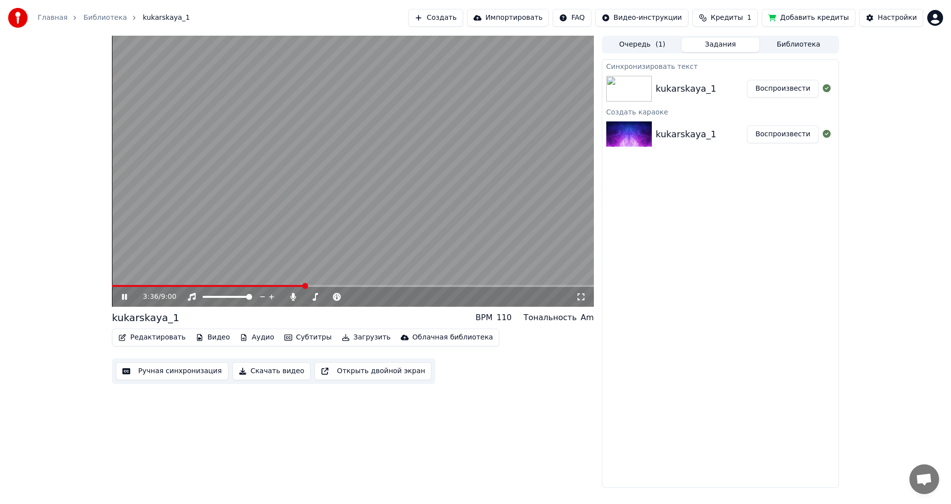
click at [123, 294] on icon at bounding box center [124, 297] width 5 height 6
click at [292, 285] on span at bounding box center [208, 286] width 193 height 2
click at [124, 296] on icon at bounding box center [124, 296] width 6 height 7
click at [124, 296] on icon at bounding box center [131, 297] width 23 height 8
click at [284, 285] on span at bounding box center [198, 286] width 172 height 2
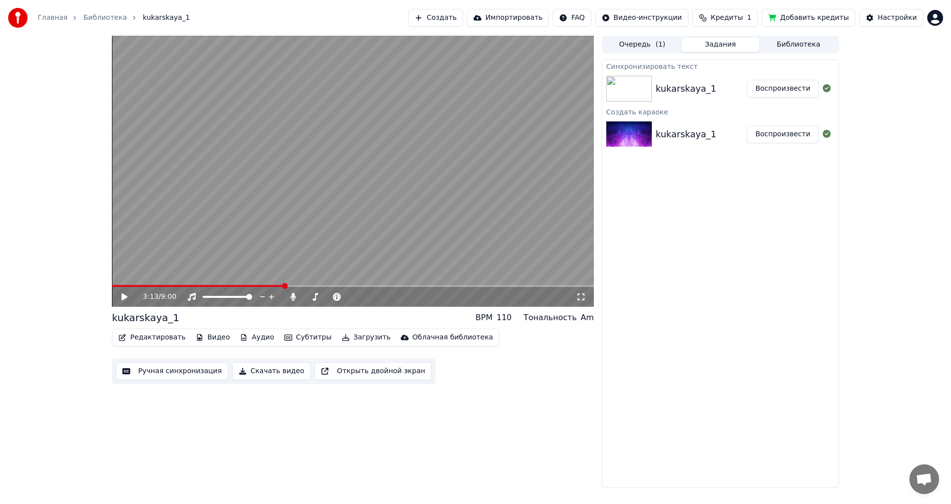
click at [124, 297] on icon at bounding box center [124, 296] width 6 height 7
click at [124, 297] on icon at bounding box center [131, 297] width 23 height 8
click at [155, 337] on button "Редактировать" at bounding box center [151, 337] width 75 height 14
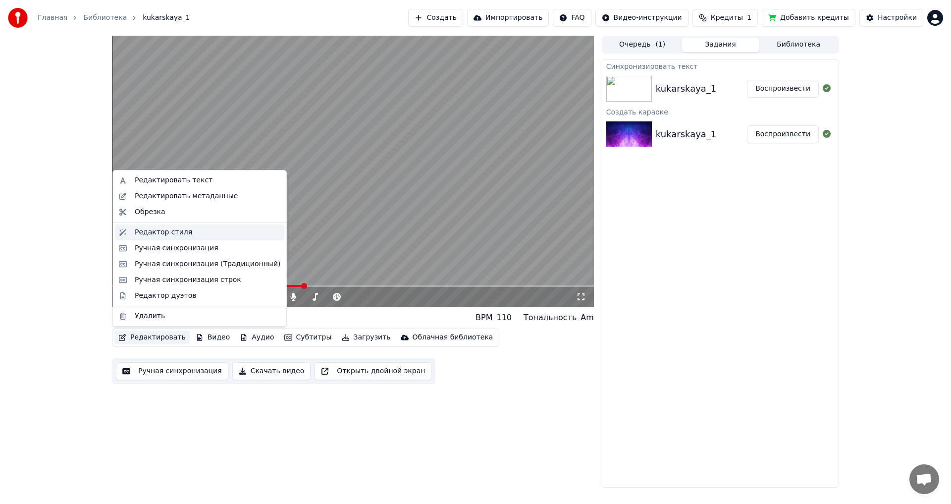
click at [159, 232] on div "Редактор стиля" at bounding box center [163, 232] width 57 height 10
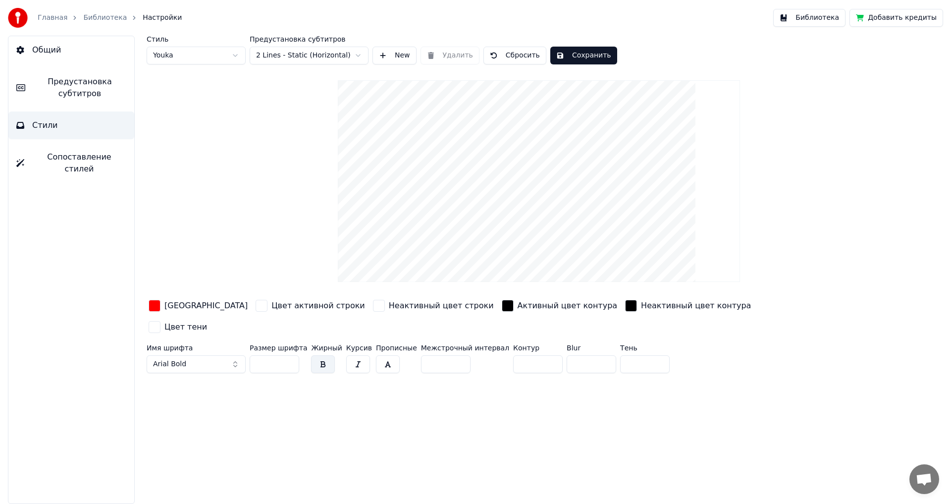
click at [97, 89] on span "Предустановка субтитров" at bounding box center [79, 88] width 93 height 24
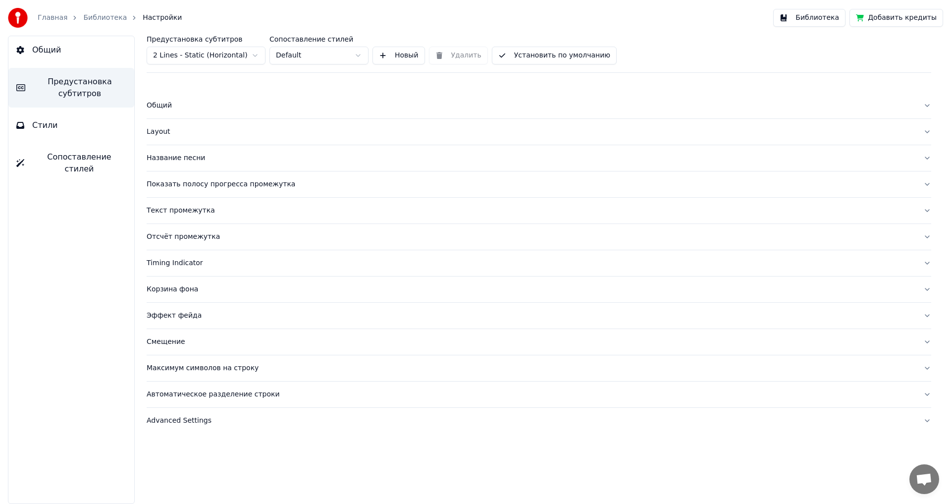
click at [179, 423] on div "Advanced Settings" at bounding box center [531, 420] width 768 height 10
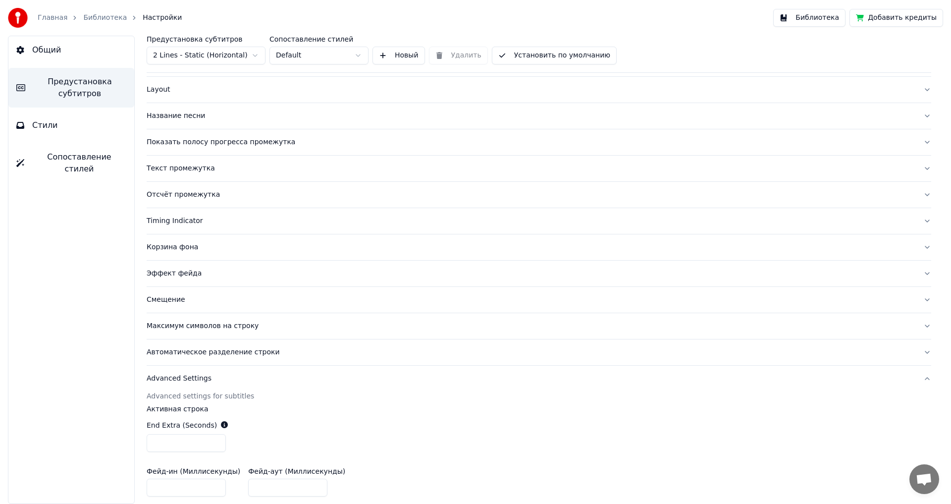
scroll to position [135, 0]
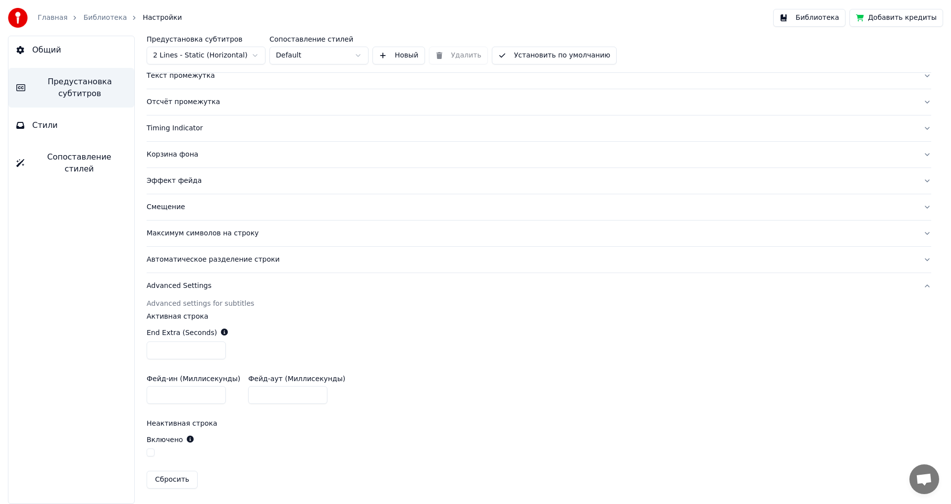
click at [216, 352] on input "***" at bounding box center [186, 350] width 79 height 18
type input "***"
click at [216, 352] on input "***" at bounding box center [186, 350] width 79 height 18
click at [824, 15] on button "Библиотека" at bounding box center [809, 18] width 72 height 18
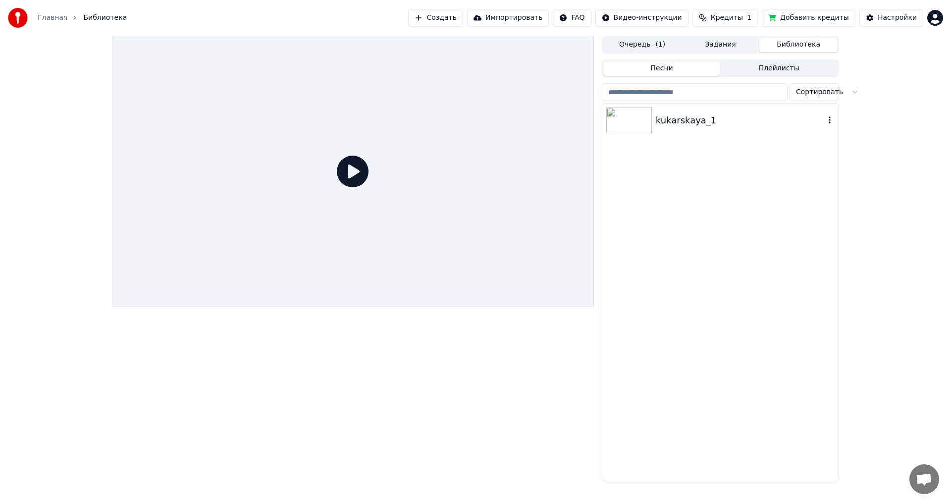
click at [635, 116] on img at bounding box center [629, 120] width 46 height 26
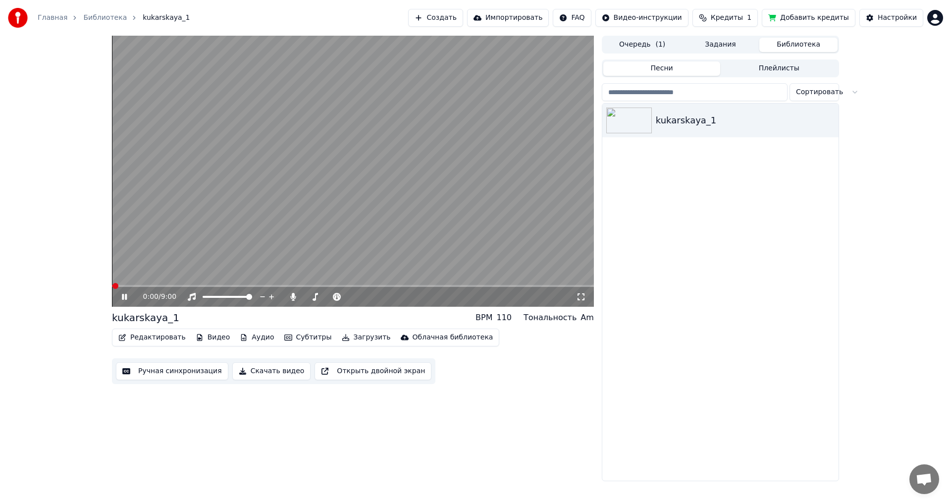
click at [291, 287] on span at bounding box center [353, 286] width 482 height 2
click at [125, 298] on icon at bounding box center [124, 297] width 5 height 6
click at [148, 338] on button "Редактировать" at bounding box center [151, 337] width 75 height 14
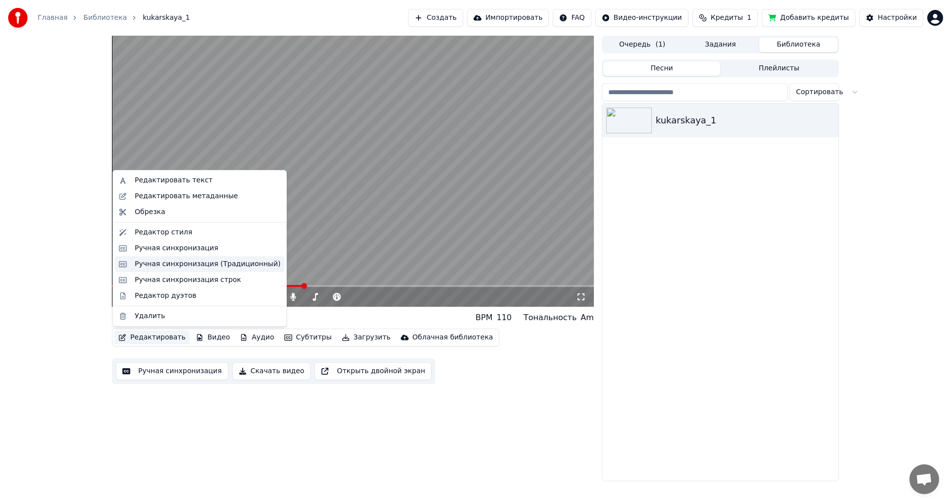
click at [163, 263] on div "Ручная синхронизация (Традиционный)" at bounding box center [208, 264] width 146 height 10
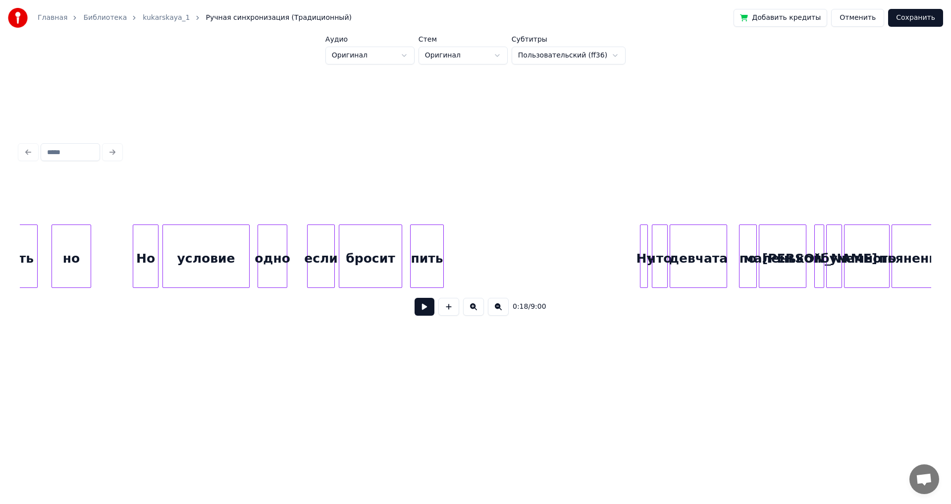
scroll to position [0, 20574]
click at [357, 263] on div "бросит" at bounding box center [370, 258] width 62 height 67
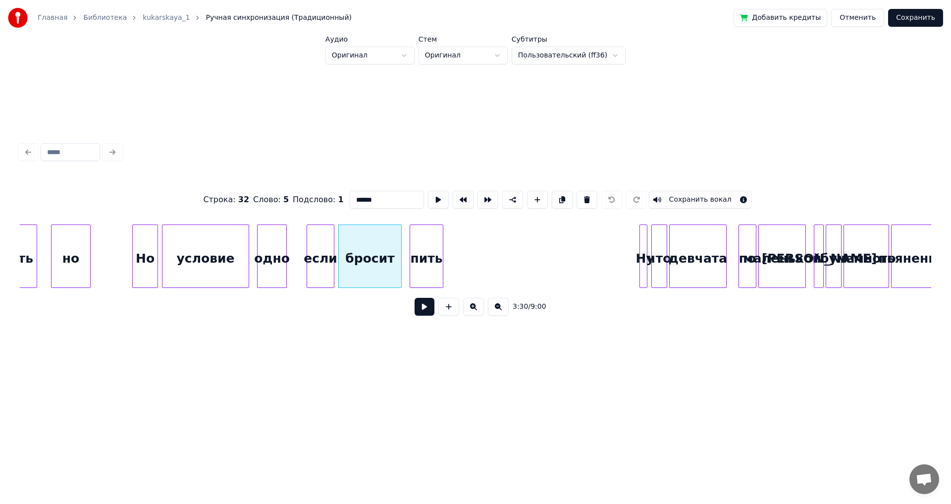
click at [425, 311] on button at bounding box center [424, 307] width 20 height 18
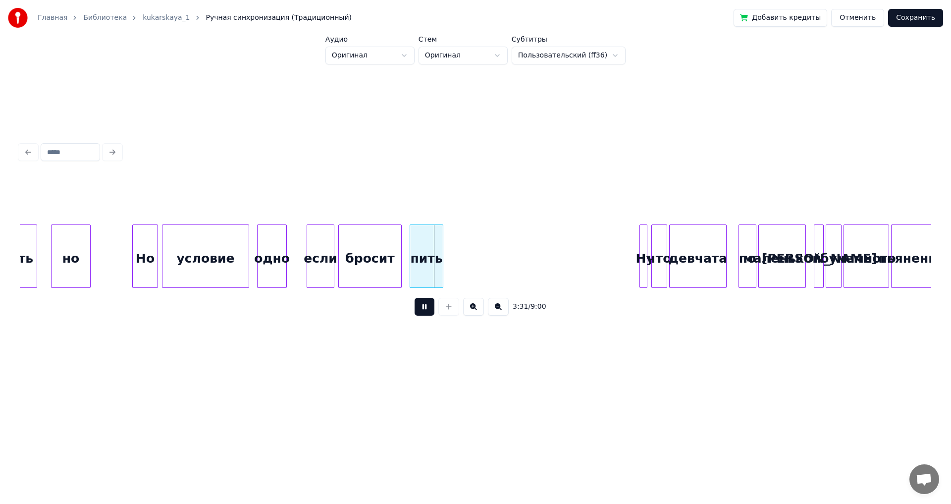
click at [425, 311] on button at bounding box center [424, 307] width 20 height 18
click at [426, 259] on div at bounding box center [425, 256] width 3 height 62
click at [428, 265] on div at bounding box center [427, 256] width 3 height 62
click at [440, 270] on div at bounding box center [440, 256] width 3 height 62
click at [916, 19] on button "Сохранить" at bounding box center [915, 18] width 55 height 18
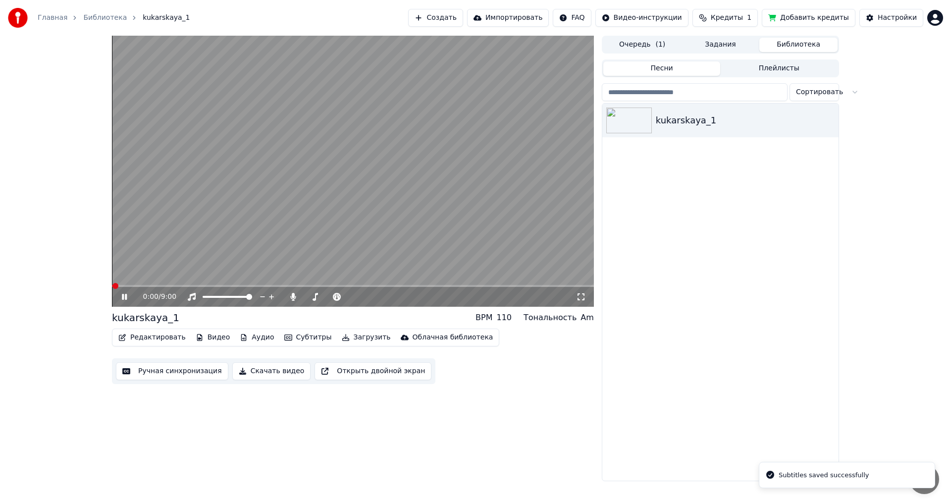
click at [148, 334] on button "Редактировать" at bounding box center [151, 337] width 75 height 14
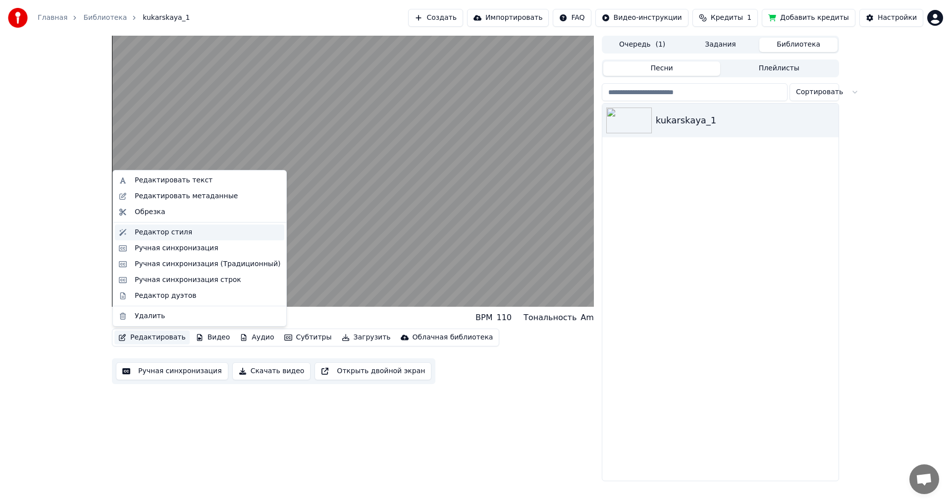
click at [160, 234] on div "Редактор стиля" at bounding box center [163, 232] width 57 height 10
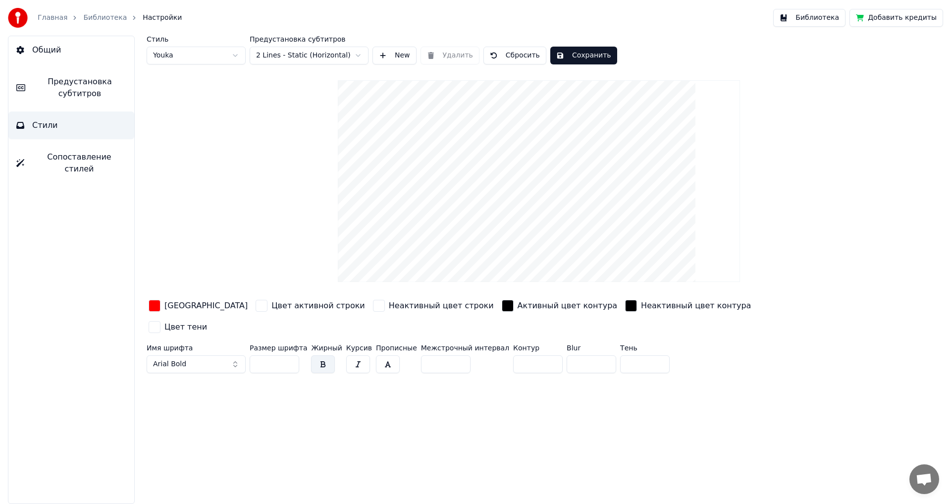
click at [66, 81] on span "Предустановка субтитров" at bounding box center [79, 88] width 93 height 24
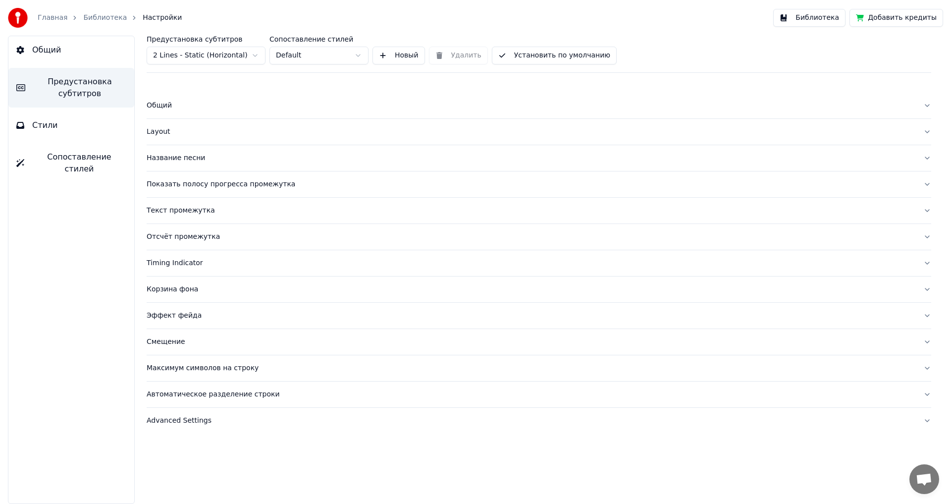
click at [196, 395] on div "Автоматическое разделение строки" at bounding box center [531, 394] width 768 height 10
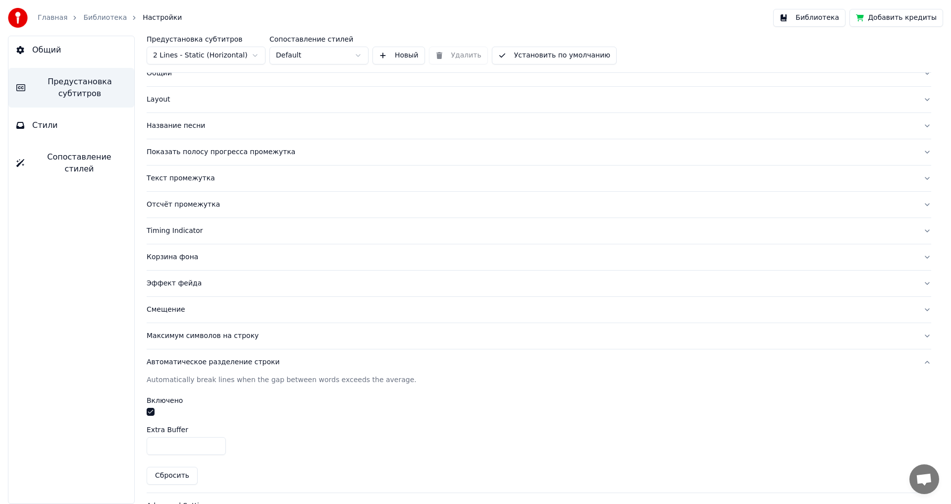
scroll to position [54, 0]
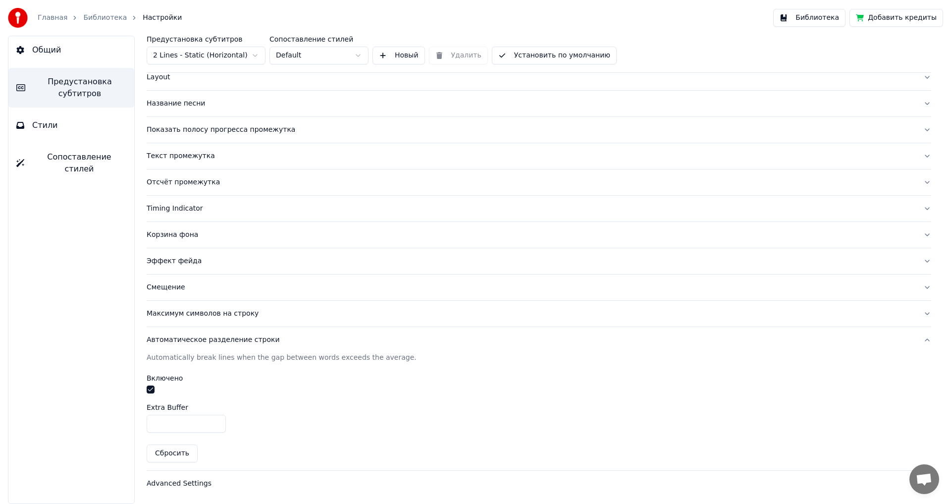
click at [216, 425] on input "*" at bounding box center [186, 423] width 79 height 18
type input "*"
click at [217, 421] on input "*" at bounding box center [186, 423] width 79 height 18
click at [286, 417] on div "*" at bounding box center [539, 423] width 784 height 18
click at [821, 16] on button "Библиотека" at bounding box center [809, 18] width 72 height 18
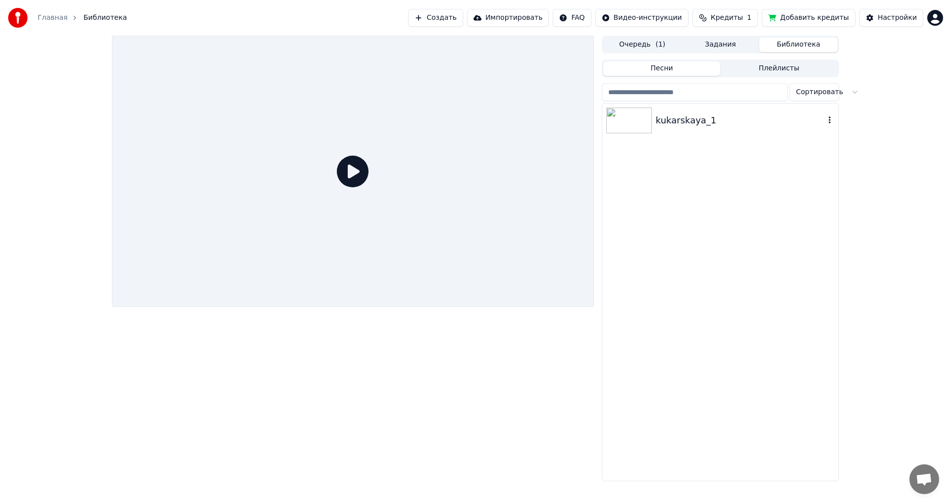
click at [627, 118] on img at bounding box center [629, 120] width 46 height 26
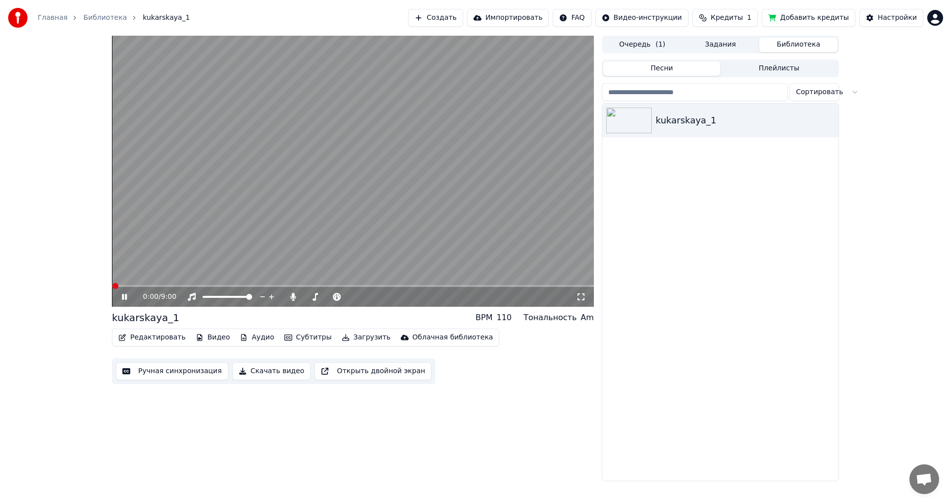
click at [277, 287] on span at bounding box center [353, 286] width 482 height 2
click at [287, 285] on span at bounding box center [353, 286] width 482 height 2
click at [286, 281] on video at bounding box center [353, 171] width 482 height 271
click at [288, 286] on span at bounding box center [200, 286] width 176 height 2
click at [124, 296] on icon at bounding box center [124, 296] width 6 height 7
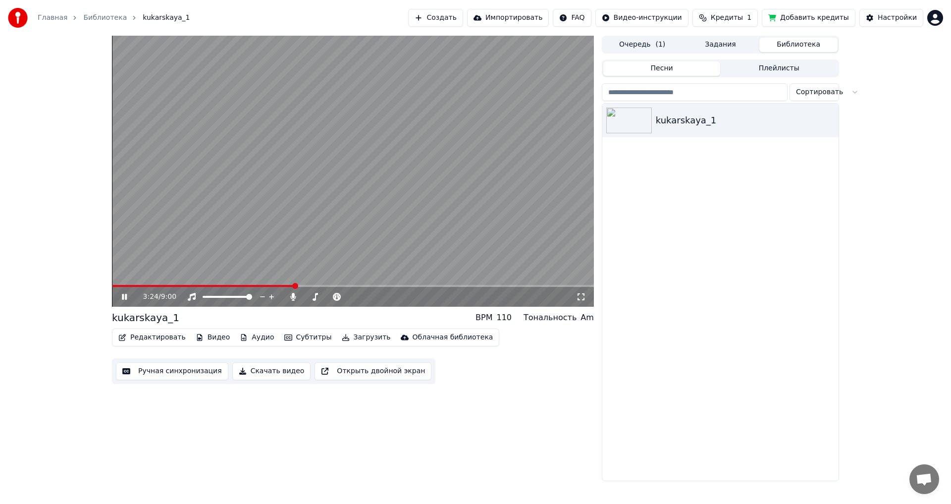
click at [124, 296] on icon at bounding box center [124, 297] width 5 height 6
click at [152, 338] on button "Редактировать" at bounding box center [151, 337] width 75 height 14
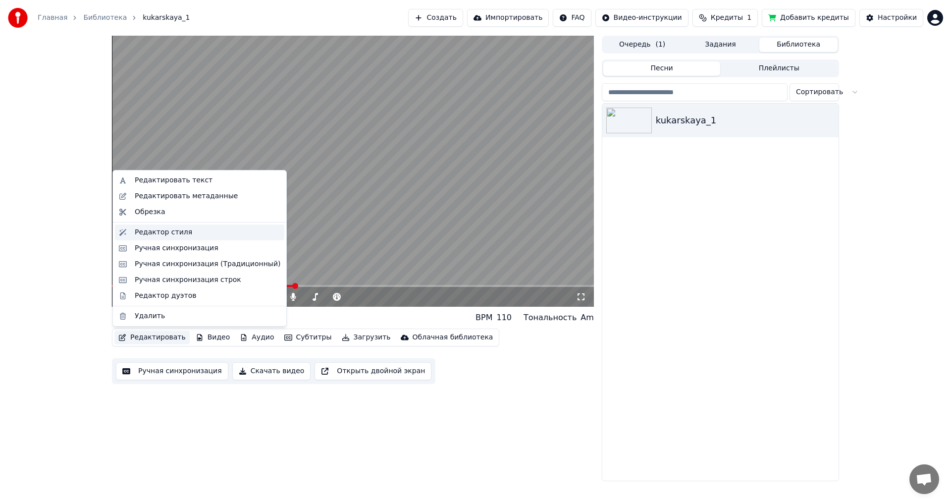
click at [168, 234] on div "Редактор стиля" at bounding box center [163, 232] width 57 height 10
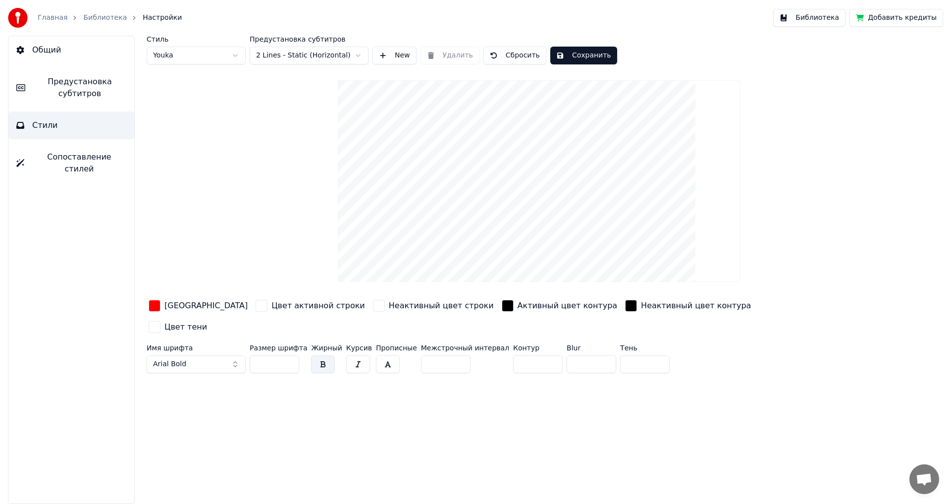
click at [87, 88] on span "Предустановка субтитров" at bounding box center [79, 88] width 93 height 24
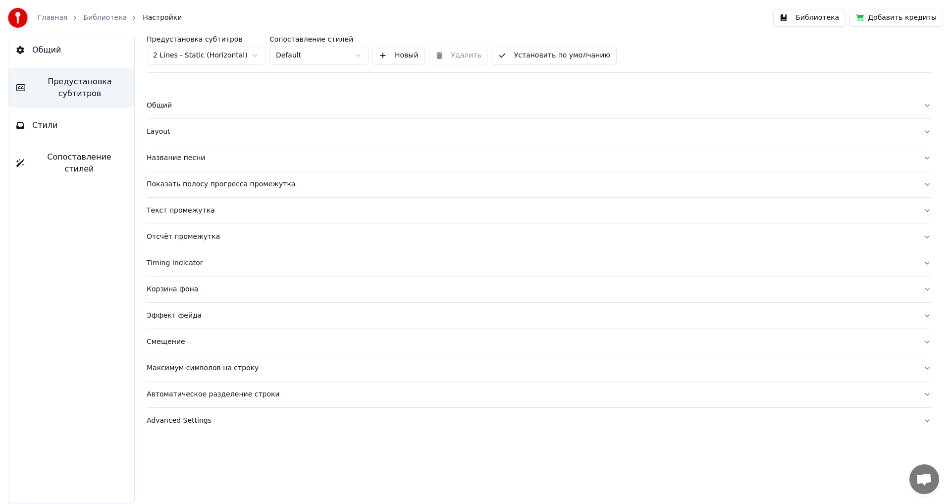
click at [184, 423] on div "Advanced Settings" at bounding box center [531, 420] width 768 height 10
click at [313, 470] on div "End Extra (Seconds) ***" at bounding box center [539, 478] width 784 height 48
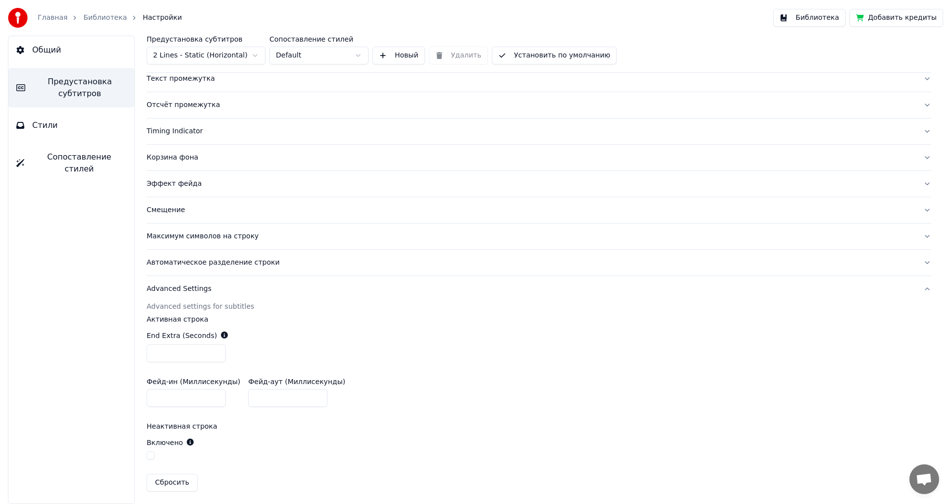
scroll to position [135, 0]
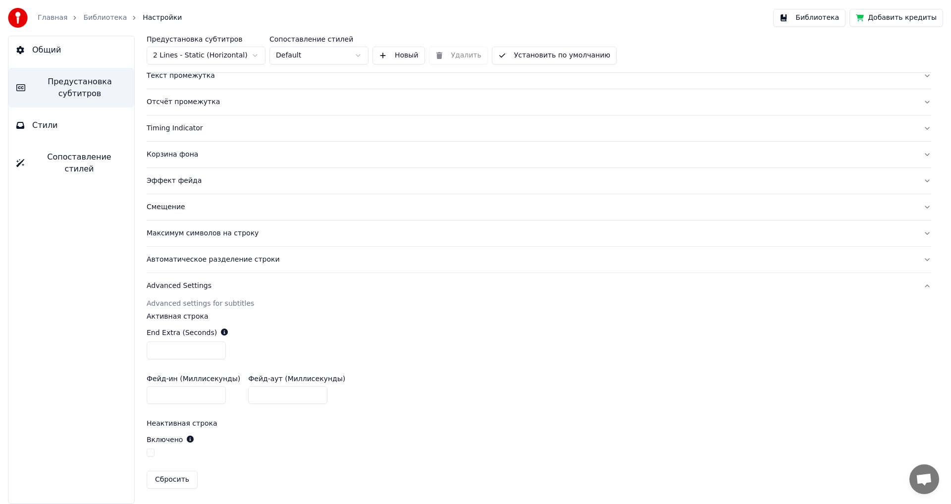
click at [301, 341] on div "End Extra (Seconds) ***" at bounding box center [539, 343] width 784 height 48
click at [168, 182] on div "Эффект фейда" at bounding box center [531, 181] width 768 height 10
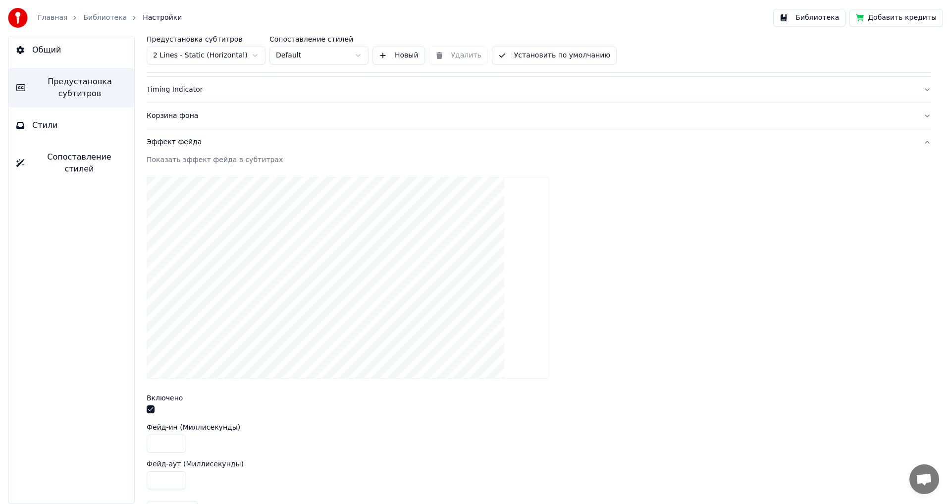
scroll to position [283, 0]
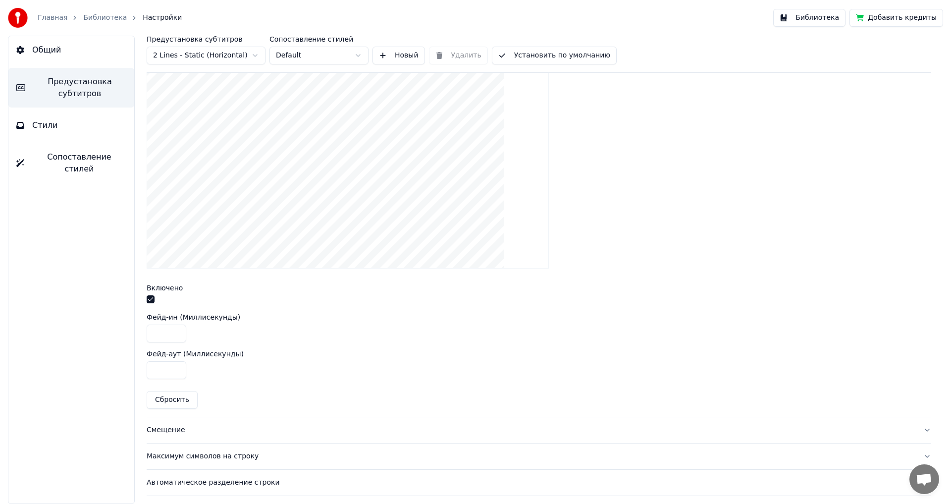
drag, startPoint x: 157, startPoint y: 331, endPoint x: 123, endPoint y: 331, distance: 34.2
click at [123, 331] on div "Общий Предустановка субтитров Стили Сопоставление стилей Предустановка субтитро…" at bounding box center [475, 270] width 951 height 468
drag, startPoint x: 160, startPoint y: 332, endPoint x: 144, endPoint y: 335, distance: 16.6
click at [144, 335] on div "Предустановка субтитров 2 Lines - Static (Horizontal) Сопоставление стилей Defa…" at bounding box center [539, 270] width 824 height 468
type input "***"
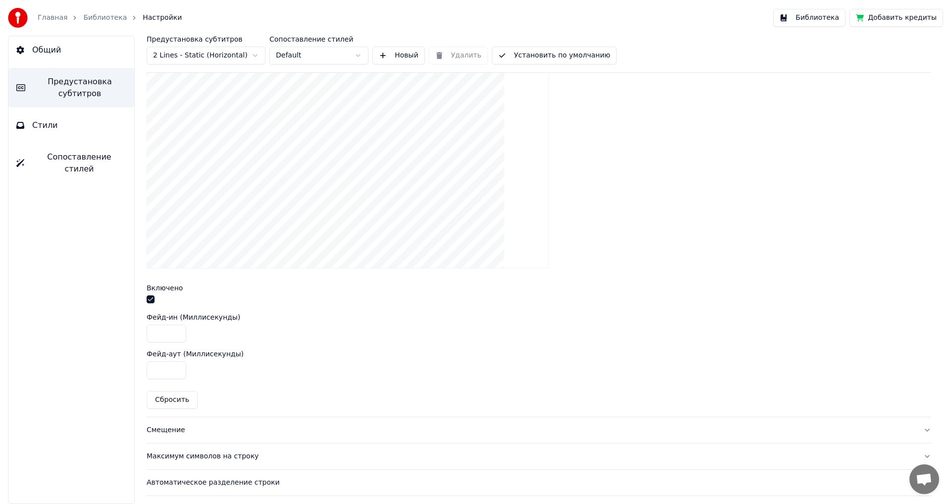
click at [155, 369] on input "***" at bounding box center [167, 370] width 40 height 18
drag, startPoint x: 159, startPoint y: 369, endPoint x: 124, endPoint y: 370, distance: 35.2
click at [124, 370] on div "Общий Предустановка субтитров Стили Сопоставление стилей Предустановка субтитро…" at bounding box center [475, 270] width 951 height 468
type input "***"
click at [737, 172] on div at bounding box center [539, 167] width 784 height 217
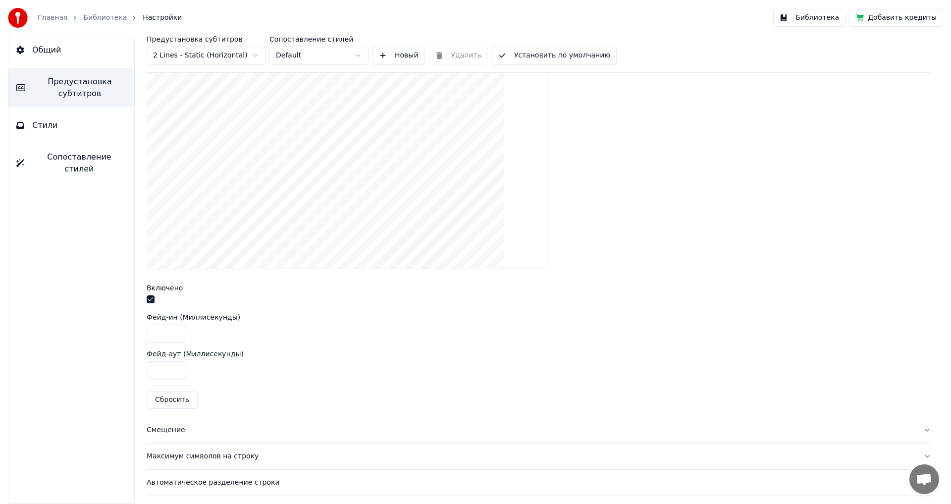
click at [823, 14] on button "Библиотека" at bounding box center [809, 18] width 72 height 18
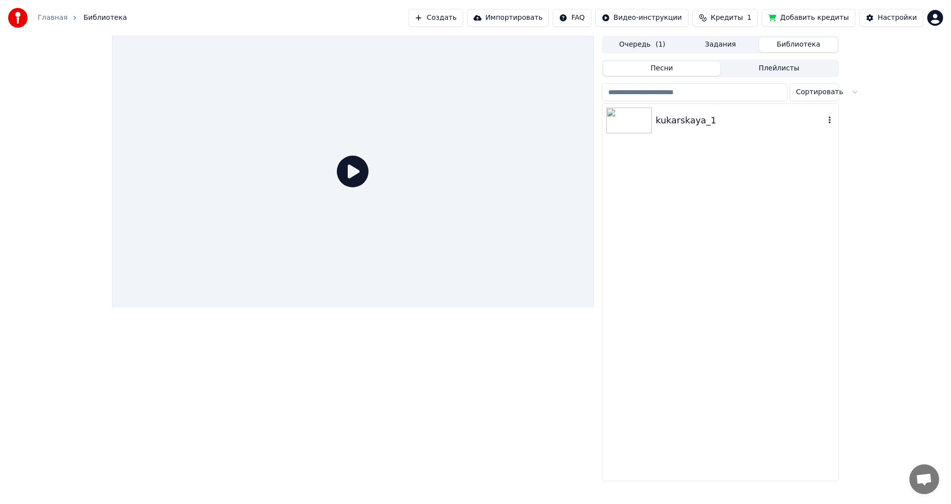
click at [623, 121] on img at bounding box center [629, 120] width 46 height 26
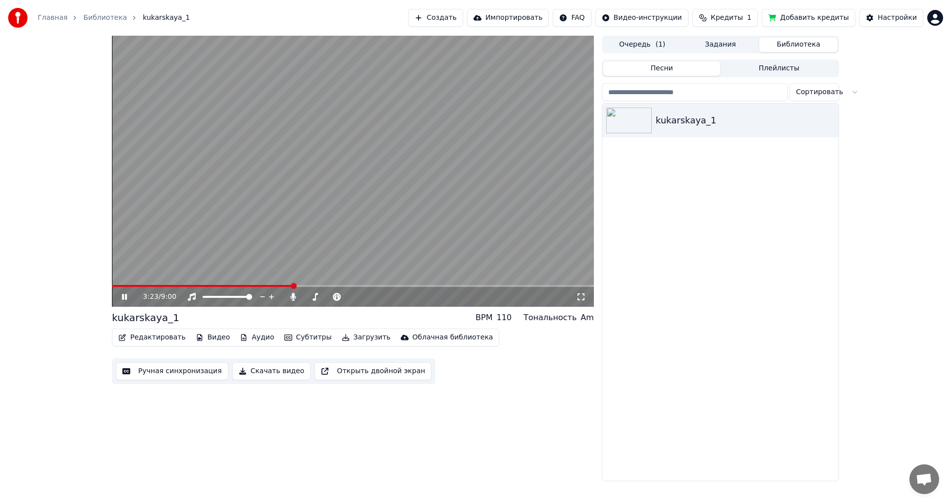
click at [293, 285] on span at bounding box center [353, 286] width 482 height 2
click at [124, 295] on icon at bounding box center [131, 297] width 23 height 8
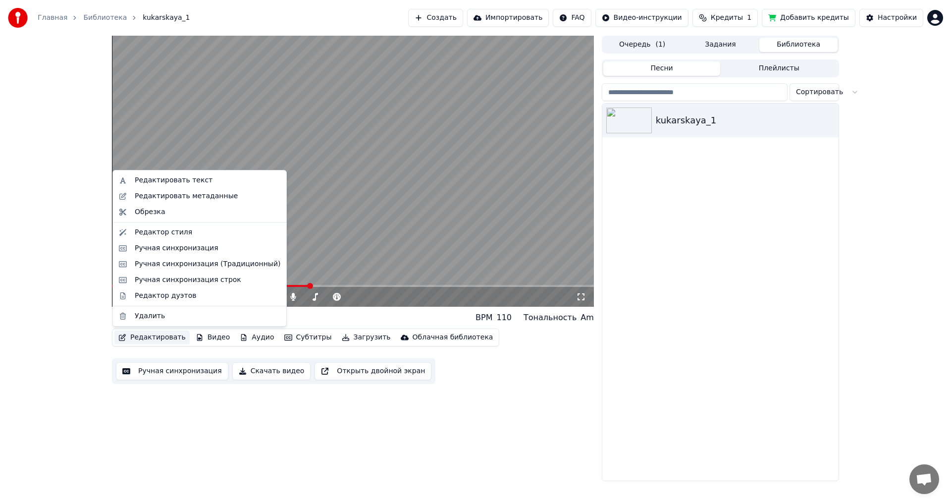
click at [163, 339] on button "Редактировать" at bounding box center [151, 337] width 75 height 14
click at [151, 232] on div "Редактор стиля" at bounding box center [163, 232] width 57 height 10
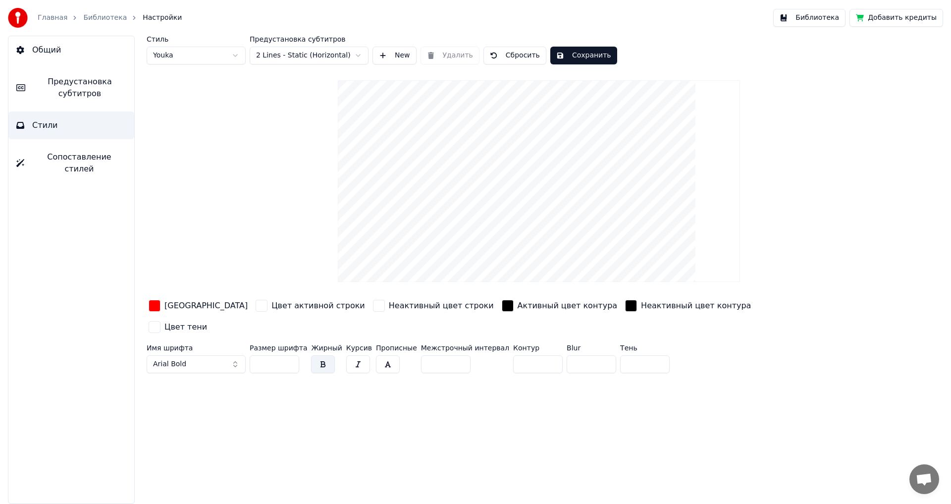
click at [65, 96] on span "Предустановка субтитров" at bounding box center [79, 88] width 93 height 24
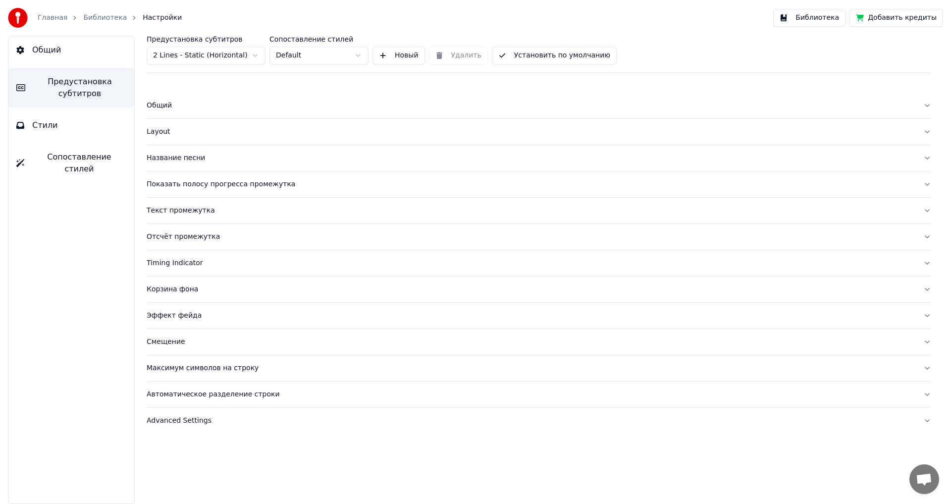
click at [189, 420] on div "Advanced Settings" at bounding box center [531, 420] width 768 height 10
click at [214, 481] on input "***" at bounding box center [186, 485] width 79 height 18
type input "***"
click at [214, 481] on input "***" at bounding box center [186, 485] width 79 height 18
click at [484, 446] on div "Advanced settings for subtitles" at bounding box center [539, 440] width 784 height 14
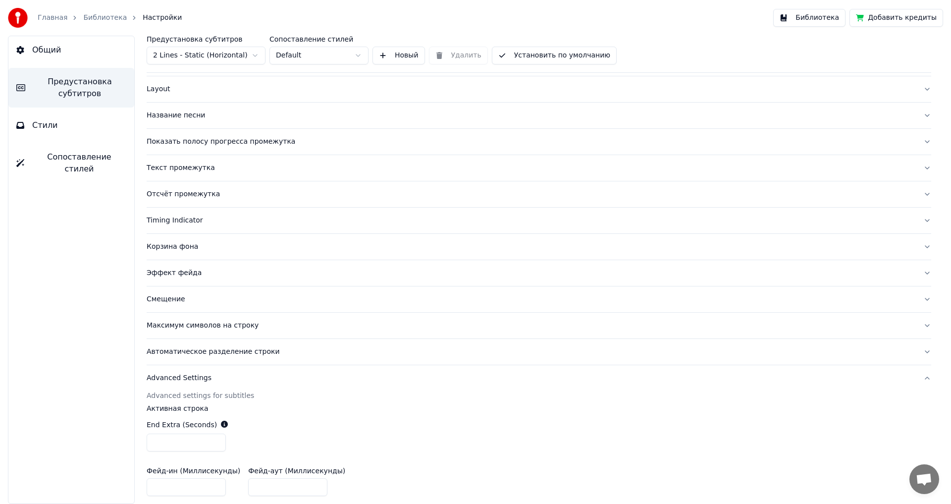
scroll to position [135, 0]
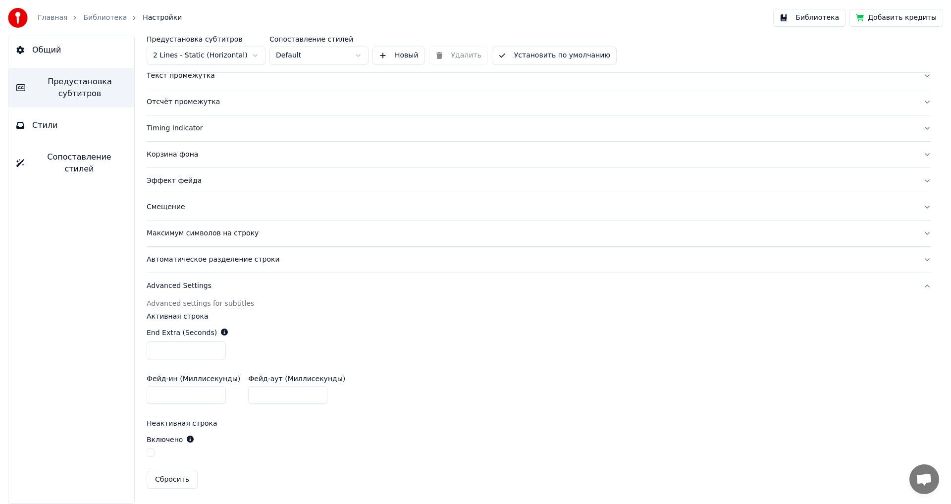
click at [823, 18] on button "Библиотека" at bounding box center [809, 18] width 72 height 18
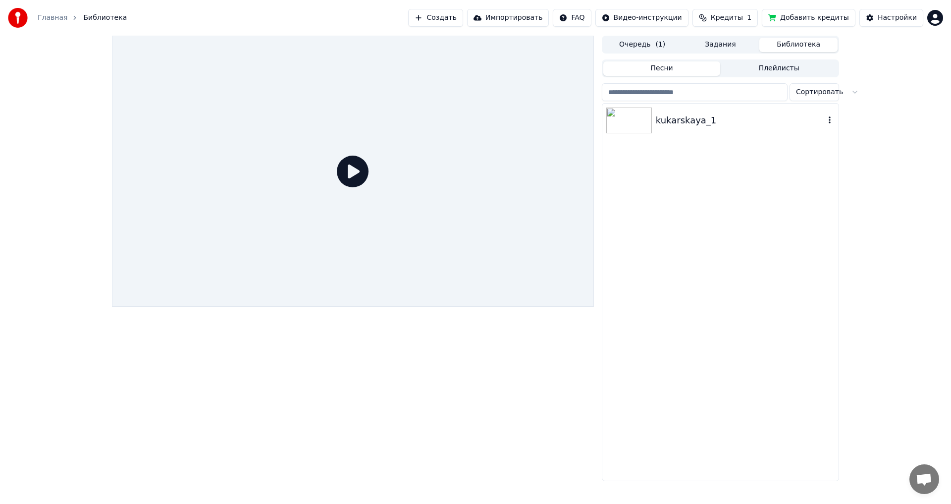
click at [623, 115] on img at bounding box center [629, 120] width 46 height 26
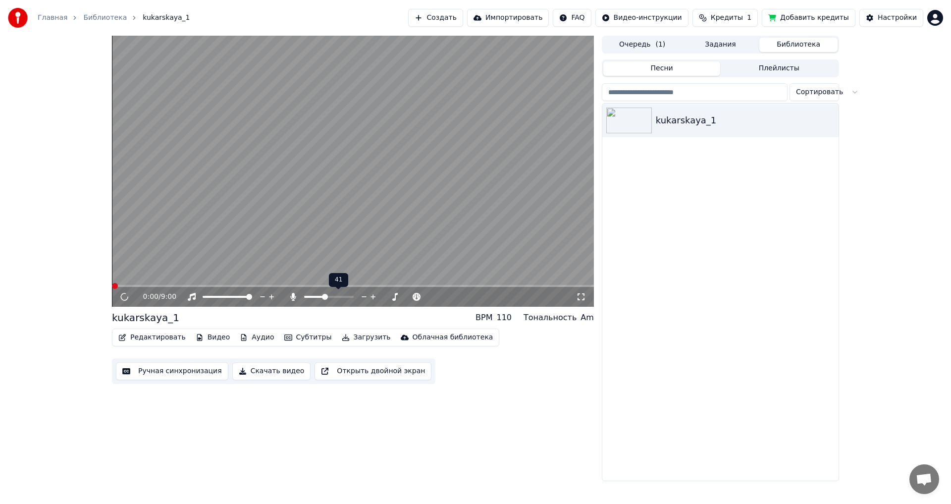
click at [284, 284] on video at bounding box center [353, 171] width 482 height 271
click at [285, 286] on span at bounding box center [353, 286] width 482 height 2
click at [279, 285] on span at bounding box center [196, 286] width 168 height 2
click at [125, 297] on icon at bounding box center [124, 296] width 6 height 7
click at [125, 295] on icon at bounding box center [124, 297] width 5 height 6
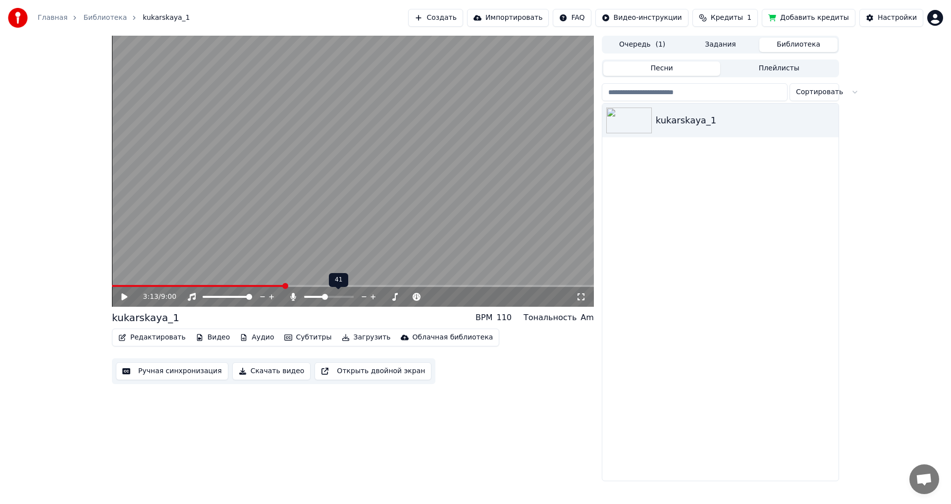
click at [152, 338] on button "Редактировать" at bounding box center [151, 337] width 75 height 14
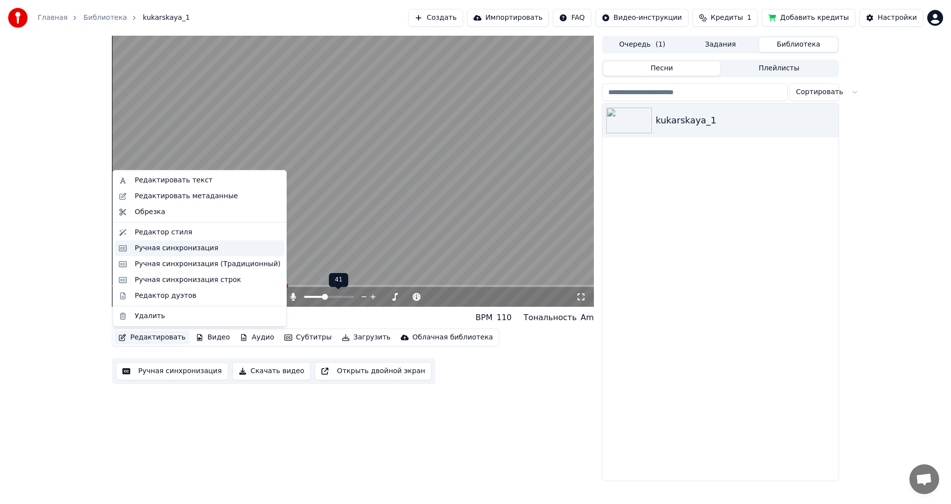
click at [162, 249] on div "Ручная синхронизация" at bounding box center [177, 248] width 84 height 10
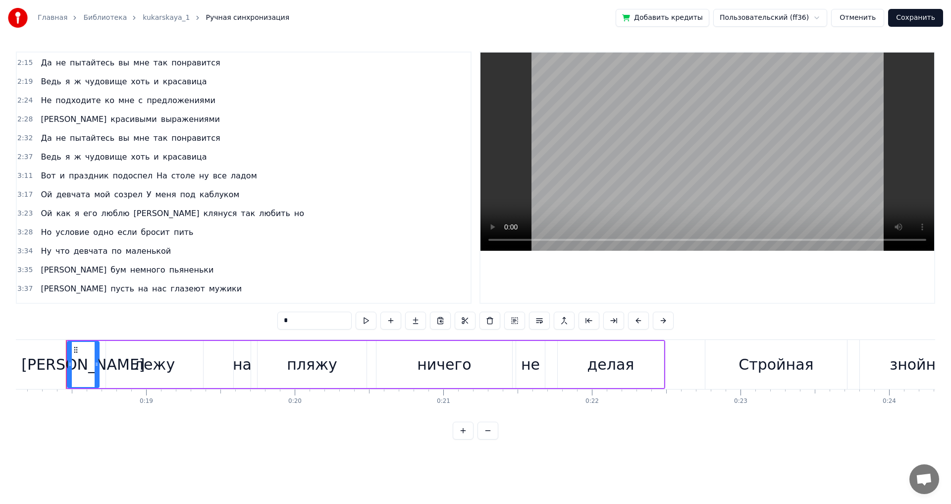
scroll to position [400, 0]
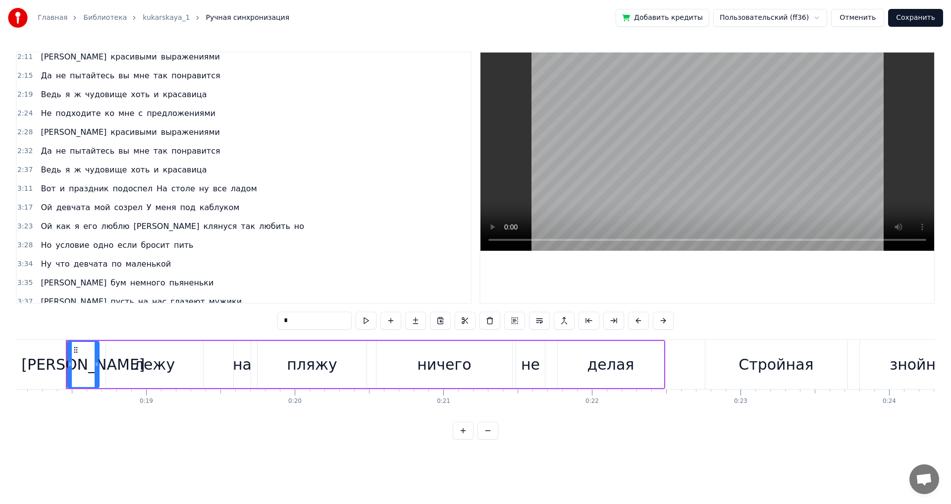
click at [155, 190] on span "На" at bounding box center [161, 188] width 13 height 11
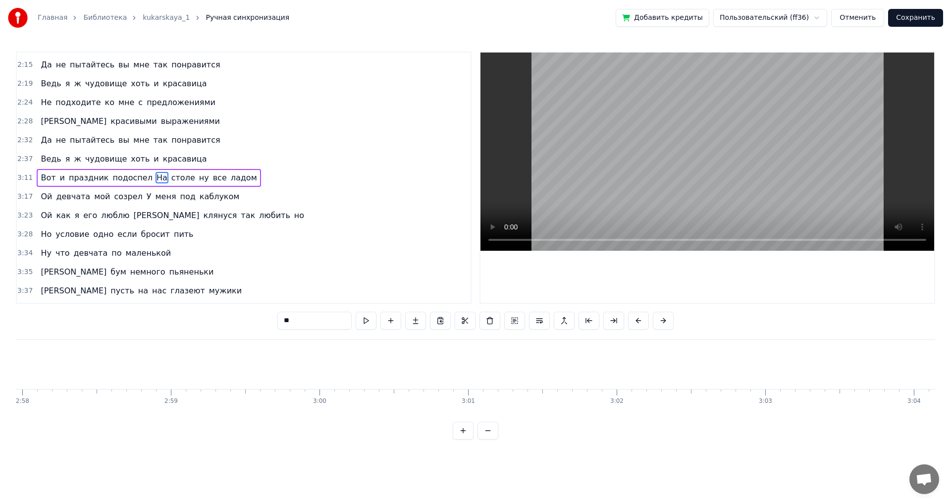
scroll to position [0, 28879]
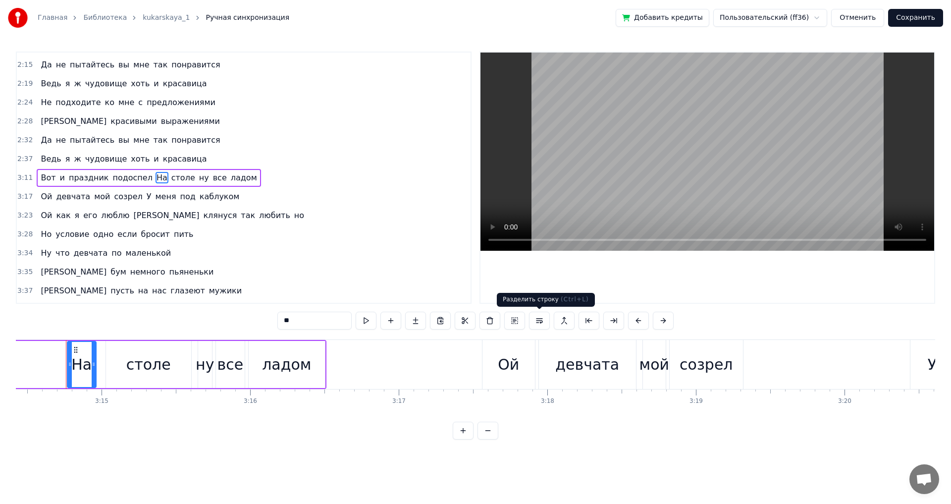
click at [540, 318] on button at bounding box center [539, 320] width 21 height 18
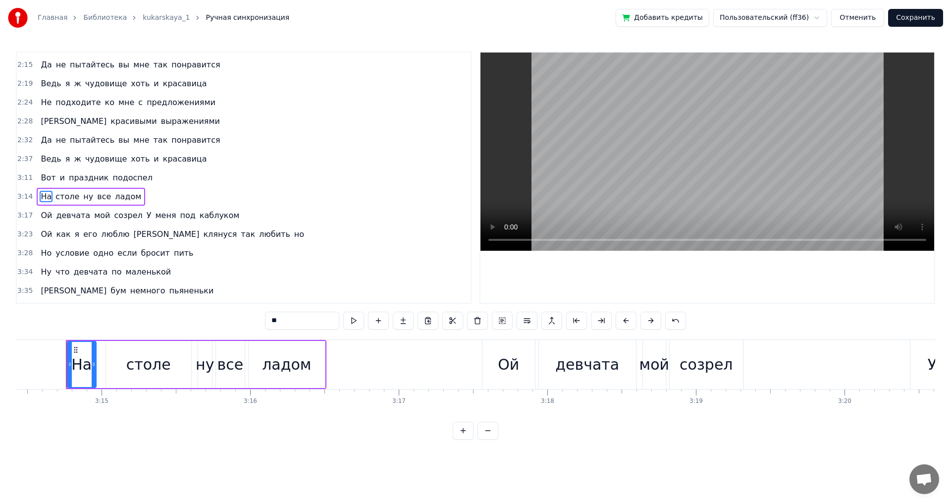
scroll to position [430, 0]
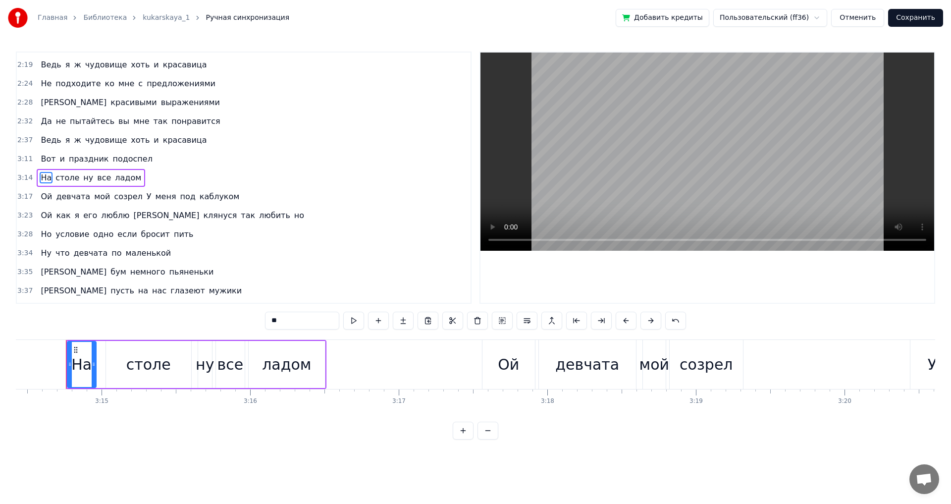
click at [146, 198] on span "У" at bounding box center [149, 196] width 7 height 11
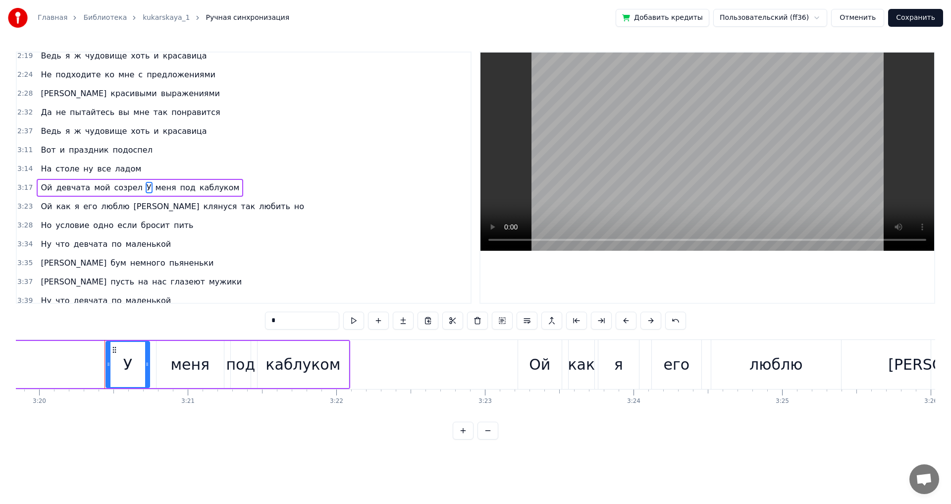
scroll to position [0, 29723]
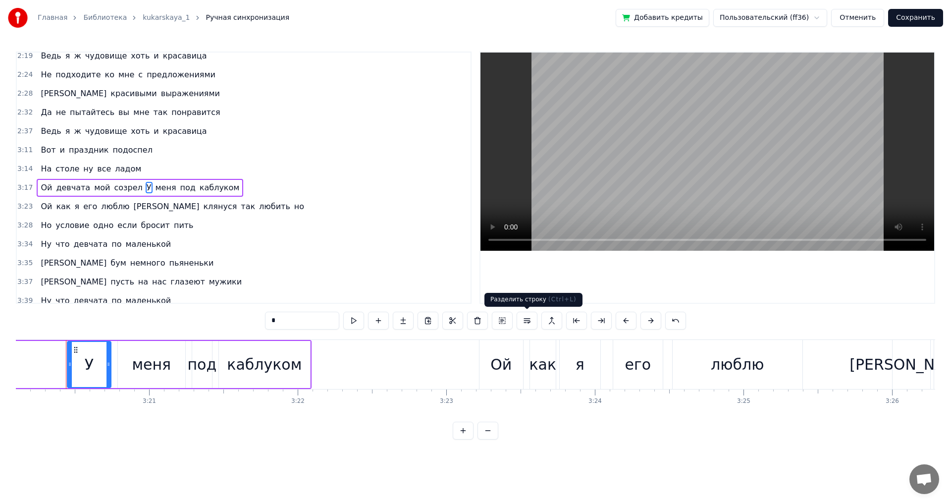
click at [525, 320] on button at bounding box center [526, 320] width 21 height 18
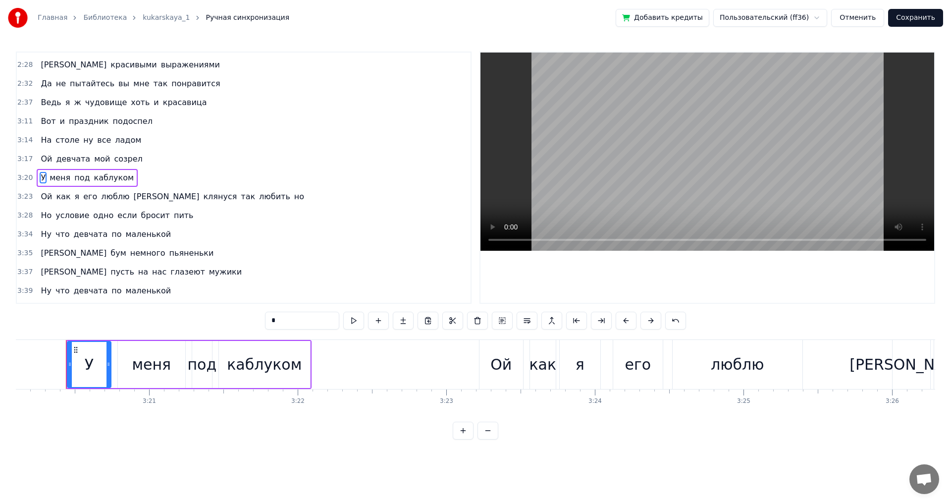
click at [133, 197] on span "[PERSON_NAME]" at bounding box center [167, 196] width 68 height 11
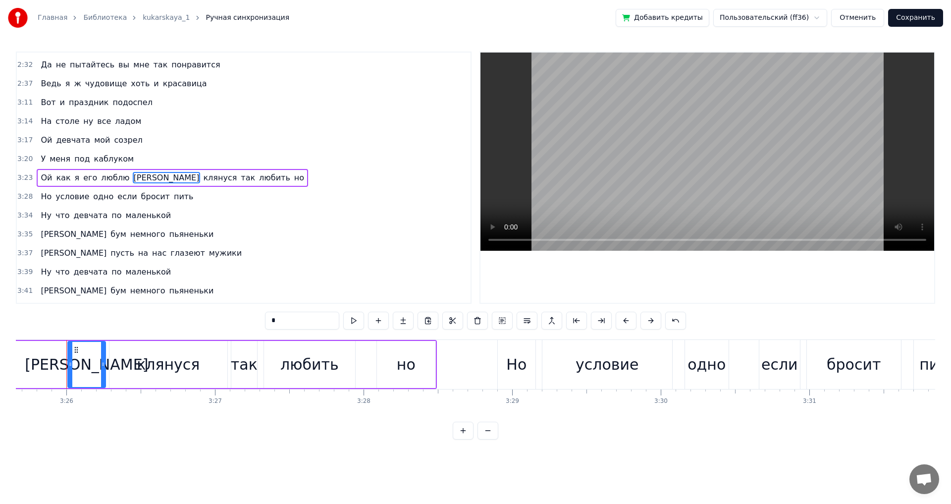
scroll to position [0, 30549]
click at [524, 320] on button at bounding box center [526, 320] width 21 height 18
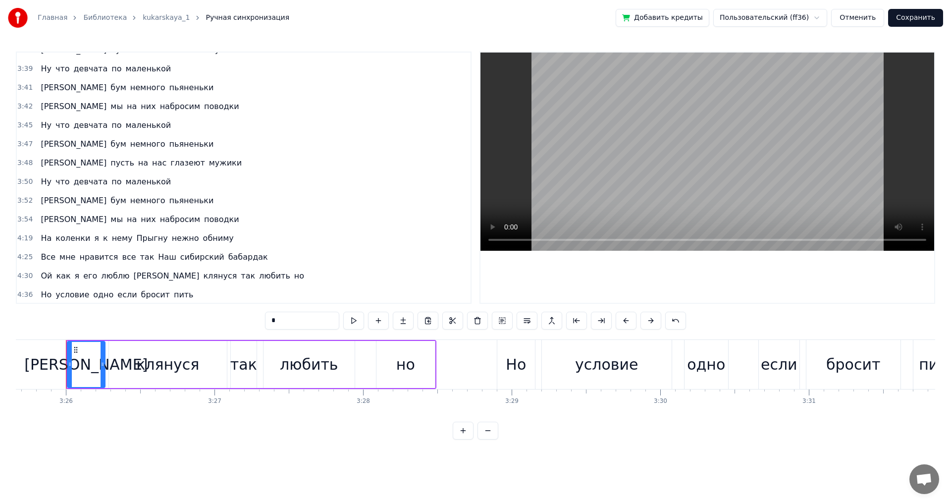
scroll to position [730, 0]
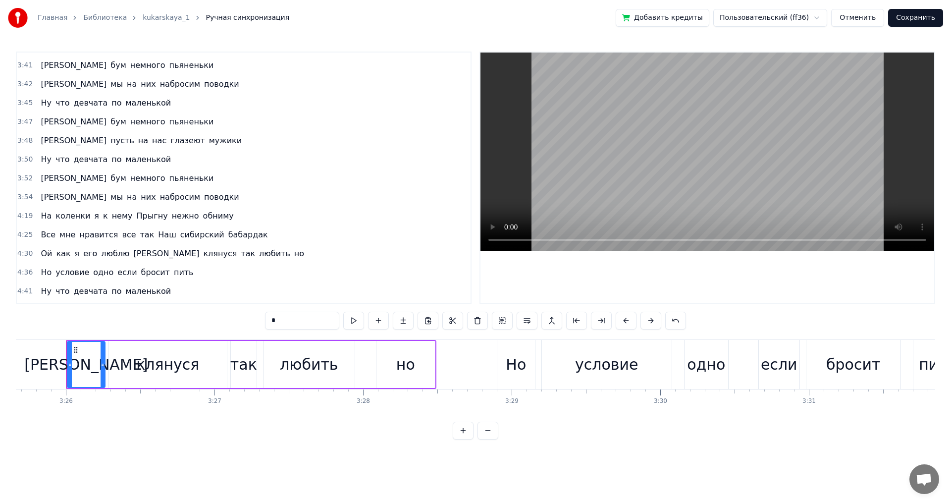
click at [135, 216] on span "Прыгну" at bounding box center [151, 215] width 33 height 11
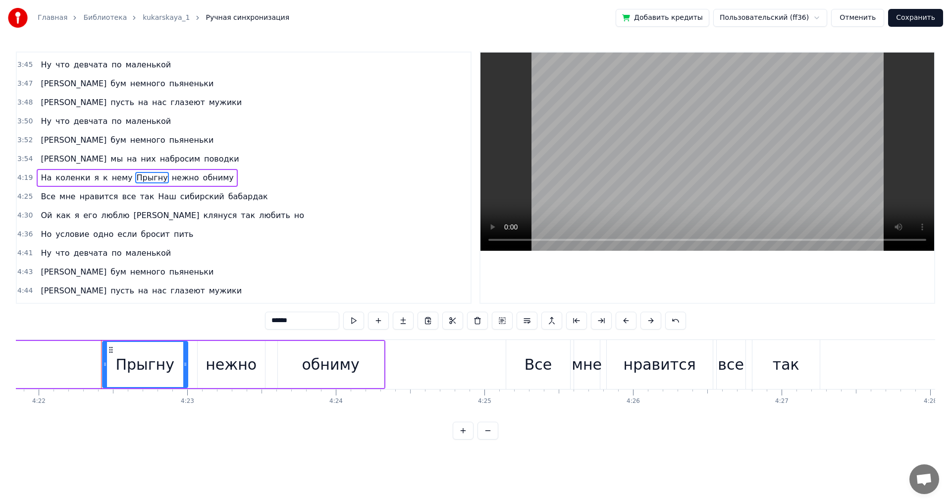
scroll to position [0, 38930]
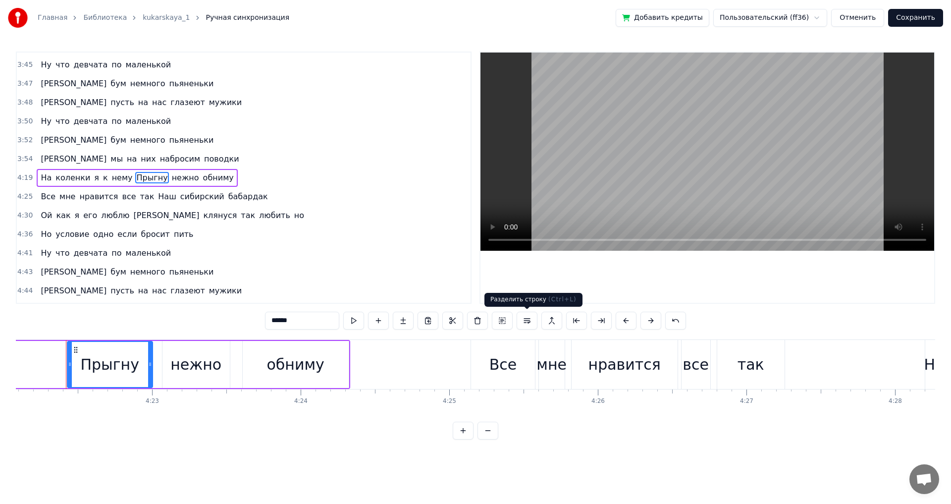
click at [526, 318] on button at bounding box center [526, 320] width 21 height 18
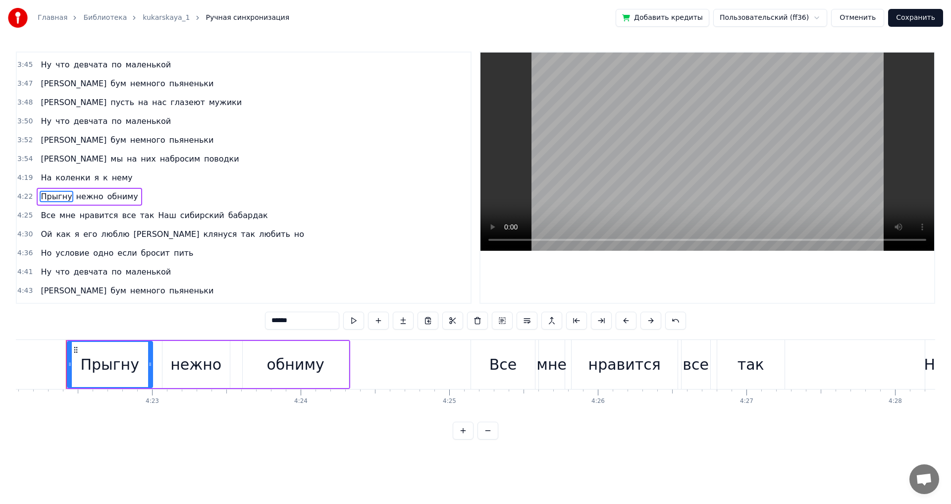
scroll to position [787, 0]
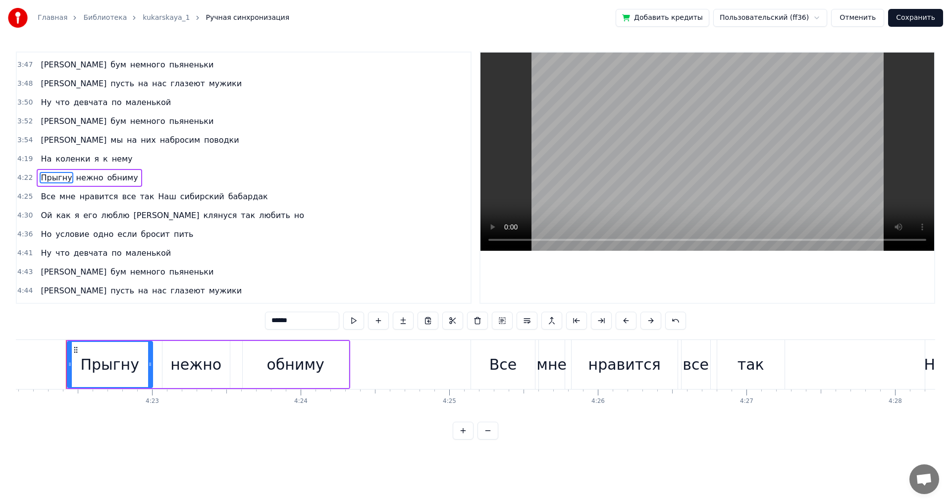
click at [157, 197] on span "Наш" at bounding box center [167, 196] width 20 height 11
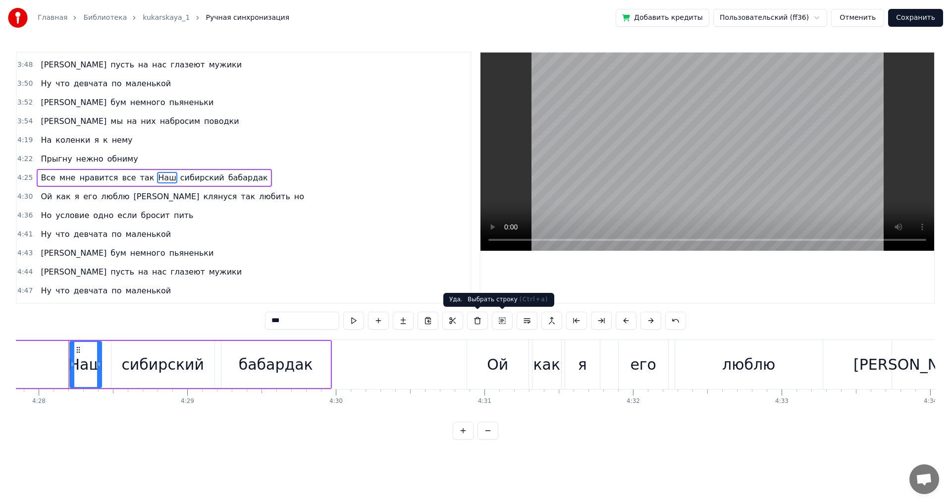
scroll to position [0, 39788]
click at [527, 320] on button at bounding box center [526, 320] width 21 height 18
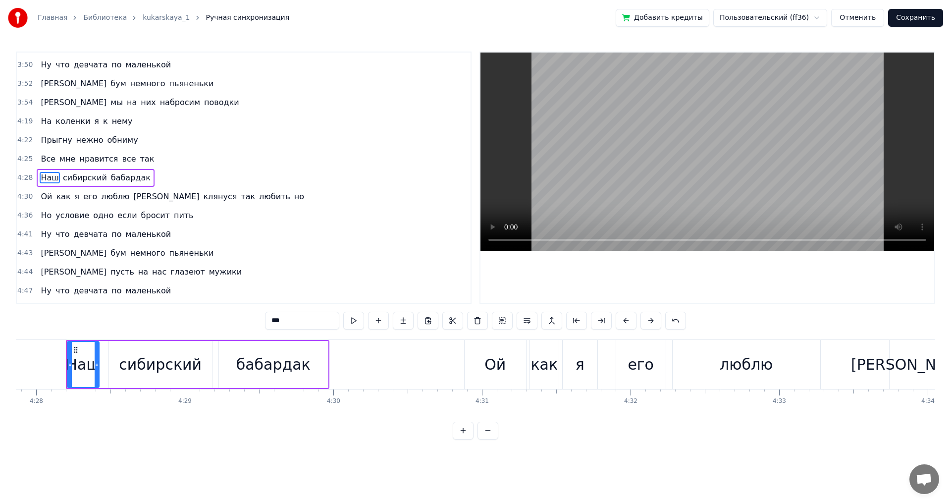
click at [133, 198] on span "[PERSON_NAME]" at bounding box center [167, 196] width 68 height 11
type input "*"
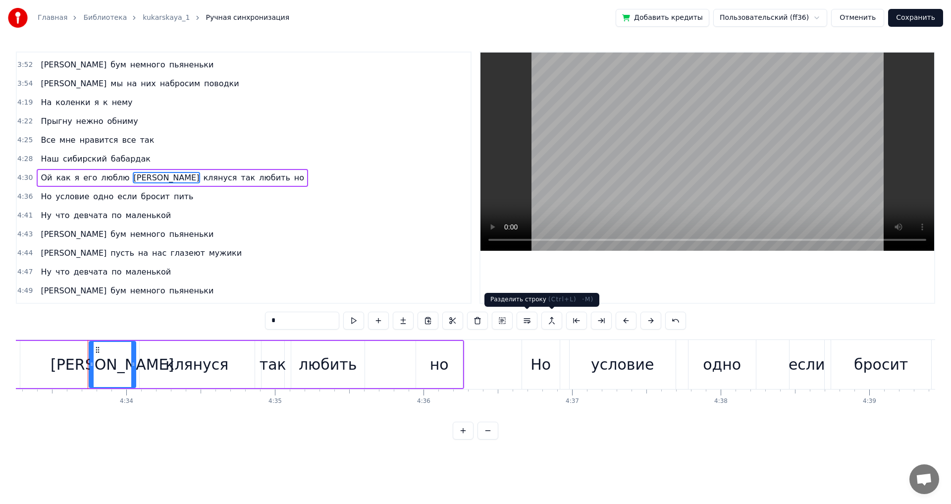
scroll to position [0, 40611]
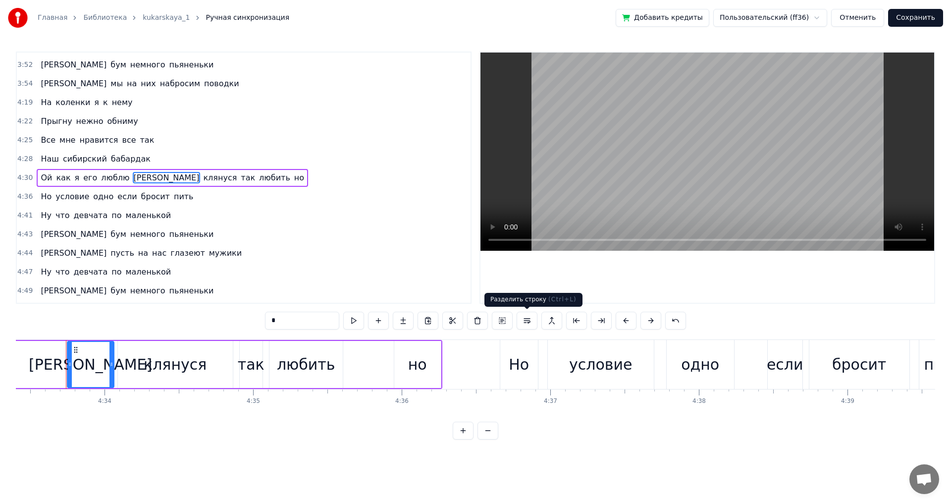
click at [526, 320] on button at bounding box center [526, 320] width 21 height 18
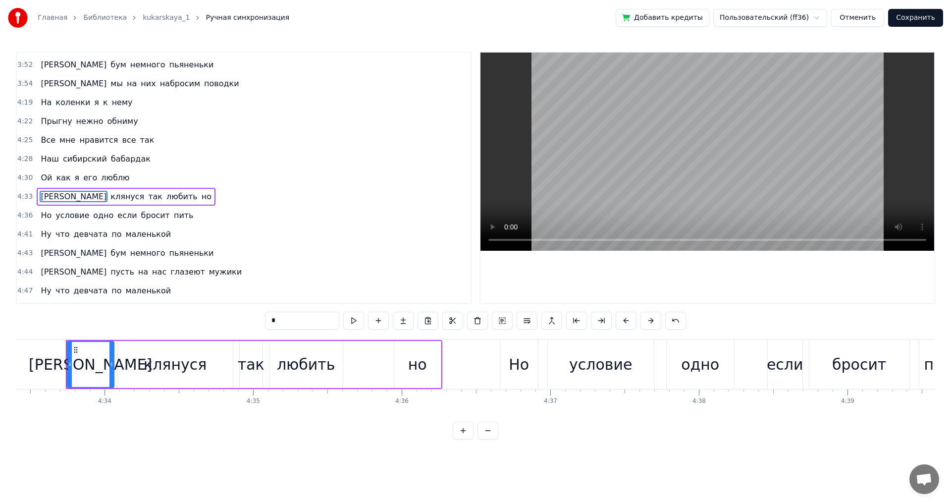
scroll to position [863, 0]
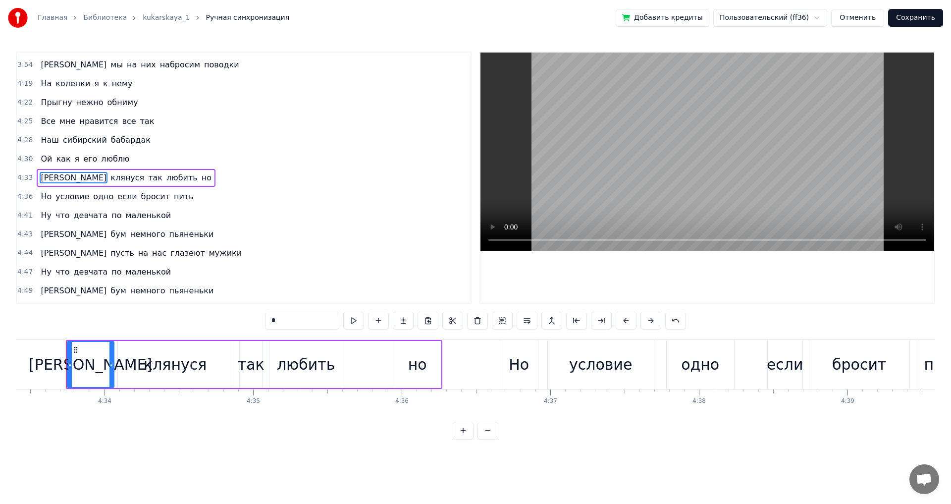
click at [911, 18] on button "Сохранить" at bounding box center [915, 18] width 55 height 18
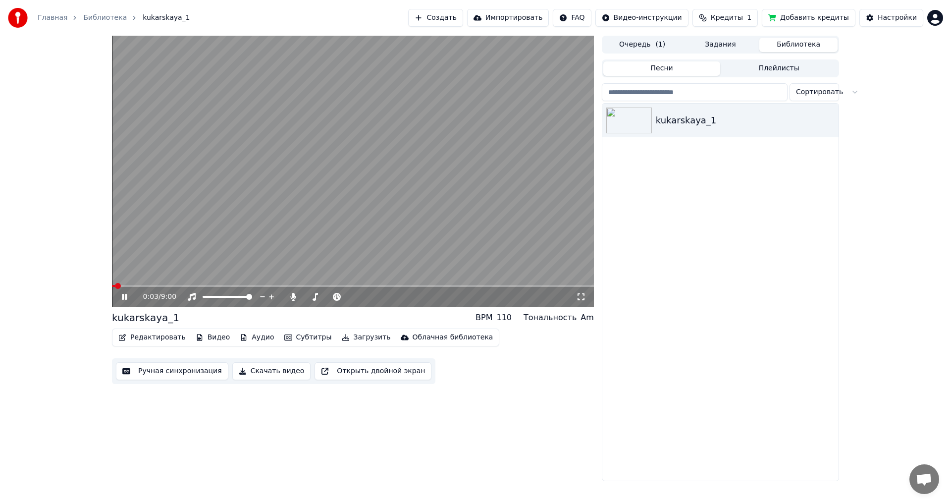
click at [274, 285] on span at bounding box center [353, 286] width 482 height 2
click at [303, 285] on span at bounding box center [207, 286] width 191 height 2
click at [295, 285] on div "3:34 / 9:00" at bounding box center [353, 171] width 482 height 271
click at [294, 286] on span at bounding box center [203, 286] width 182 height 2
click at [124, 297] on icon at bounding box center [124, 296] width 6 height 7
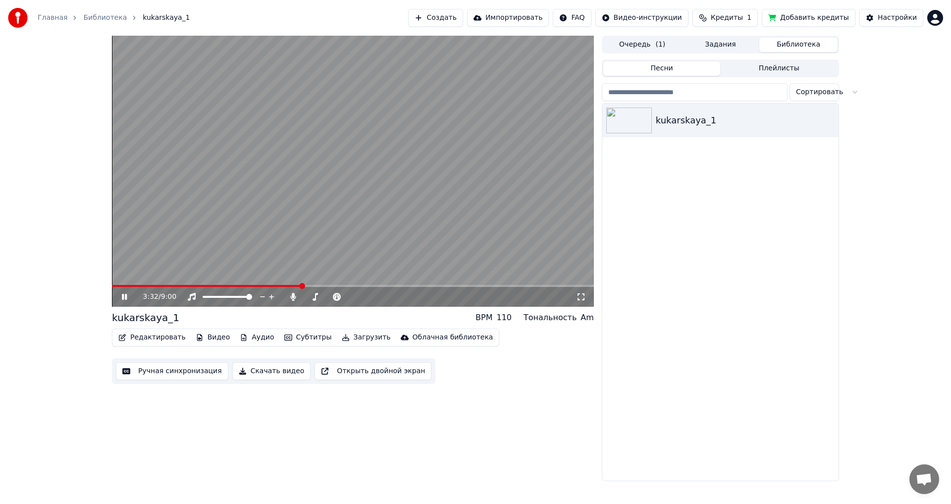
click at [124, 297] on icon at bounding box center [131, 297] width 23 height 8
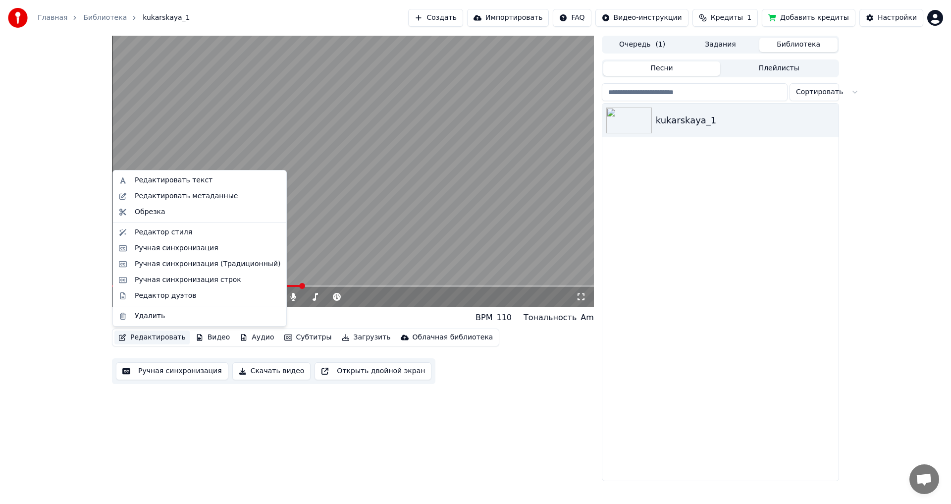
click at [154, 336] on button "Редактировать" at bounding box center [151, 337] width 75 height 14
click at [153, 231] on div "Редактор стиля" at bounding box center [163, 232] width 57 height 10
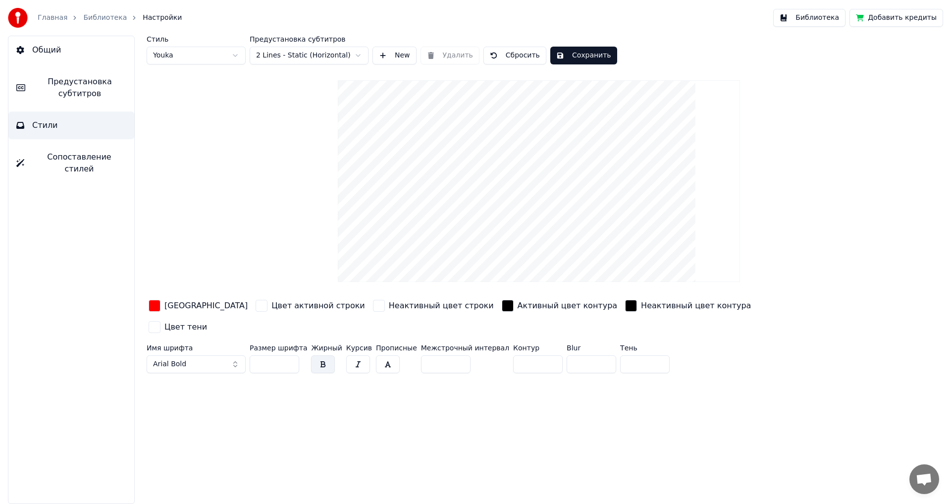
click at [85, 95] on span "Предустановка субтитров" at bounding box center [79, 88] width 93 height 24
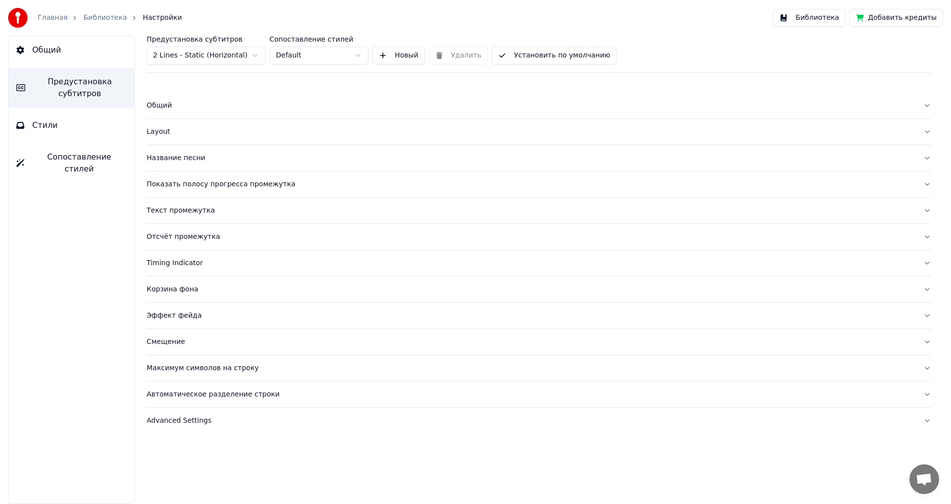
click at [175, 421] on div "Advanced Settings" at bounding box center [531, 420] width 768 height 10
click at [214, 487] on input "***" at bounding box center [186, 485] width 79 height 18
click at [214, 487] on input "*" at bounding box center [186, 485] width 79 height 18
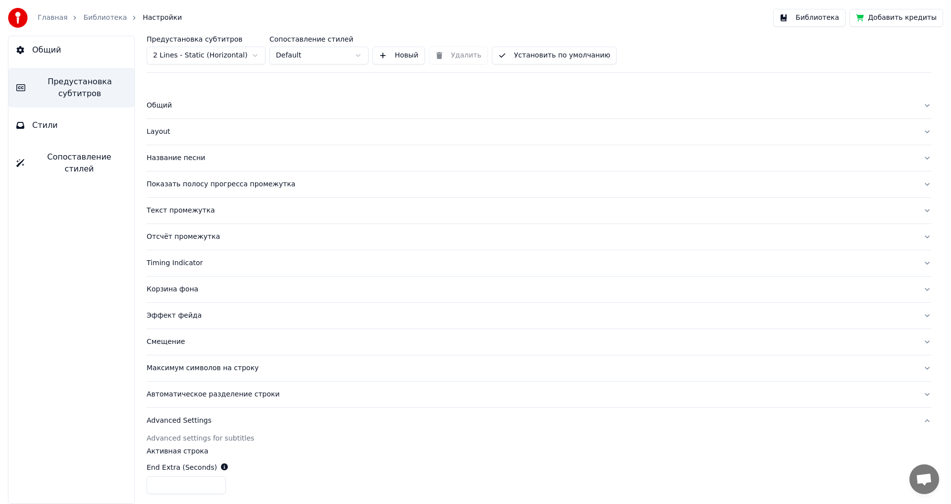
type input "*"
click at [319, 472] on div "End Extra (Seconds) *" at bounding box center [539, 478] width 784 height 48
click at [821, 16] on button "Библиотека" at bounding box center [809, 18] width 72 height 18
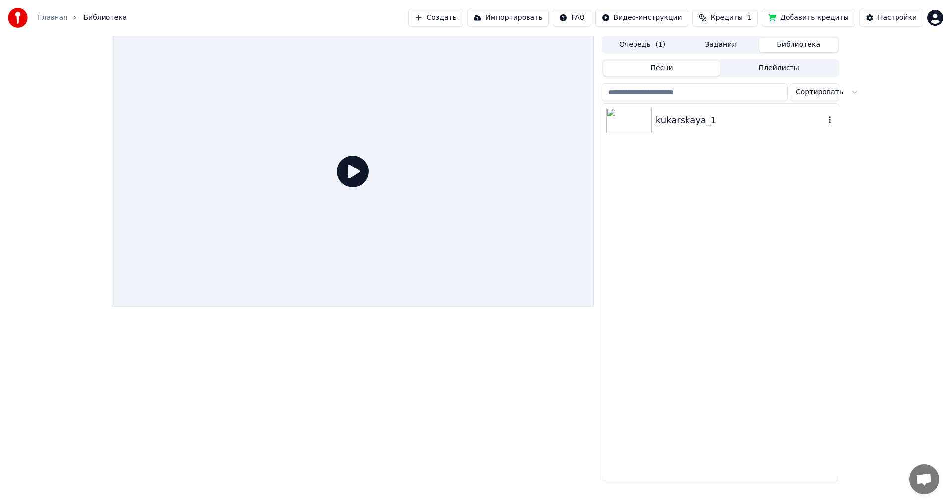
click at [630, 118] on img at bounding box center [629, 120] width 46 height 26
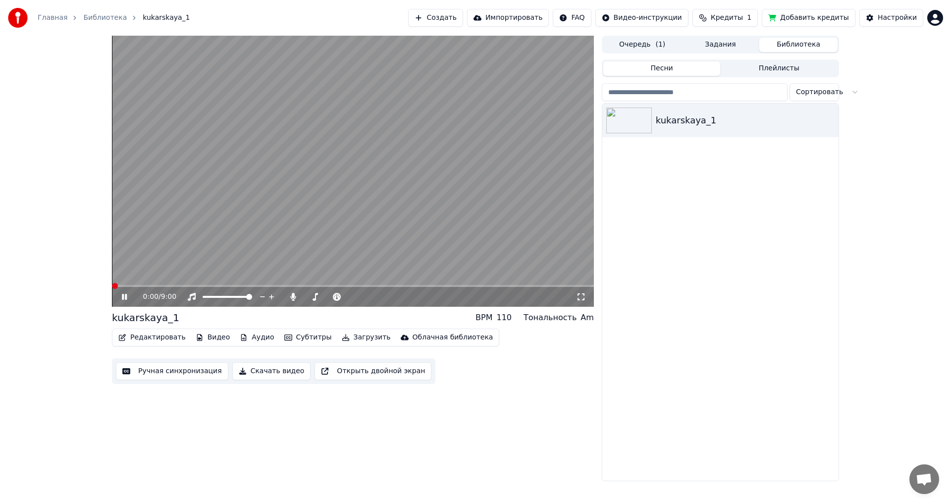
click at [279, 285] on span at bounding box center [353, 286] width 482 height 2
click at [286, 286] on span at bounding box center [353, 286] width 482 height 2
click at [294, 285] on span at bounding box center [206, 286] width 189 height 2
click at [290, 285] on span at bounding box center [204, 286] width 185 height 2
click at [126, 299] on icon at bounding box center [124, 297] width 5 height 6
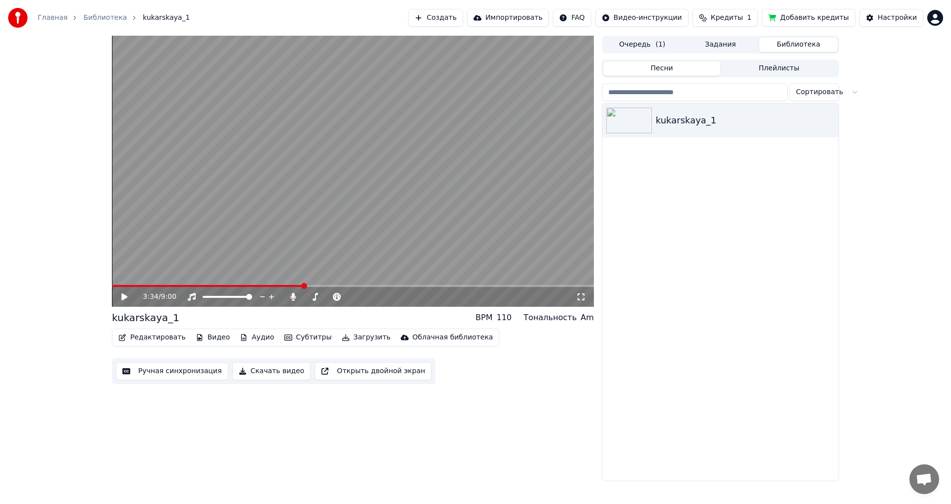
click at [157, 335] on button "Редактировать" at bounding box center [151, 337] width 75 height 14
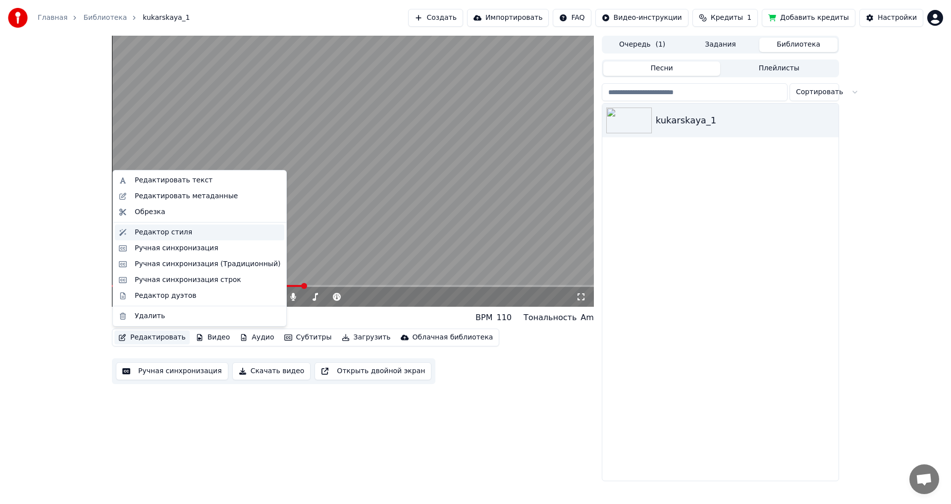
click at [164, 229] on div "Редактор стиля" at bounding box center [163, 232] width 57 height 10
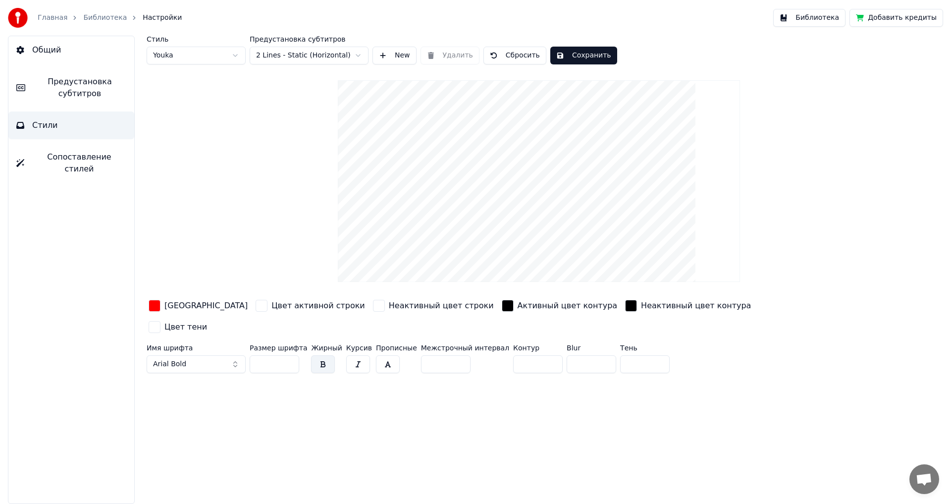
click at [42, 42] on button "Общий" at bounding box center [71, 50] width 126 height 28
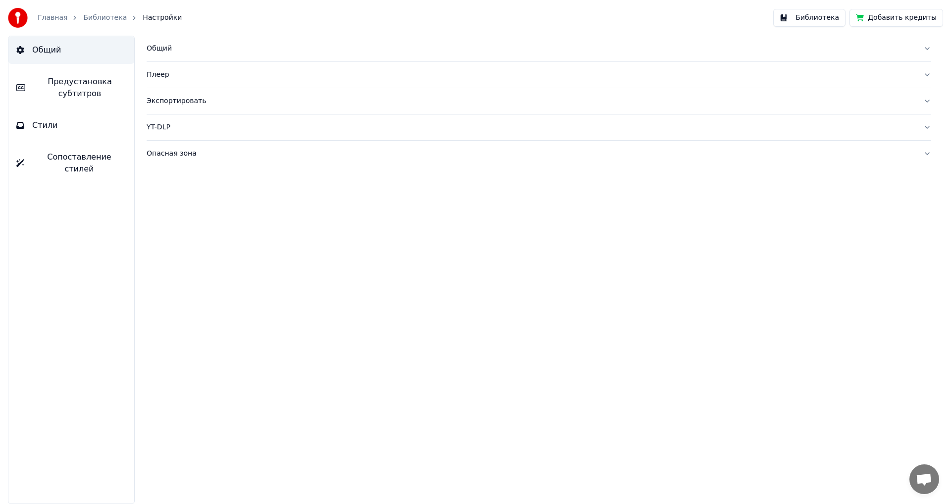
click at [82, 91] on span "Предустановка субтитров" at bounding box center [79, 88] width 93 height 24
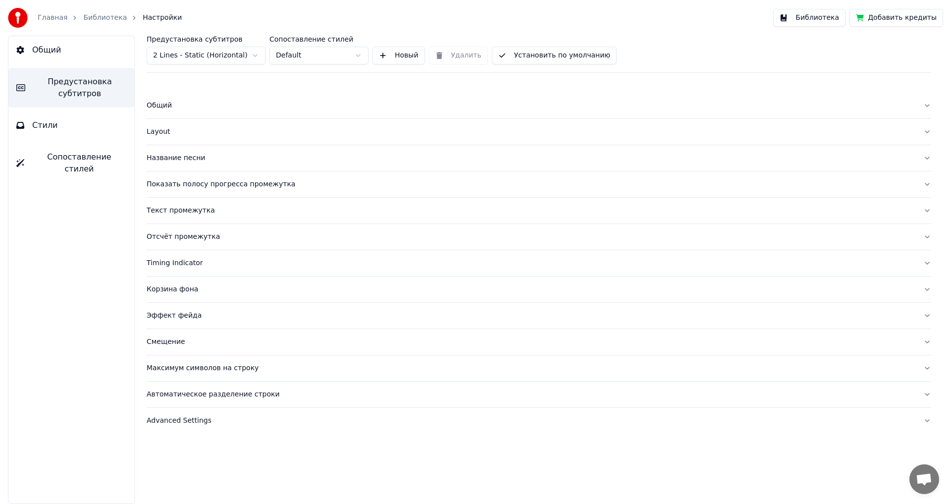
click at [182, 421] on div "Advanced Settings" at bounding box center [531, 420] width 768 height 10
click at [214, 481] on input "***" at bounding box center [186, 485] width 79 height 18
click at [218, 487] on input "***" at bounding box center [186, 485] width 79 height 18
click at [218, 487] on input "*" at bounding box center [186, 485] width 79 height 18
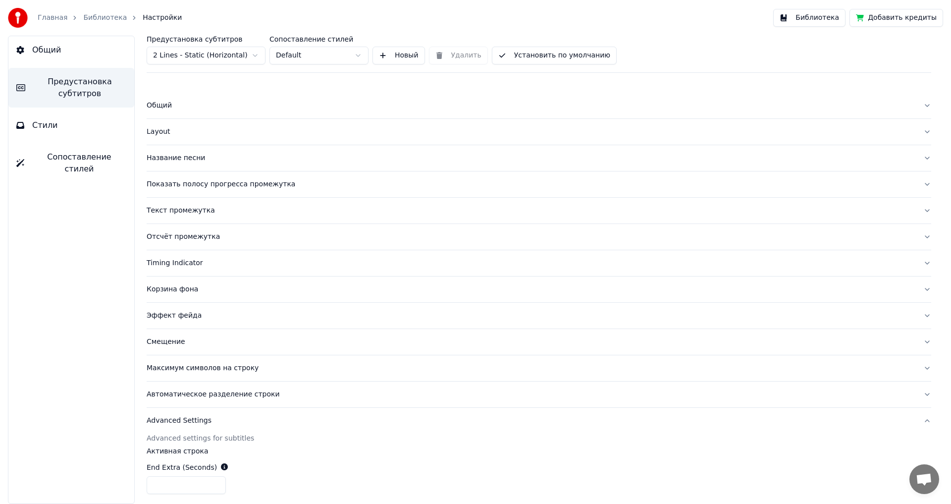
click at [218, 487] on input "***" at bounding box center [186, 485] width 79 height 18
click at [217, 483] on input "***" at bounding box center [186, 485] width 79 height 18
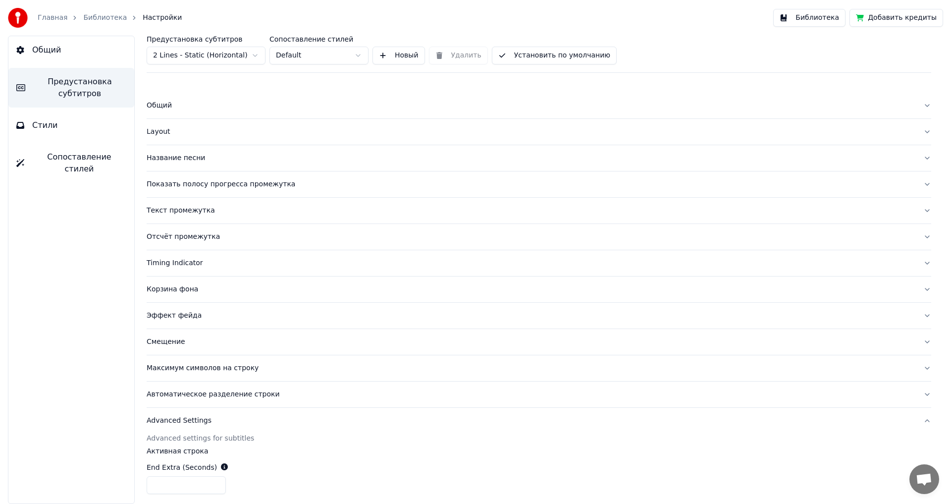
click at [217, 483] on input "*" at bounding box center [186, 485] width 79 height 18
click at [216, 488] on input "***" at bounding box center [186, 485] width 79 height 18
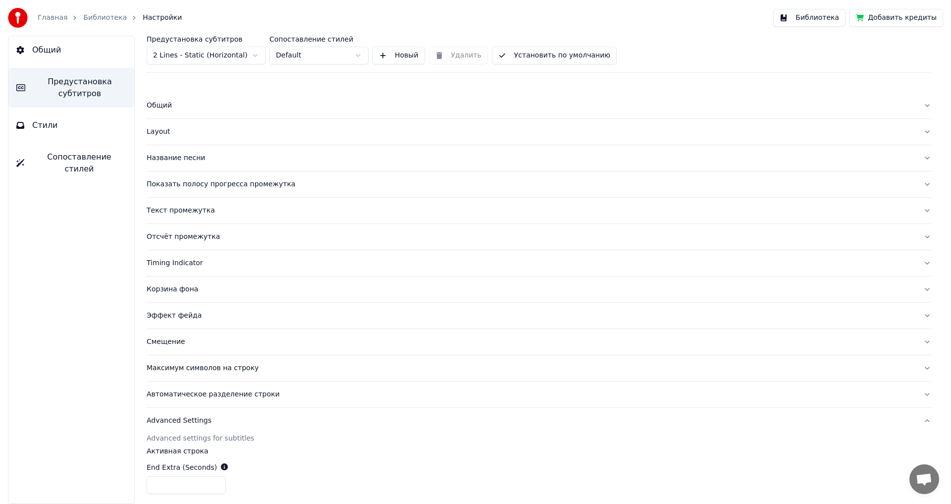
click at [215, 488] on input "***" at bounding box center [186, 485] width 79 height 18
type input "***"
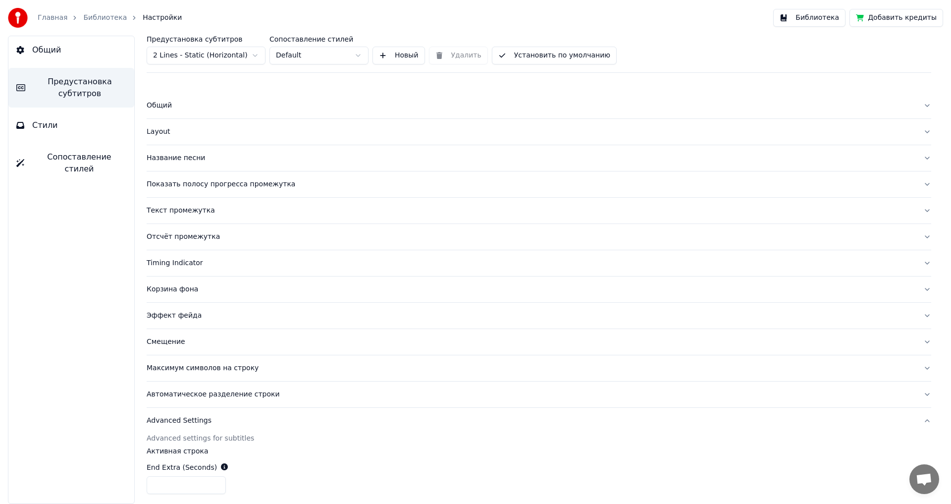
click at [215, 488] on input "***" at bounding box center [186, 485] width 79 height 18
click at [300, 463] on div "End Extra (Seconds) ***" at bounding box center [539, 478] width 784 height 48
click at [448, 449] on label "Активная строка" at bounding box center [539, 450] width 784 height 7
click at [817, 19] on button "Библиотека" at bounding box center [809, 18] width 72 height 18
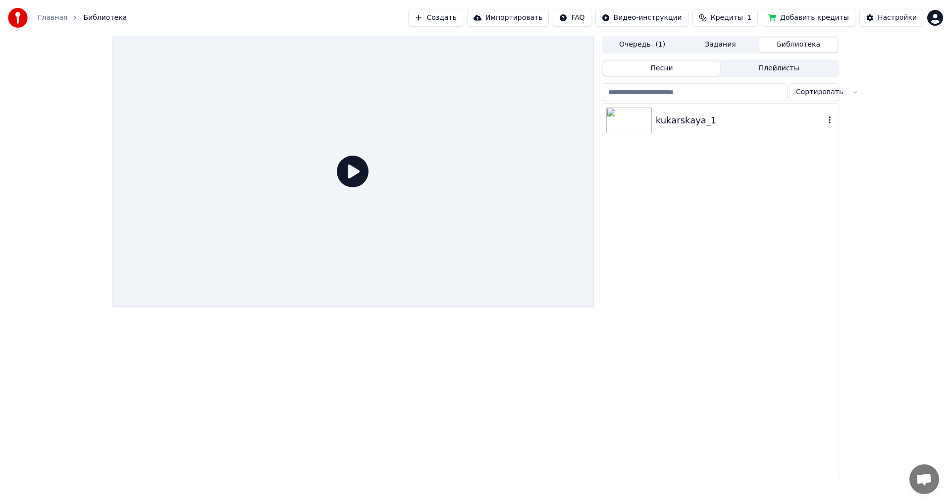
click at [617, 121] on img at bounding box center [629, 120] width 46 height 26
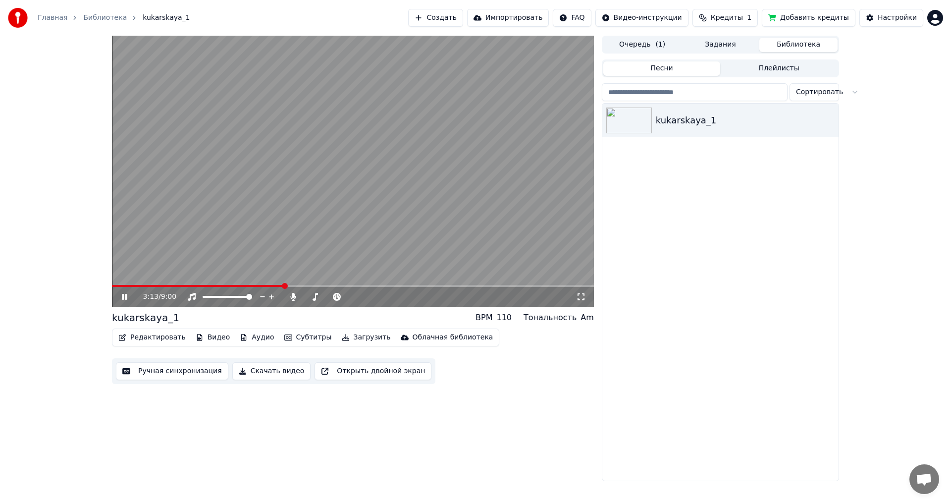
click at [284, 285] on span at bounding box center [353, 286] width 482 height 2
click at [125, 293] on icon at bounding box center [131, 297] width 23 height 8
click at [125, 298] on icon at bounding box center [124, 296] width 6 height 7
click at [125, 298] on icon at bounding box center [131, 297] width 23 height 8
click at [149, 338] on button "Редактировать" at bounding box center [151, 337] width 75 height 14
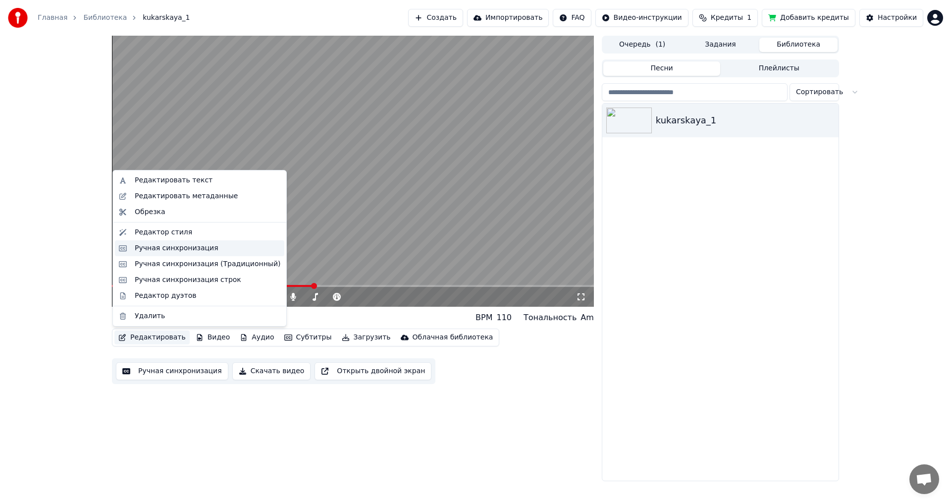
click at [170, 247] on div "Ручная синхронизация" at bounding box center [177, 248] width 84 height 10
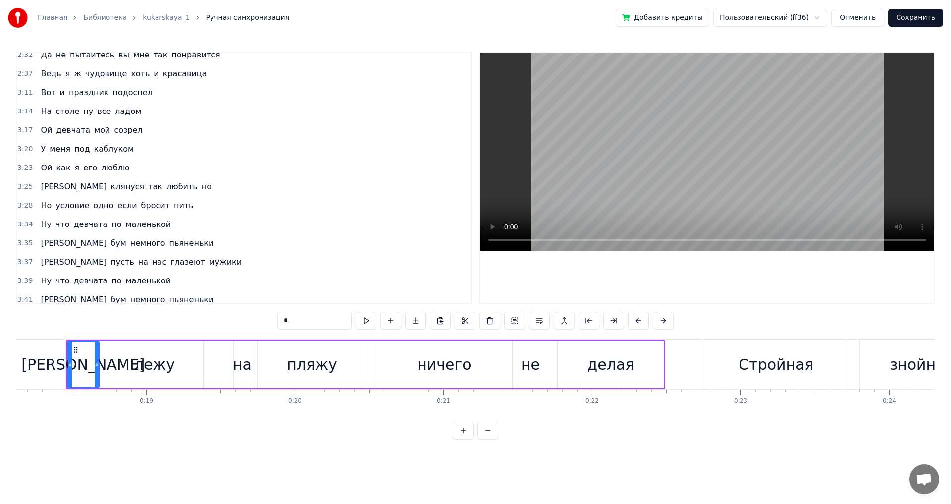
scroll to position [505, 0]
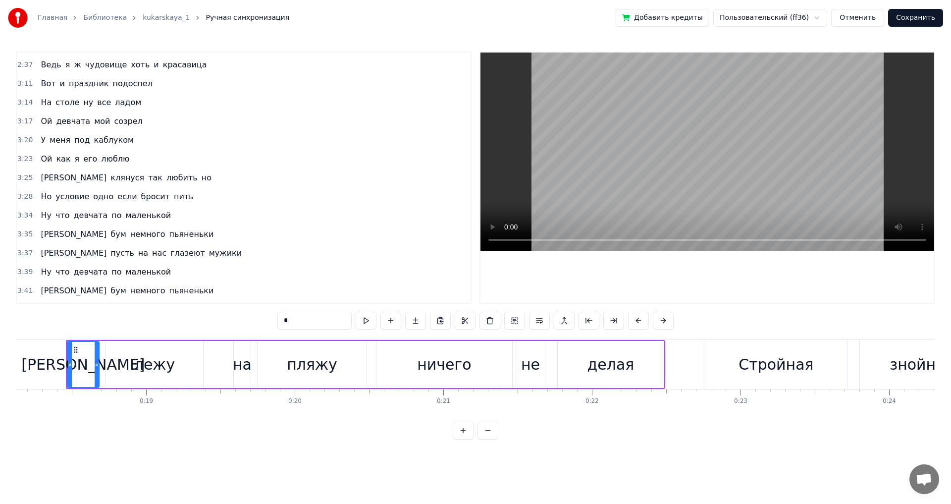
click at [116, 198] on span "если" at bounding box center [126, 196] width 21 height 11
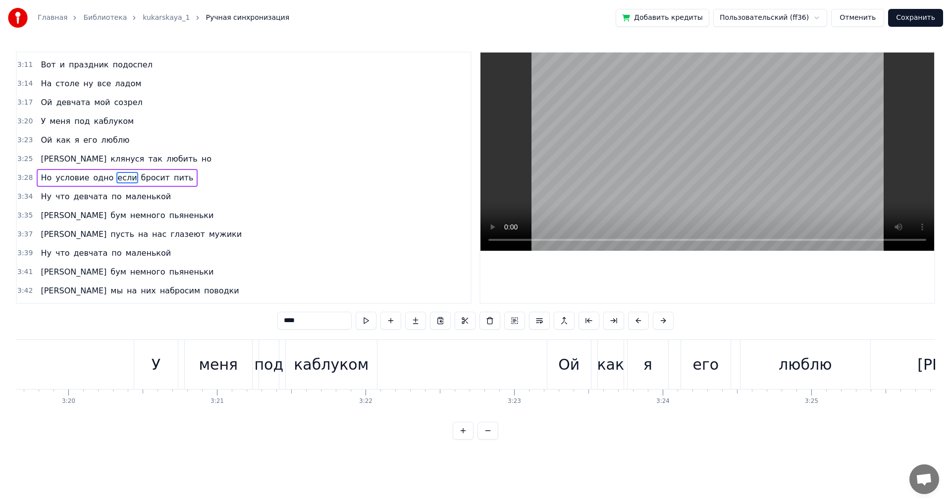
scroll to position [0, 31241]
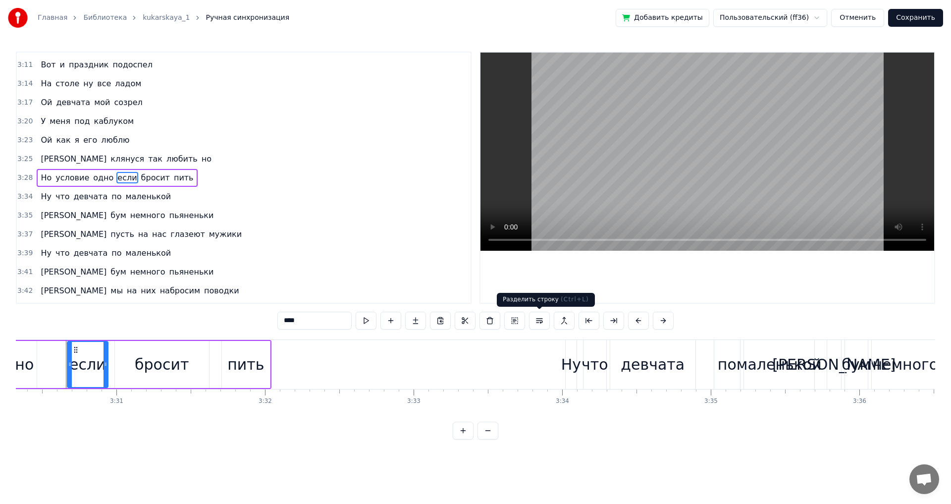
click at [540, 321] on button at bounding box center [539, 320] width 21 height 18
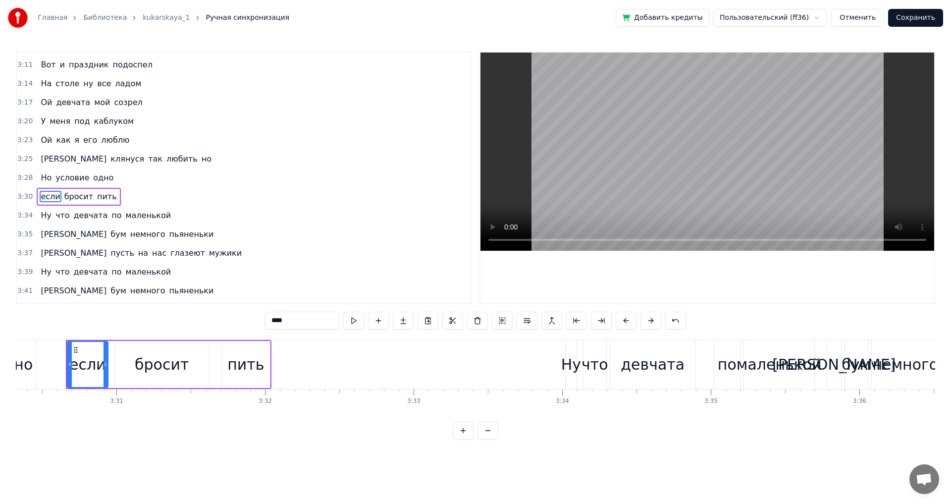
scroll to position [543, 0]
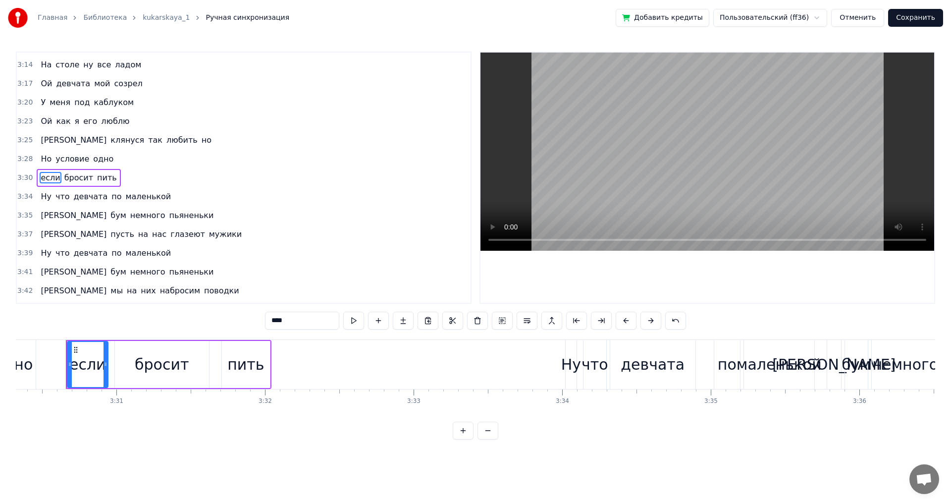
drag, startPoint x: 274, startPoint y: 322, endPoint x: 262, endPoint y: 324, distance: 11.7
click at [262, 324] on div "0:18 Я лежу на пляжу ничего не делая 0:22 Стройная знойная очень загорелая 0:27…" at bounding box center [475, 245] width 919 height 388
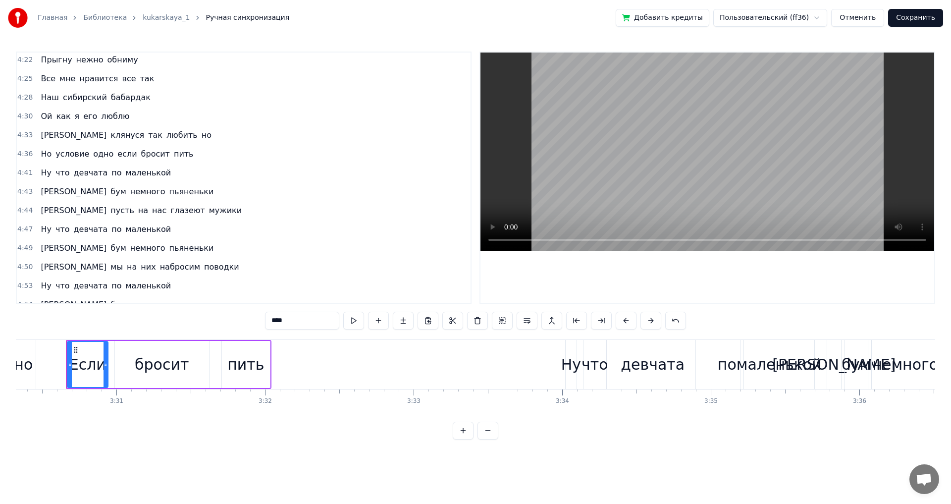
scroll to position [938, 0]
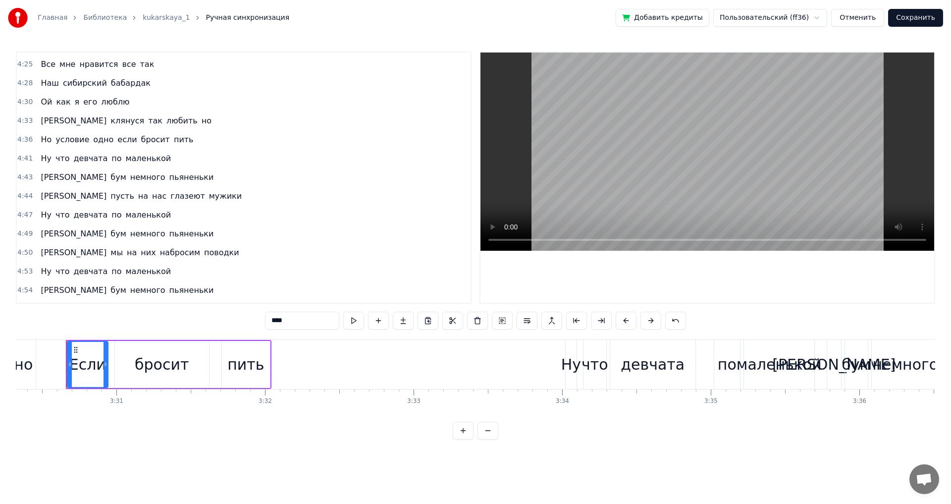
click at [116, 140] on span "если" at bounding box center [126, 139] width 21 height 11
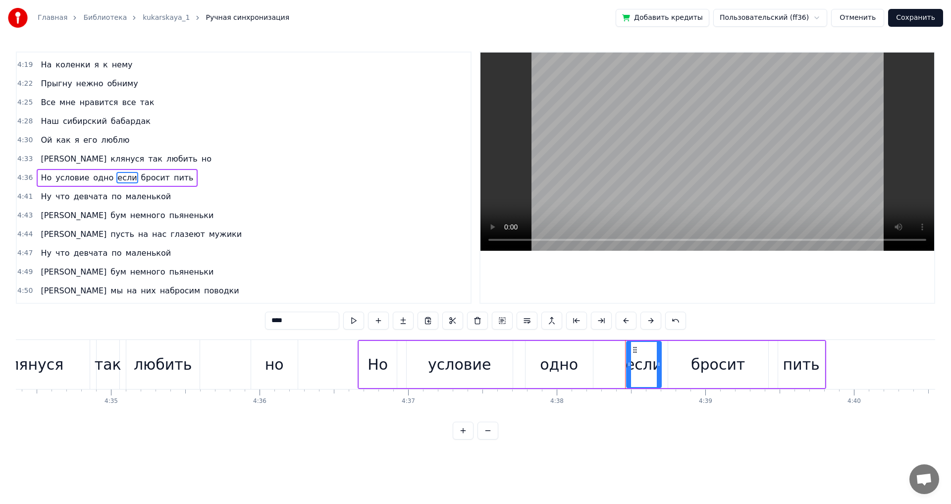
scroll to position [0, 41312]
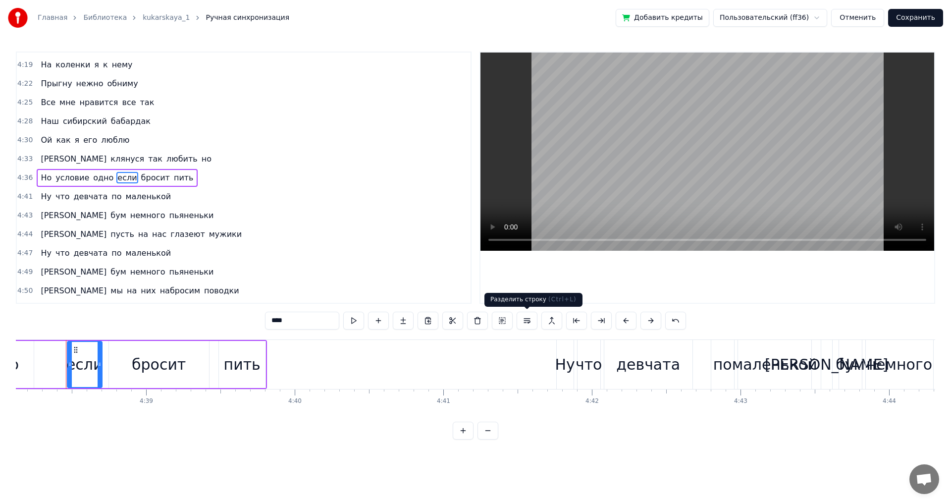
click at [527, 318] on button at bounding box center [526, 320] width 21 height 18
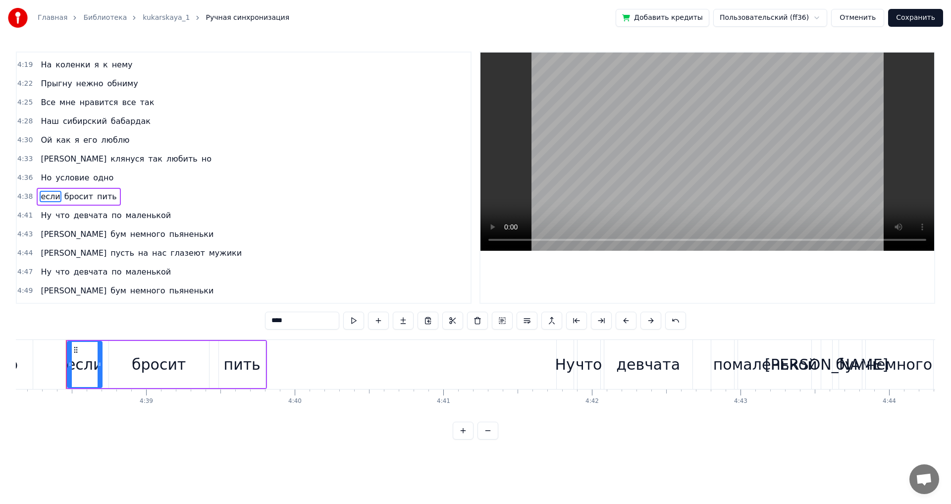
scroll to position [919, 0]
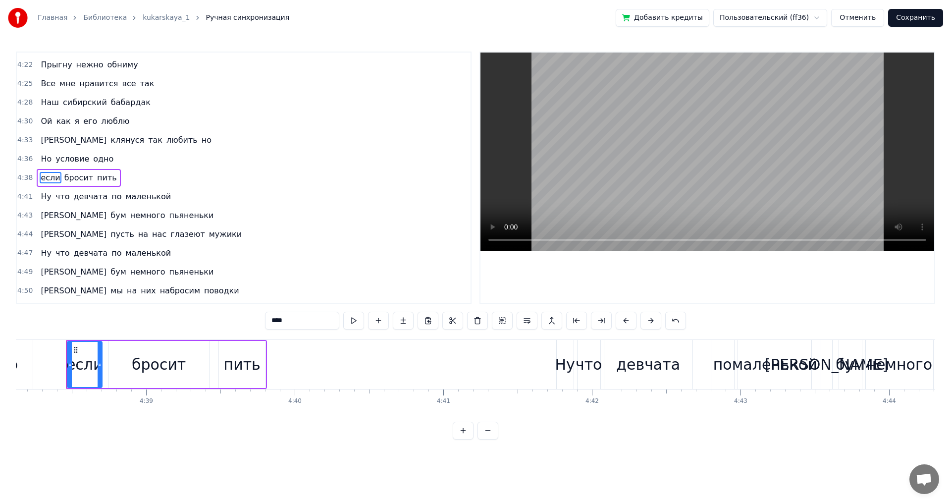
drag, startPoint x: 274, startPoint y: 320, endPoint x: 261, endPoint y: 324, distance: 12.9
click at [261, 324] on div "0:18 Я лежу на пляжу ничего не делая 0:22 Стройная знойная очень загорелая 0:27…" at bounding box center [475, 245] width 919 height 388
type input "****"
click at [916, 16] on button "Сохранить" at bounding box center [915, 18] width 55 height 18
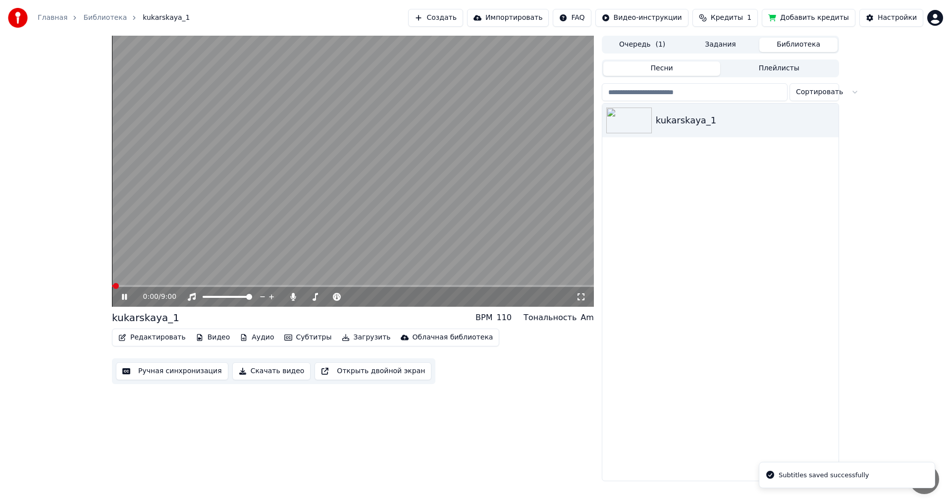
click at [254, 286] on span at bounding box center [353, 286] width 482 height 2
click at [262, 286] on span at bounding box center [353, 286] width 482 height 2
click at [273, 285] on span at bounding box center [353, 286] width 482 height 2
click at [280, 285] on span at bounding box center [353, 286] width 482 height 2
click at [287, 286] on span at bounding box center [353, 286] width 482 height 2
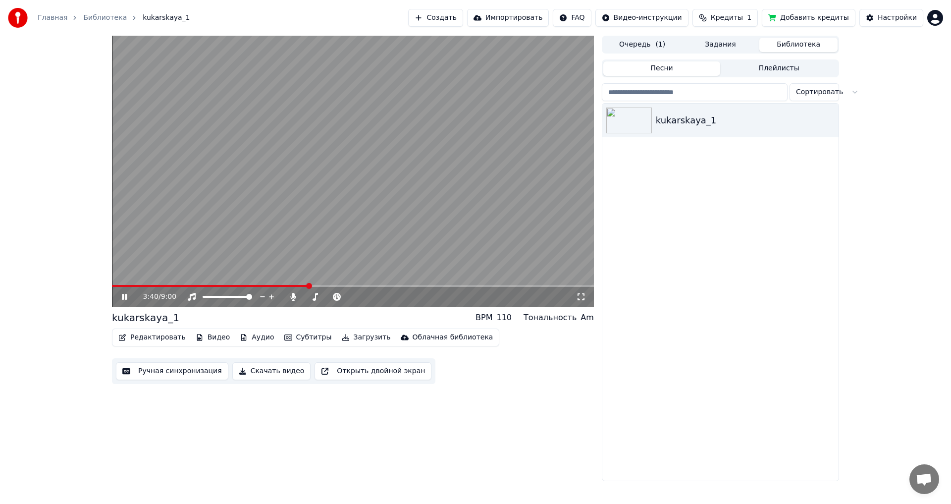
click at [123, 286] on span at bounding box center [210, 286] width 197 height 2
click at [150, 337] on button "Редактировать" at bounding box center [151, 337] width 75 height 14
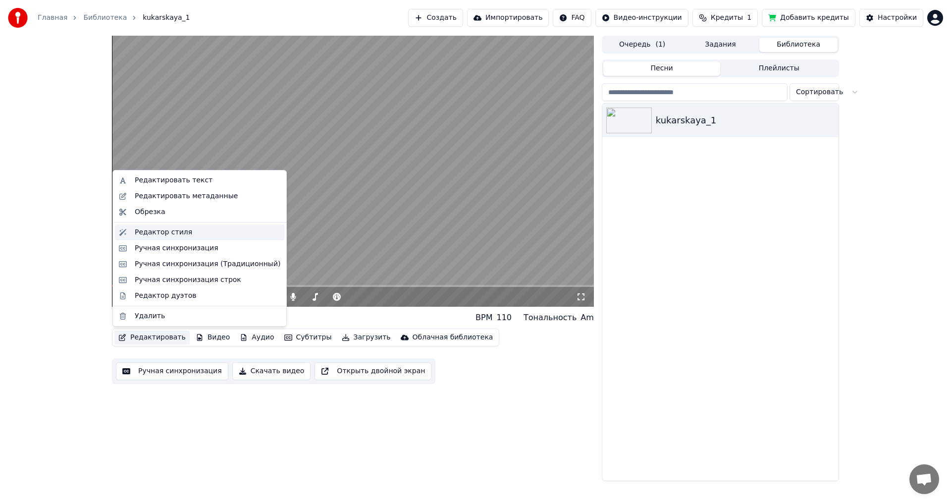
click at [152, 232] on div "Редактор стиля" at bounding box center [163, 232] width 57 height 10
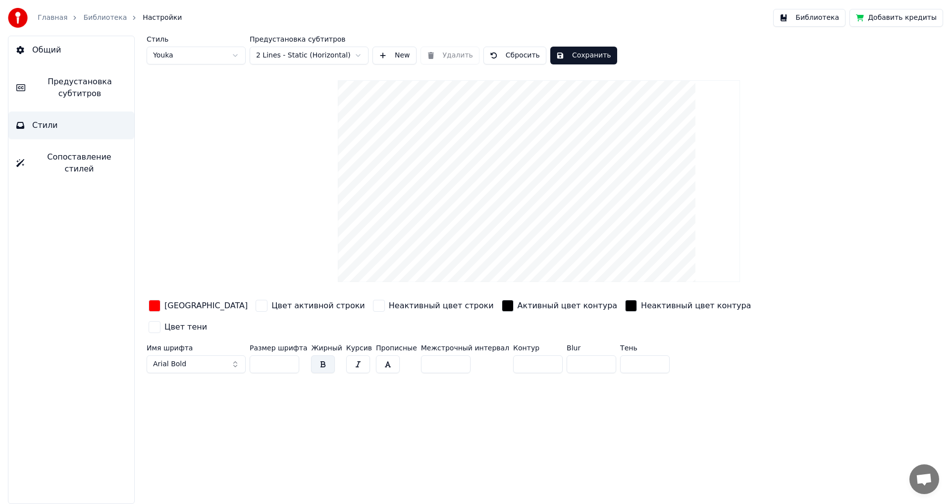
click at [64, 88] on span "Предустановка субтитров" at bounding box center [79, 88] width 93 height 24
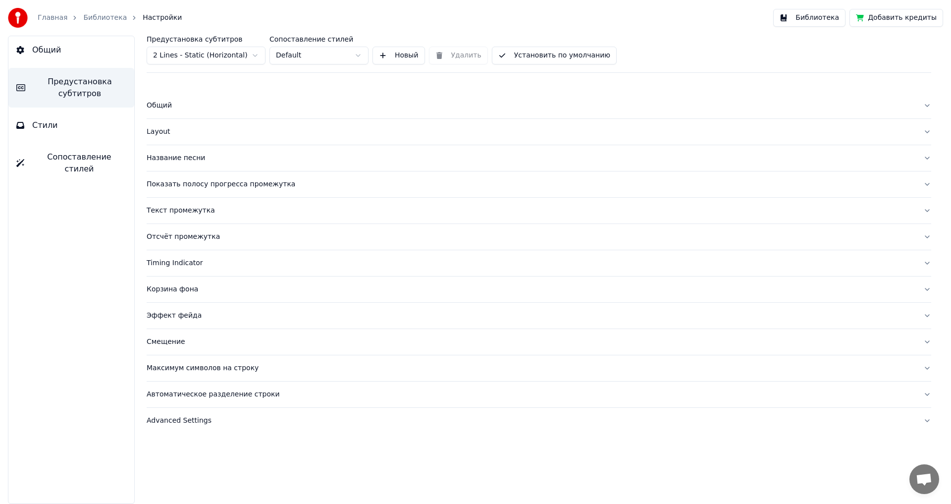
click at [165, 342] on div "Смещение" at bounding box center [531, 342] width 768 height 10
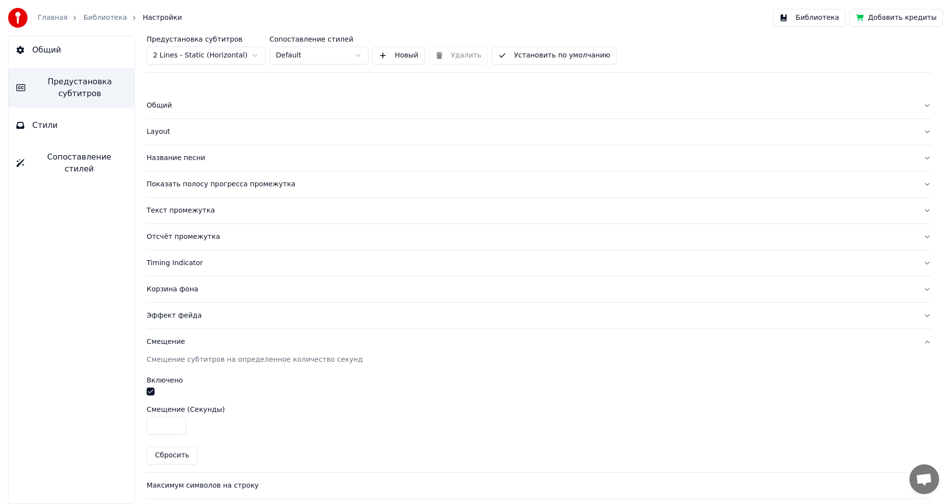
click at [821, 18] on button "Библиотека" at bounding box center [809, 18] width 72 height 18
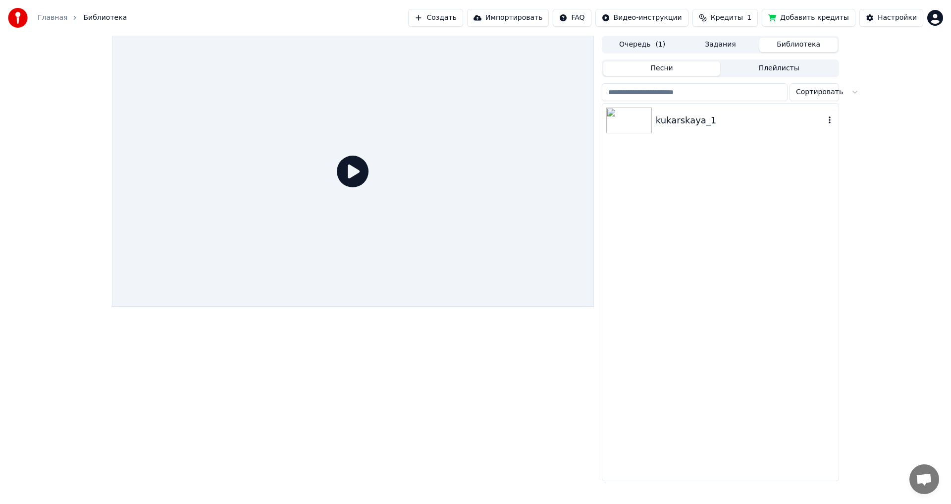
click at [628, 119] on img at bounding box center [629, 120] width 46 height 26
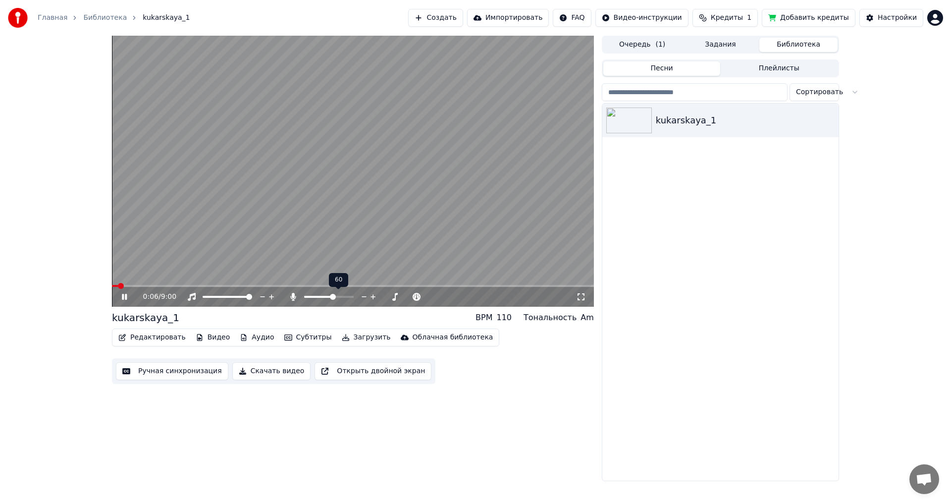
click at [334, 298] on span at bounding box center [333, 297] width 6 height 6
click at [140, 285] on span at bounding box center [130, 286] width 36 height 2
click at [132, 285] on span at bounding box center [128, 286] width 32 height 2
click at [125, 296] on icon at bounding box center [131, 297] width 23 height 8
click at [152, 336] on button "Редактировать" at bounding box center [151, 337] width 75 height 14
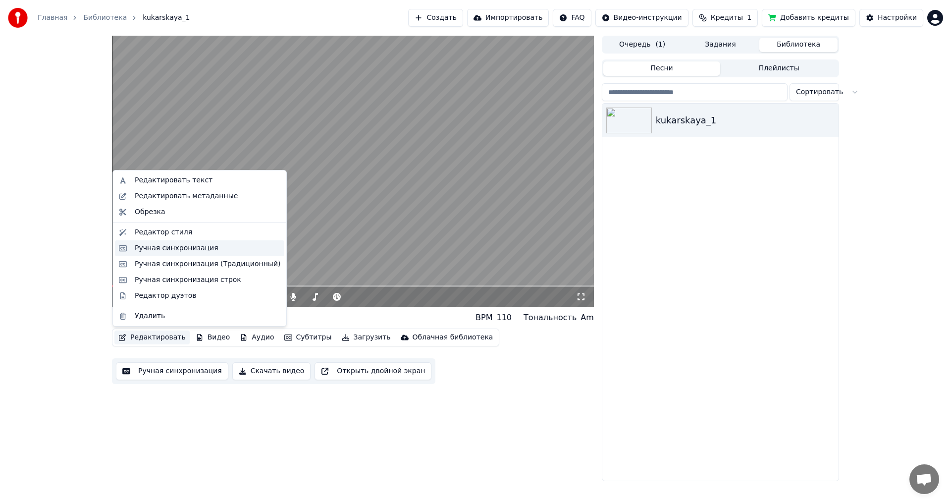
click at [159, 245] on div "Ручная синхронизация" at bounding box center [177, 248] width 84 height 10
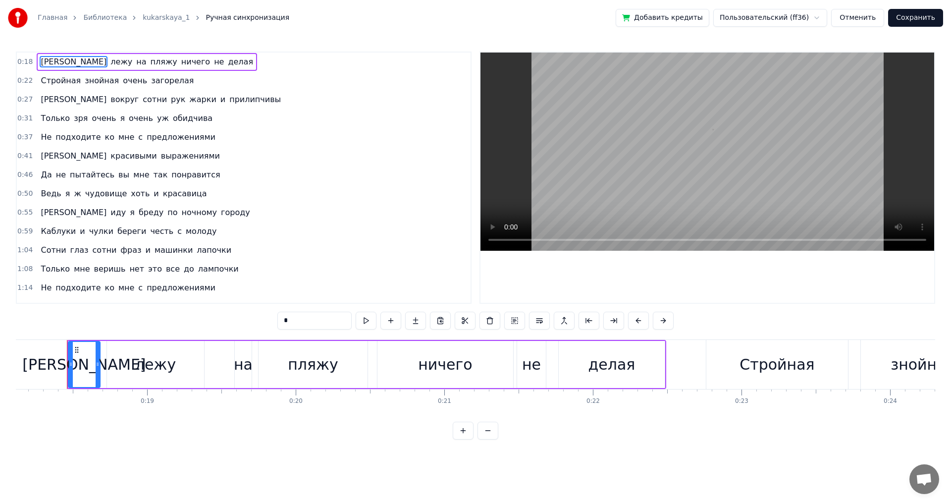
scroll to position [0, 2692]
click at [91, 119] on span "очень" at bounding box center [104, 117] width 26 height 11
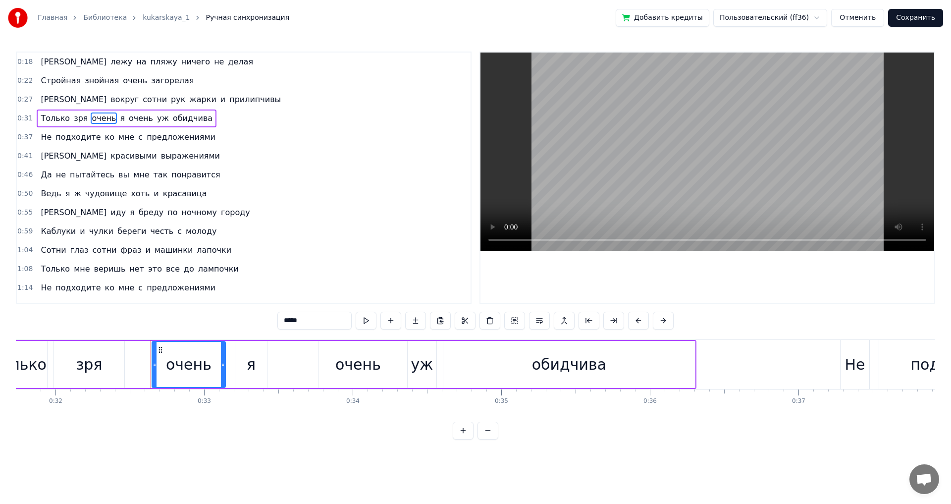
scroll to position [0, 4798]
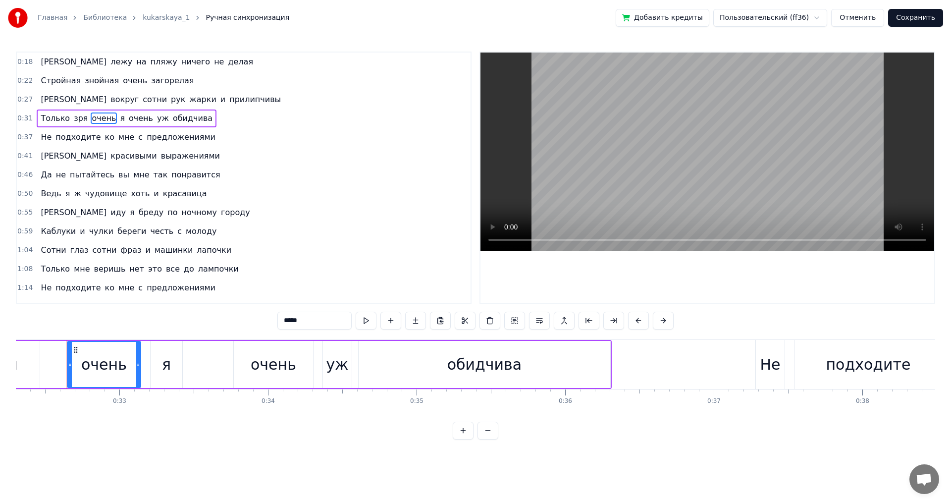
drag, startPoint x: 306, startPoint y: 320, endPoint x: 241, endPoint y: 319, distance: 65.9
click at [241, 319] on div "0:18 Я лежу на пляжу ничего не делая 0:22 Стройная знойная очень загорелая 0:27…" at bounding box center [475, 245] width 919 height 388
type input "******"
click at [911, 19] on button "Сохранить" at bounding box center [915, 18] width 55 height 18
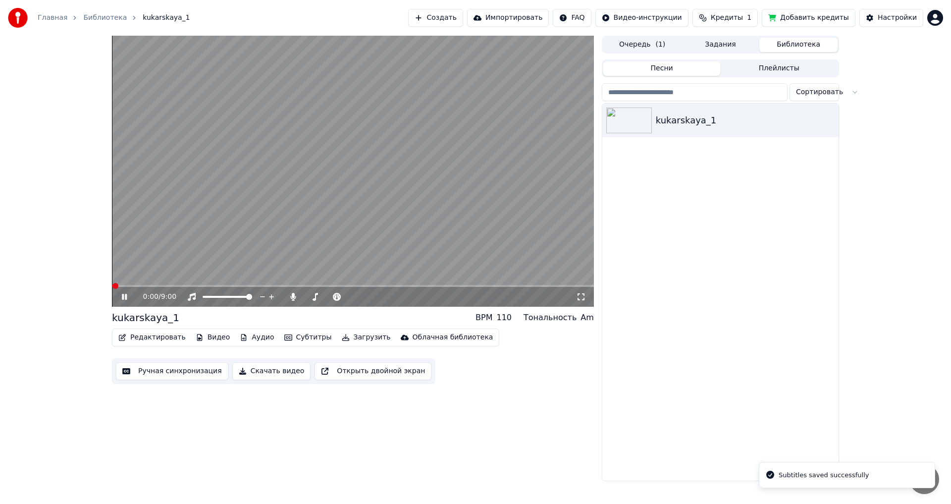
click at [130, 285] on span at bounding box center [353, 286] width 482 height 2
click at [126, 285] on span at bounding box center [119, 286] width 14 height 2
click at [123, 297] on icon at bounding box center [124, 297] width 5 height 6
click at [124, 297] on icon at bounding box center [124, 296] width 6 height 7
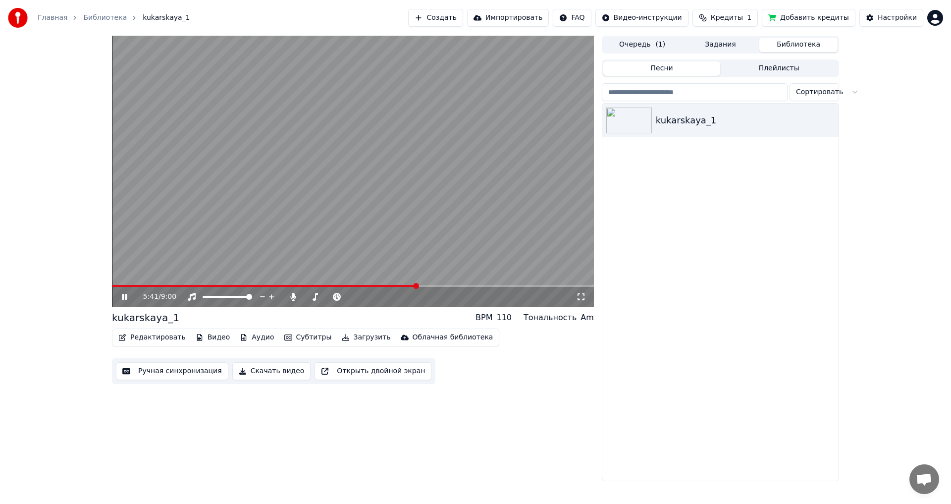
click at [458, 284] on video at bounding box center [353, 171] width 482 height 271
click at [462, 286] on span at bounding box center [353, 286] width 482 height 2
click at [454, 285] on span at bounding box center [283, 286] width 342 height 2
click at [447, 285] on span at bounding box center [283, 286] width 342 height 2
click at [123, 296] on icon at bounding box center [124, 296] width 6 height 7
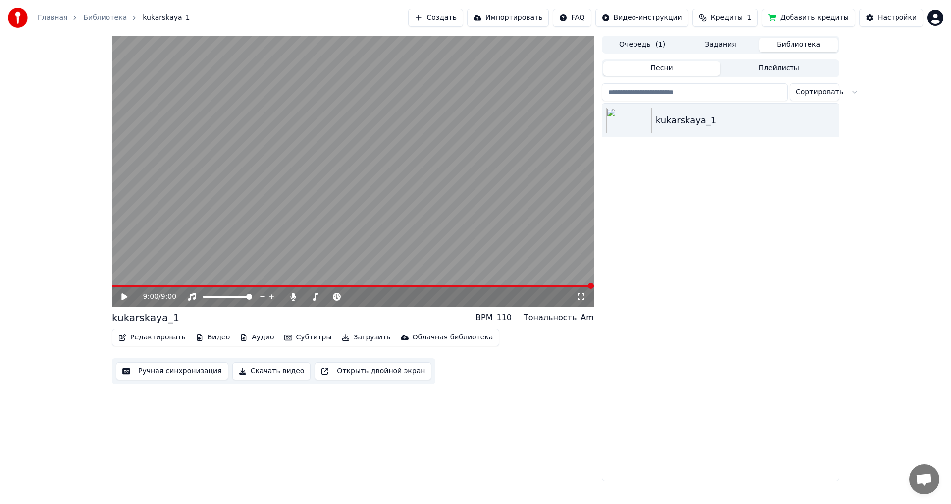
click at [124, 296] on icon at bounding box center [131, 297] width 23 height 8
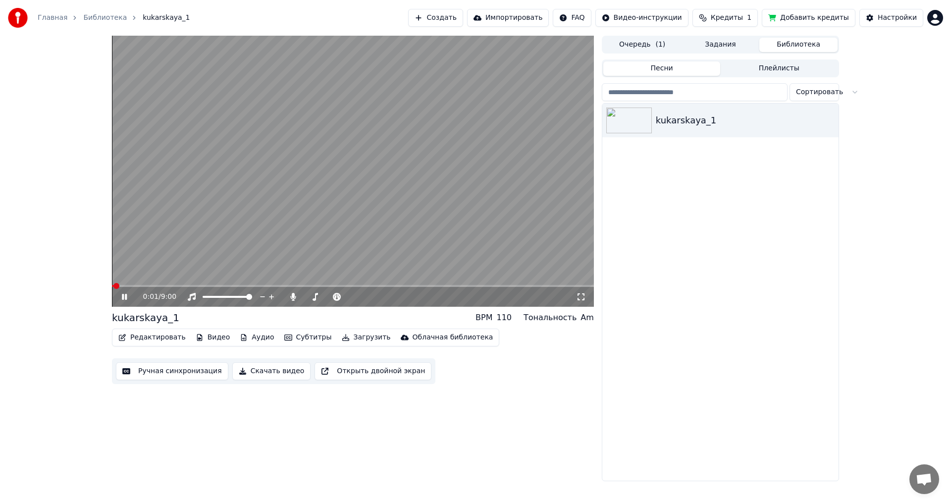
click at [123, 296] on icon at bounding box center [124, 297] width 5 height 6
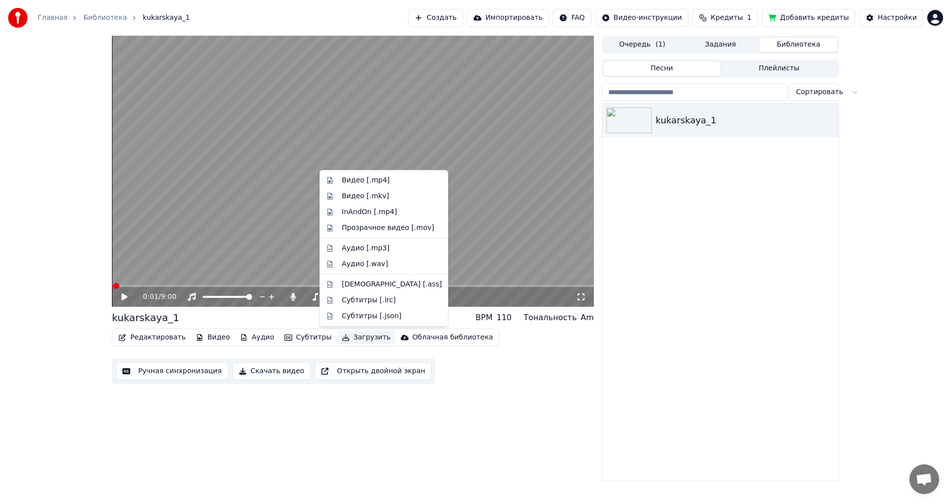
click at [347, 335] on button "Загрузить" at bounding box center [366, 337] width 57 height 14
click at [356, 182] on div "Видео [.mp4]" at bounding box center [366, 180] width 48 height 10
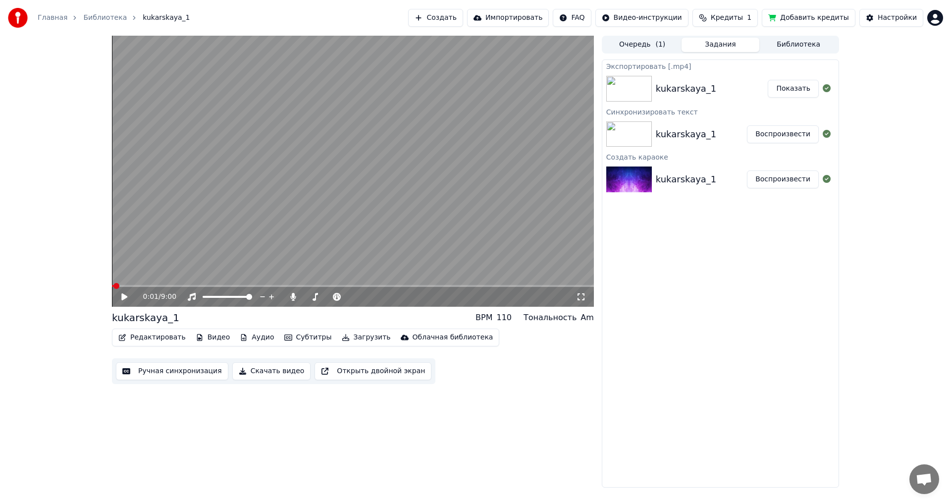
click at [788, 85] on button "Показать" at bounding box center [792, 89] width 51 height 18
